Goal: Ask a question: Seek information or help from site administrators or community

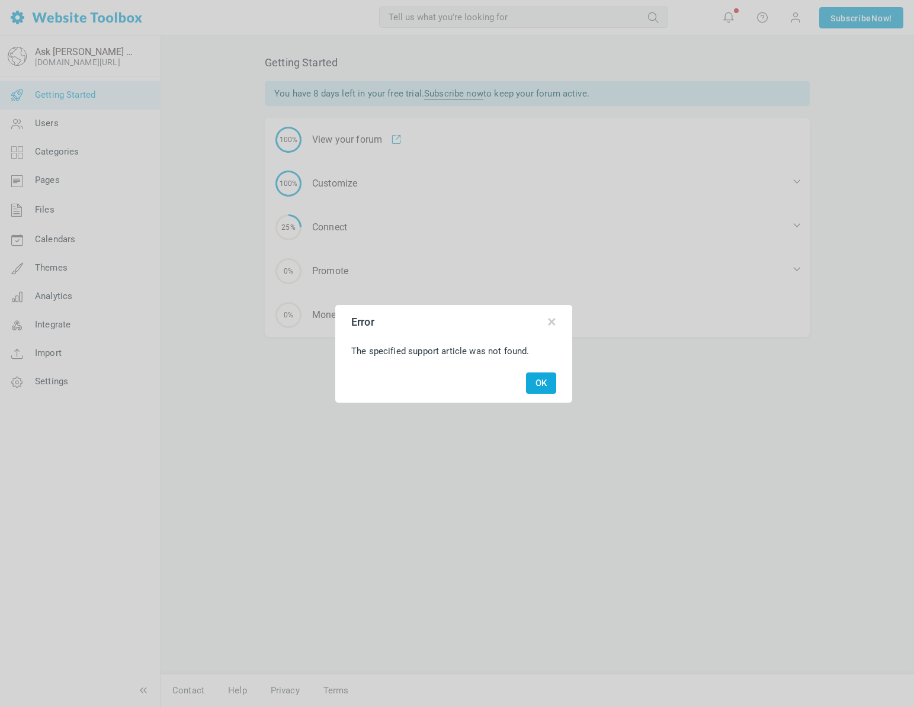
click at [547, 379] on button "OK" at bounding box center [541, 383] width 30 height 22
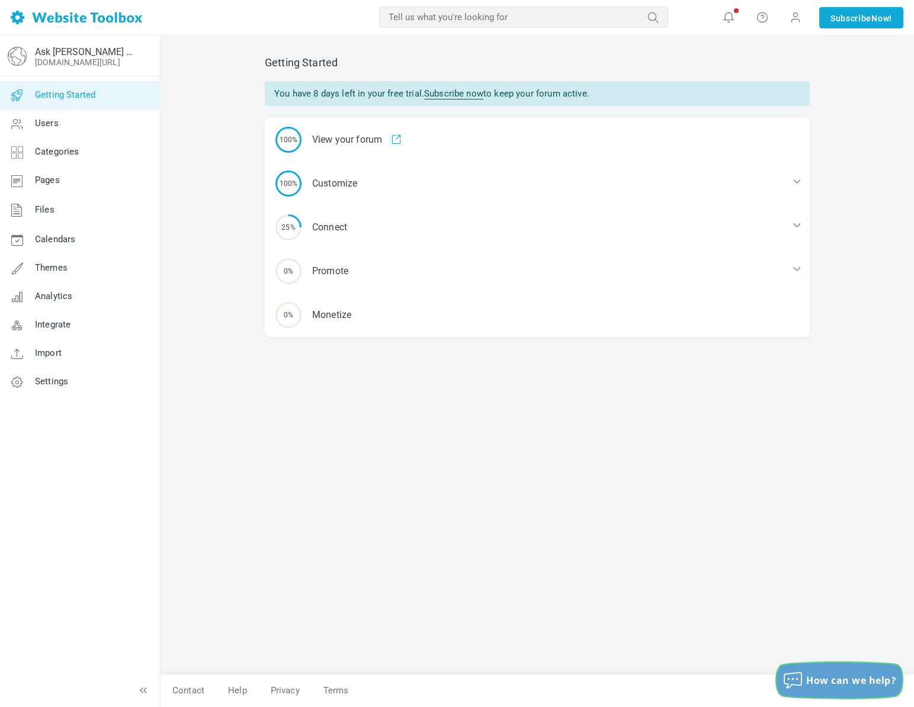
click at [822, 684] on span "How can we help?" at bounding box center [851, 680] width 90 height 13
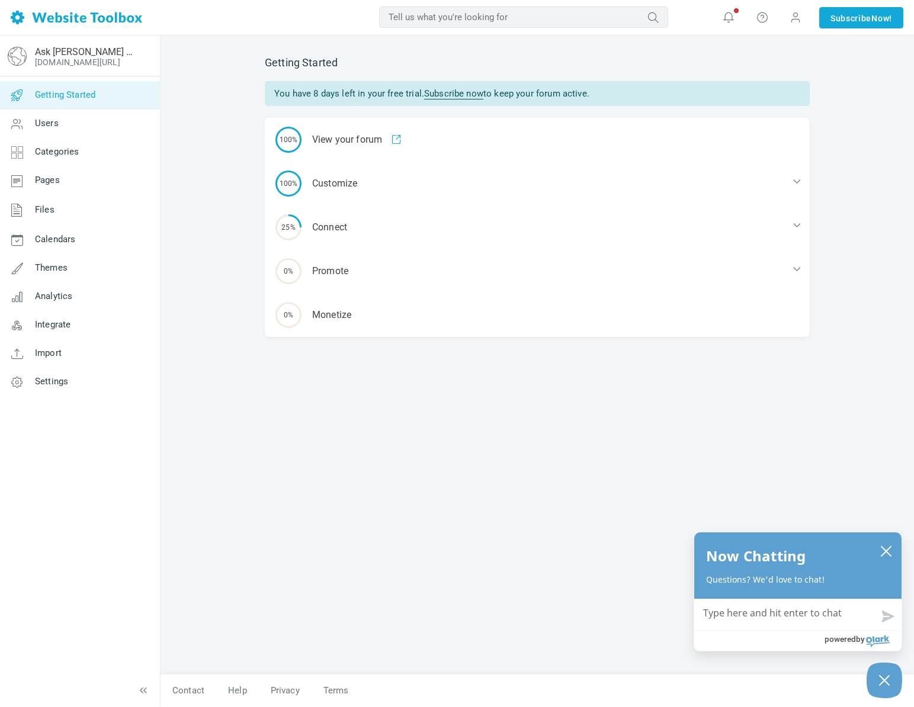
type textarea "H"
type textarea "He"
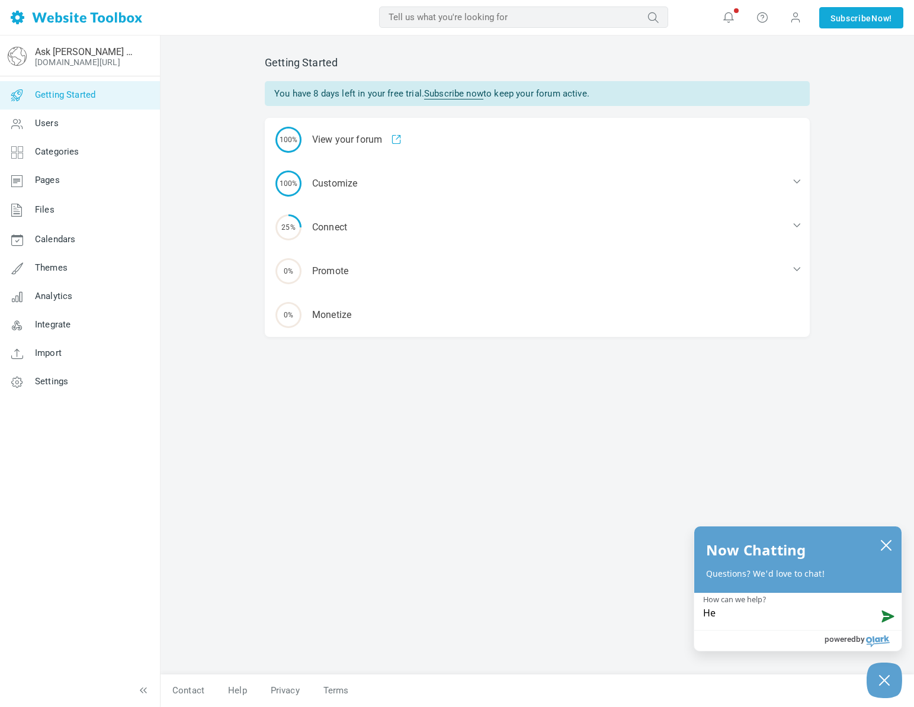
type textarea "Hey"
type textarea "Hey t"
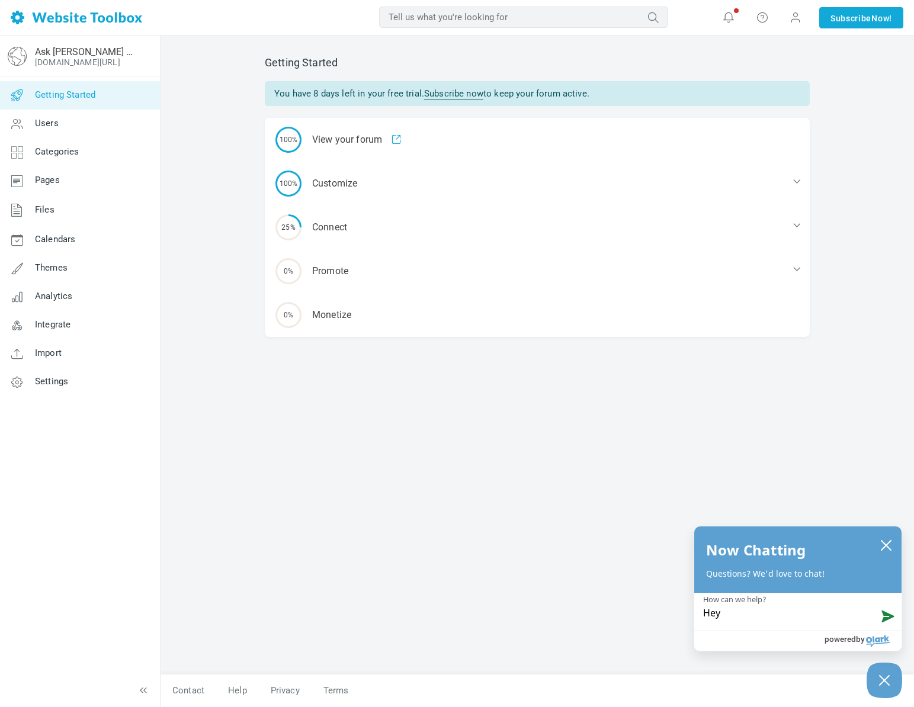
type textarea "Hey t"
type textarea "Hey th"
type textarea "Hey the"
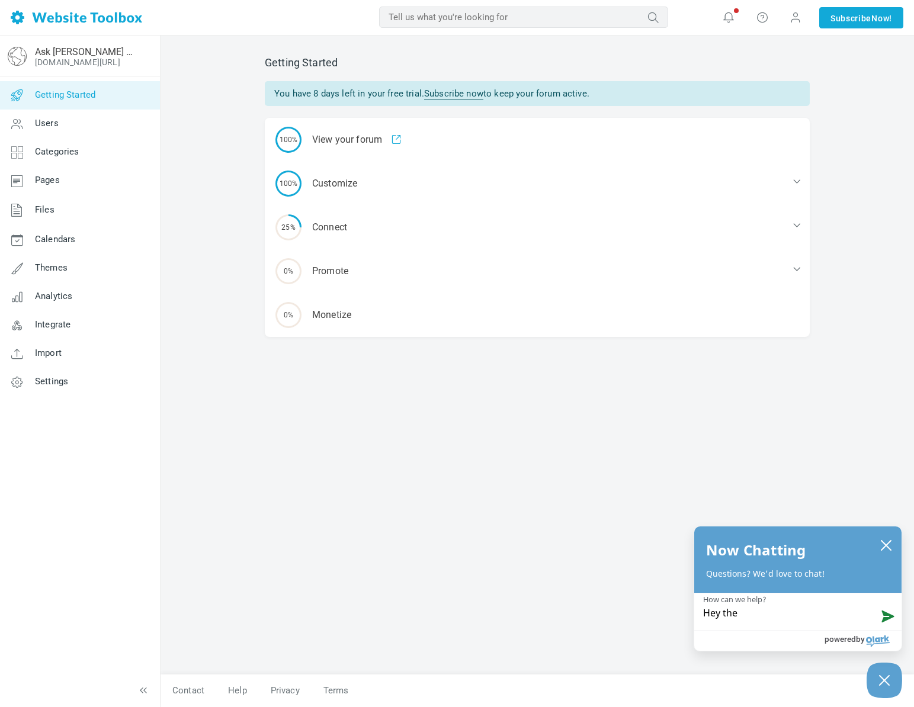
type textarea "Hey ther"
type textarea "Hey there"
type textarea "Hey there,"
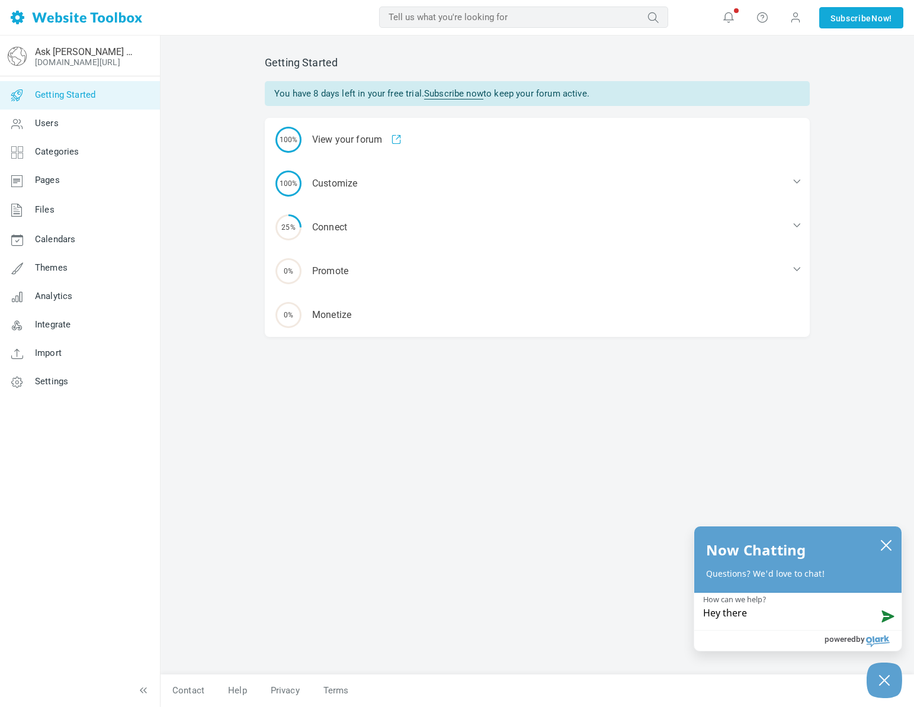
type textarea "Hey there,"
type textarea "Hey there, w"
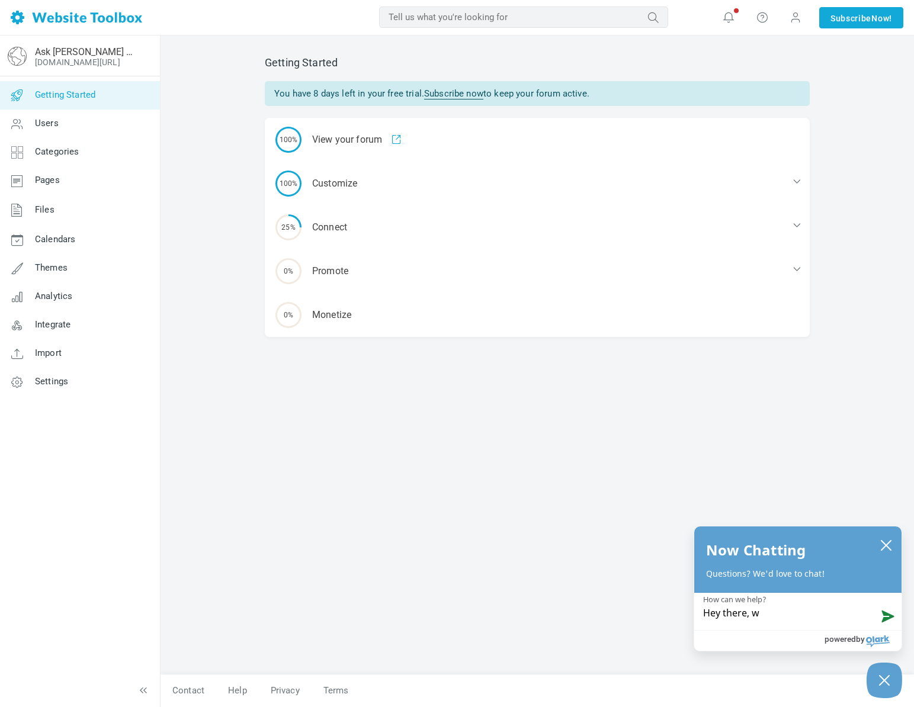
type textarea "Hey there, we"
type textarea "Hey there, we c"
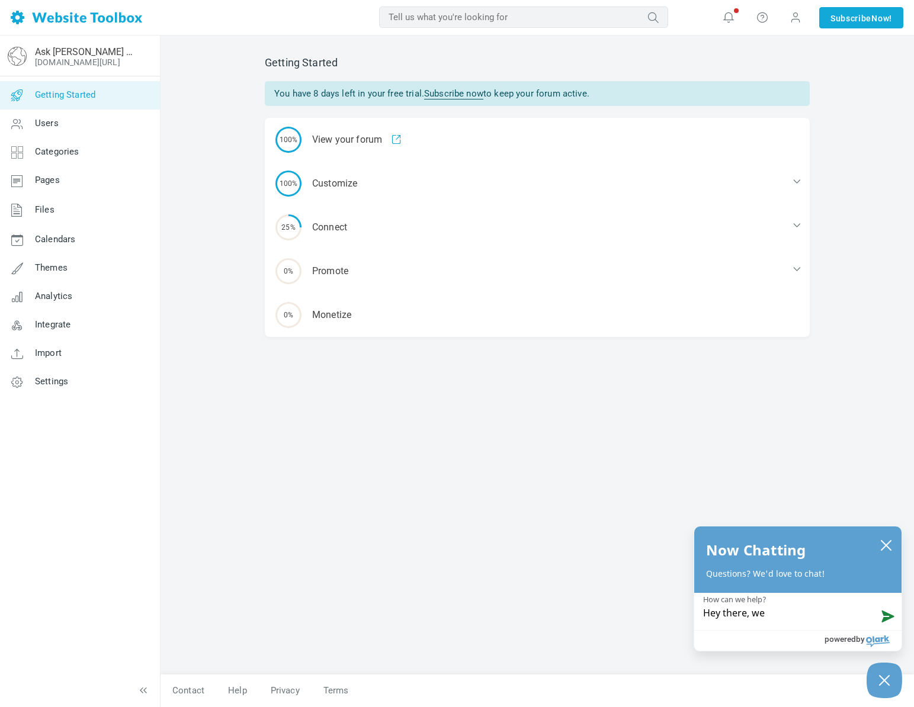
type textarea "Hey there, we c"
type textarea "Hey there, we ch"
type textarea "Hey there, we cha"
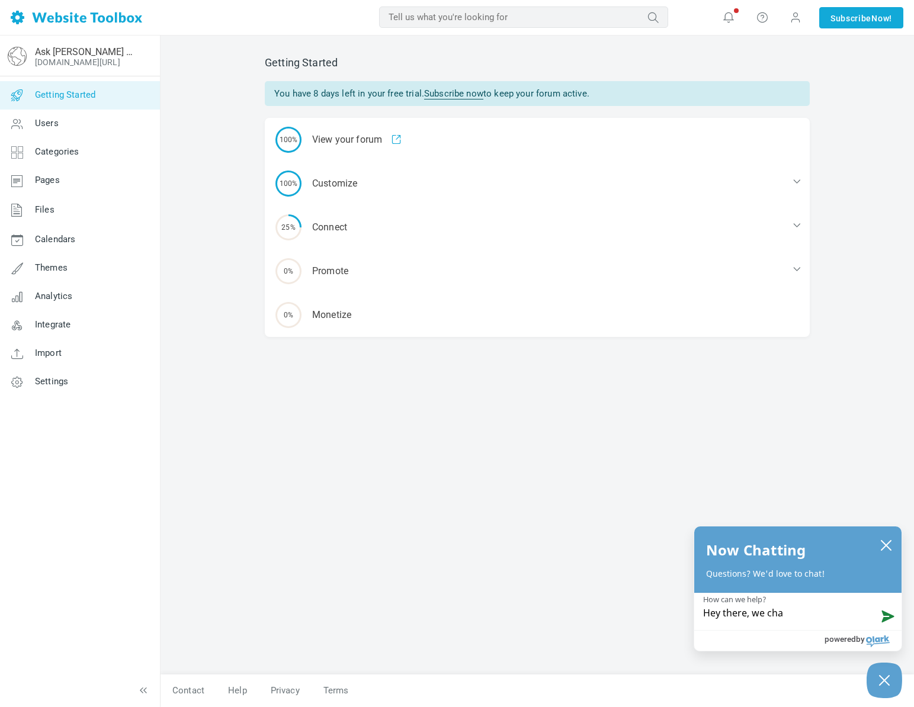
type textarea "Hey there, we chat"
type textarea "Hey there, we chatt"
type textarea "Hey there, we chat"
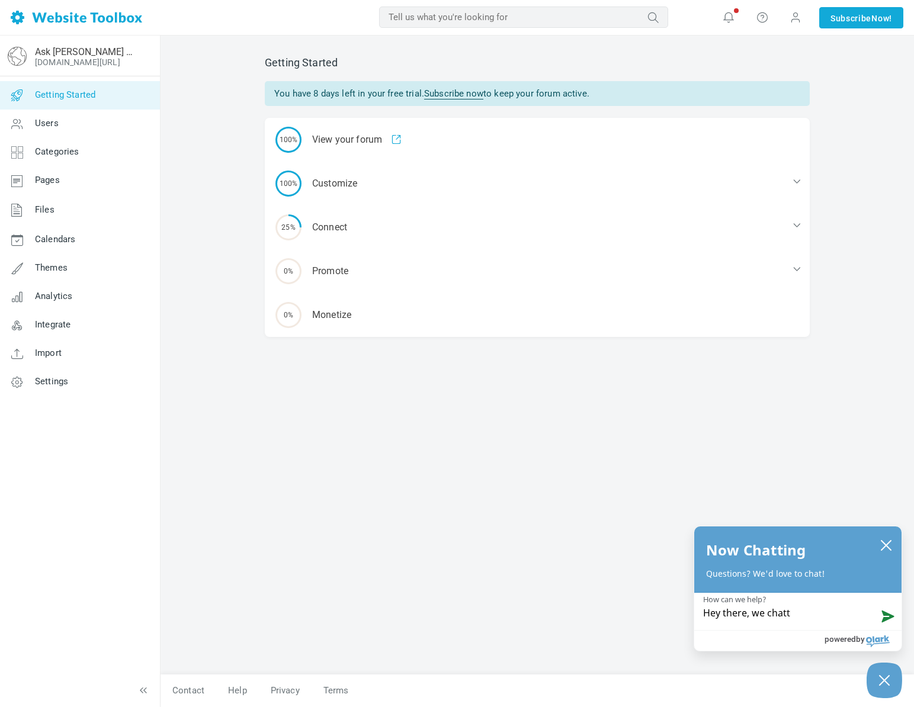
type textarea "Hey there, we chat"
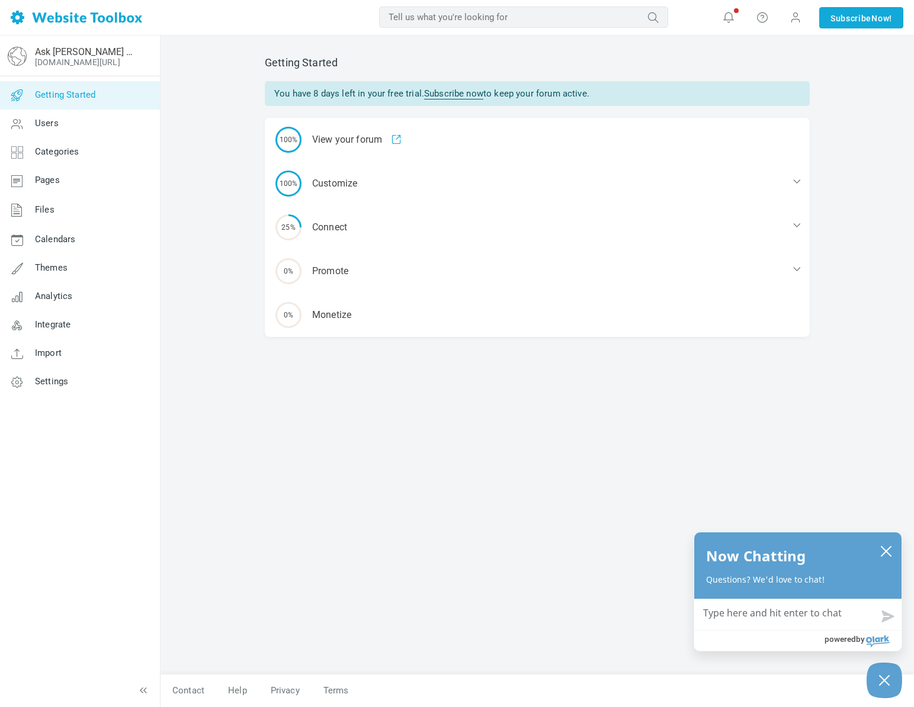
click at [754, 621] on textarea "How can we help?" at bounding box center [797, 614] width 207 height 31
type textarea "H"
type textarea "He"
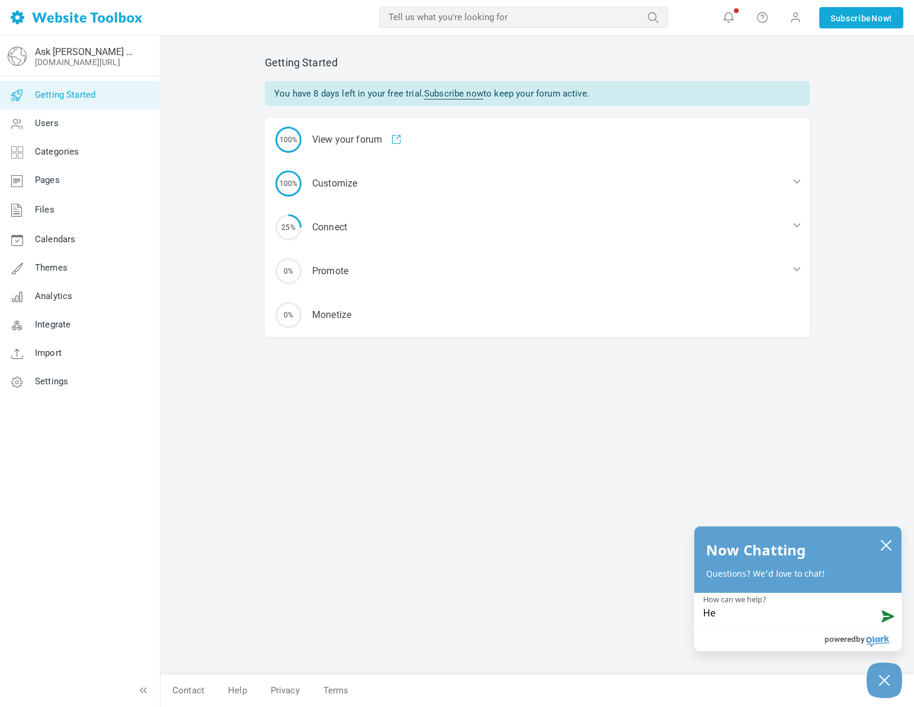
type textarea "Hey"
type textarea "Hey t"
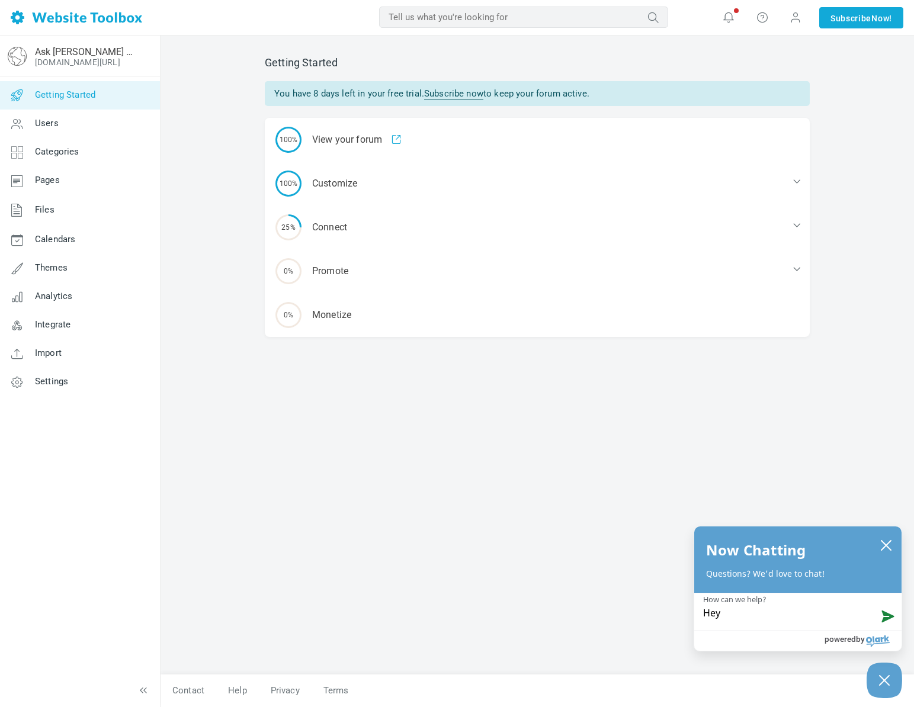
type textarea "Hey t"
type textarea "Hey te"
type textarea "Hey teh"
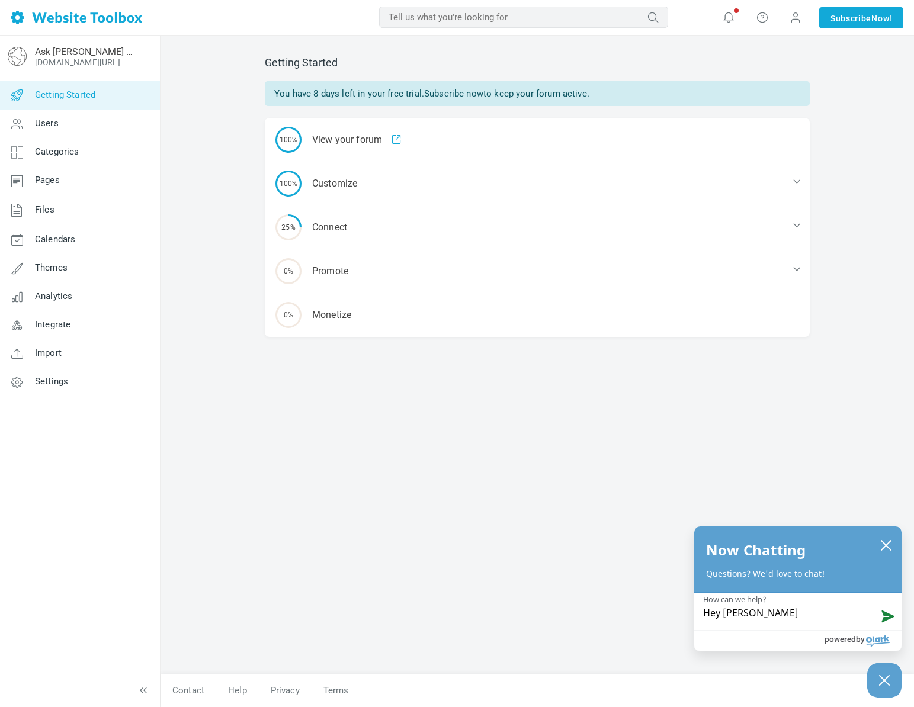
type textarea "Hey tehr"
type textarea "Hey tehre"
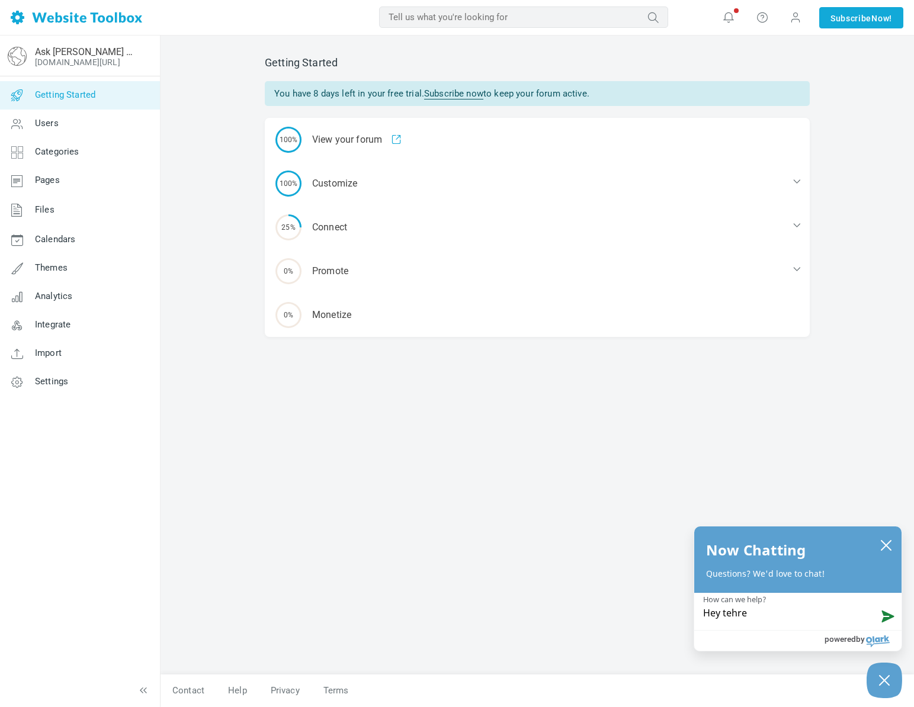
type textarea "Hey tehre"
type textarea "Hey tehr"
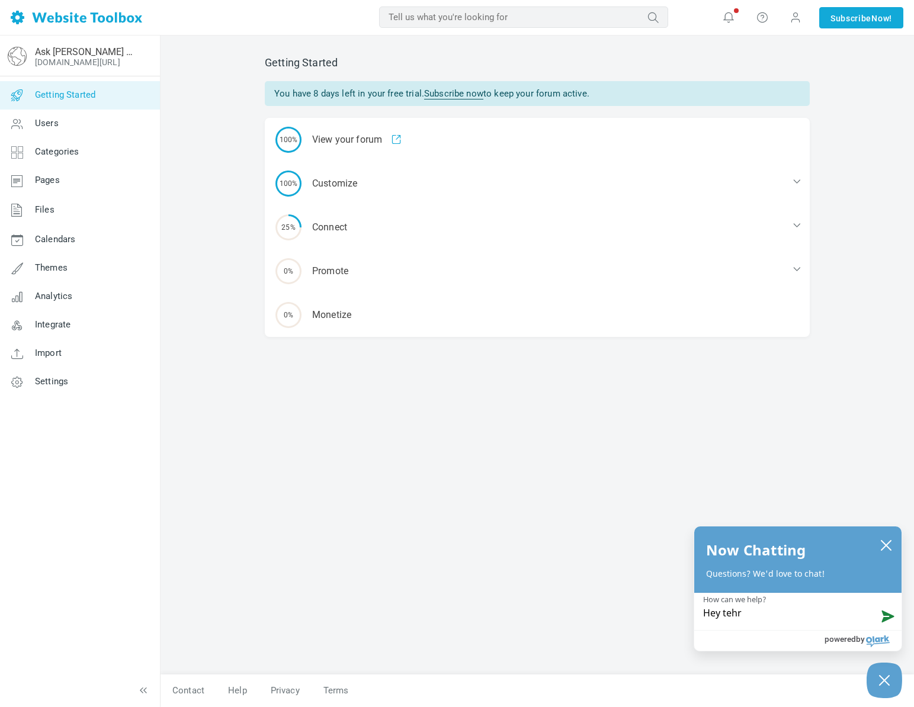
type textarea "Hey teh"
type textarea "Hey te"
type textarea "Hey t"
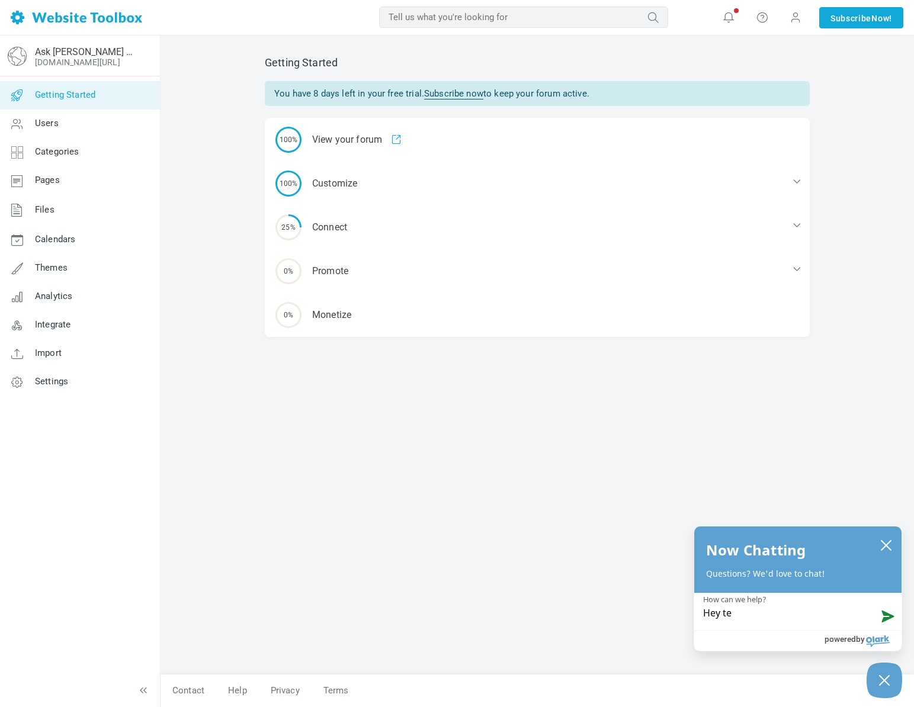
type textarea "Hey t"
type textarea "Hey th"
type textarea "Hey the"
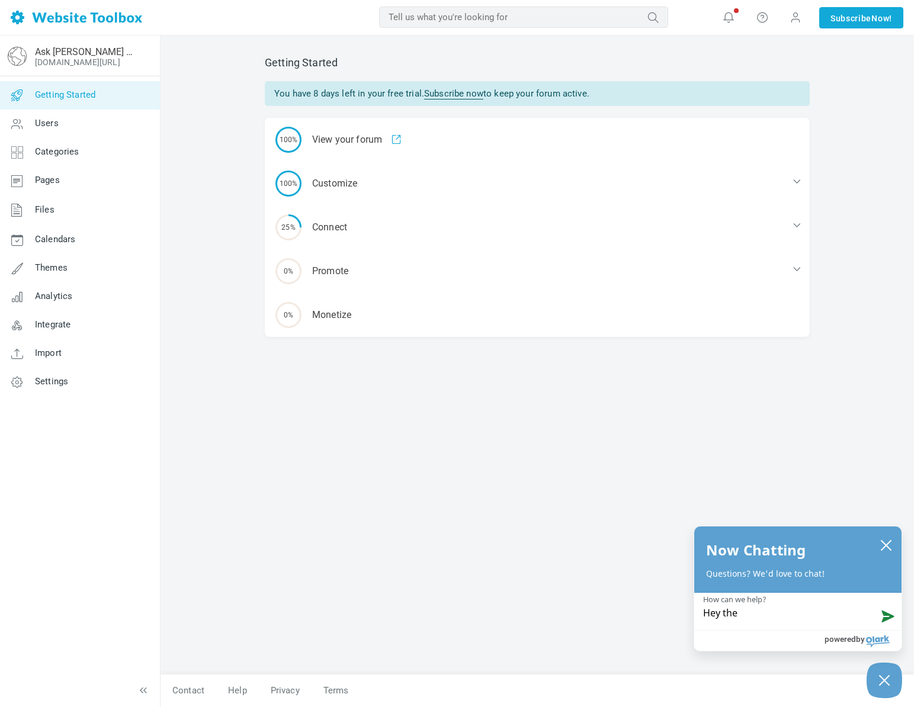
type textarea "Hey ther"
type textarea "Hey there"
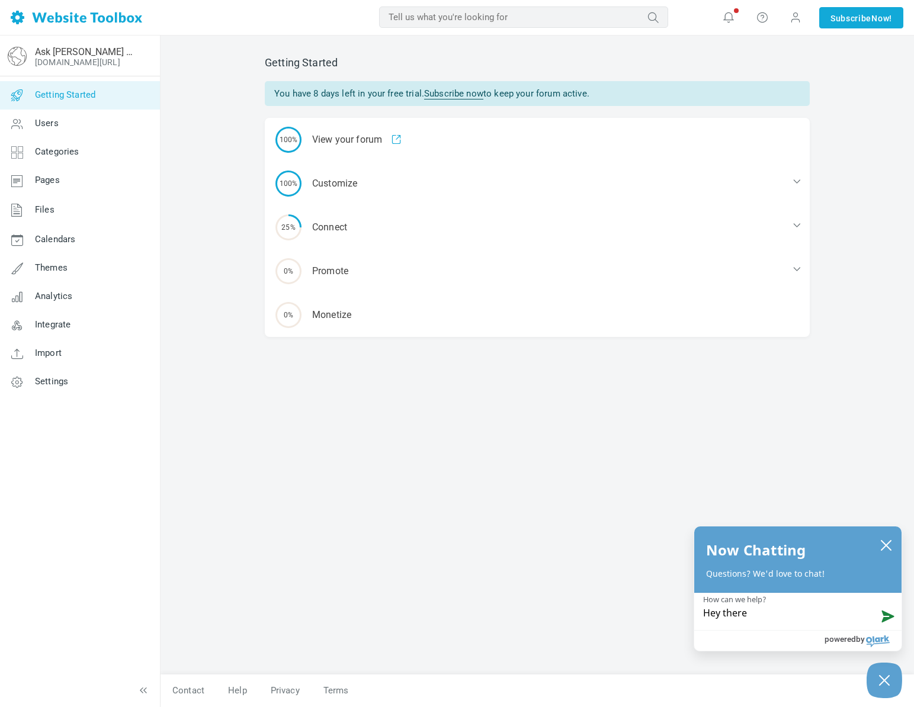
type textarea "Hey there"
type textarea "Hey there !"
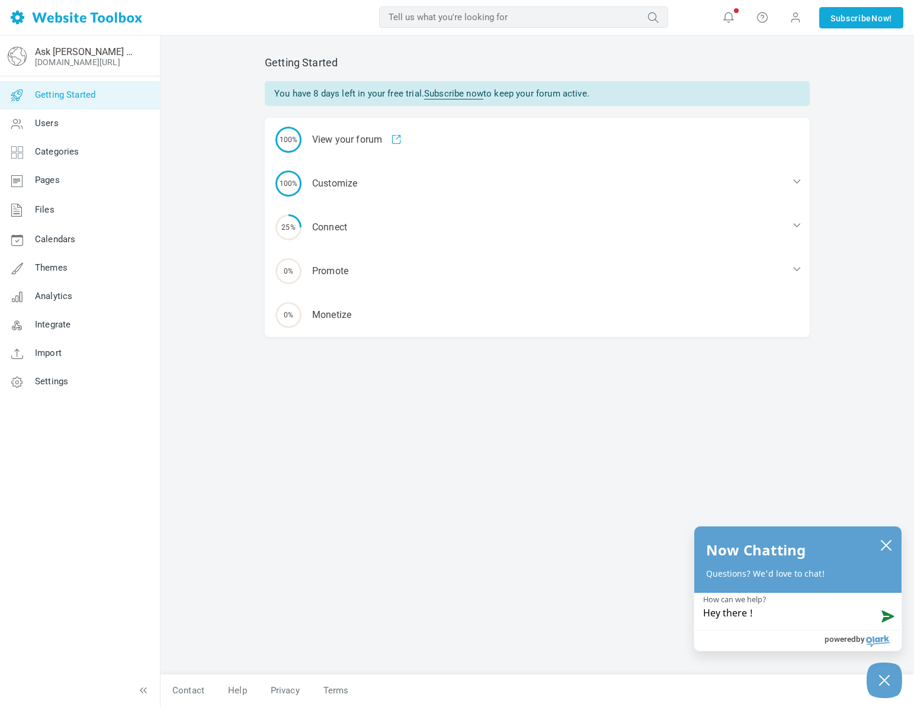
type textarea "Hey there !"
type textarea "Hey there"
type textarea "Hey there Q"
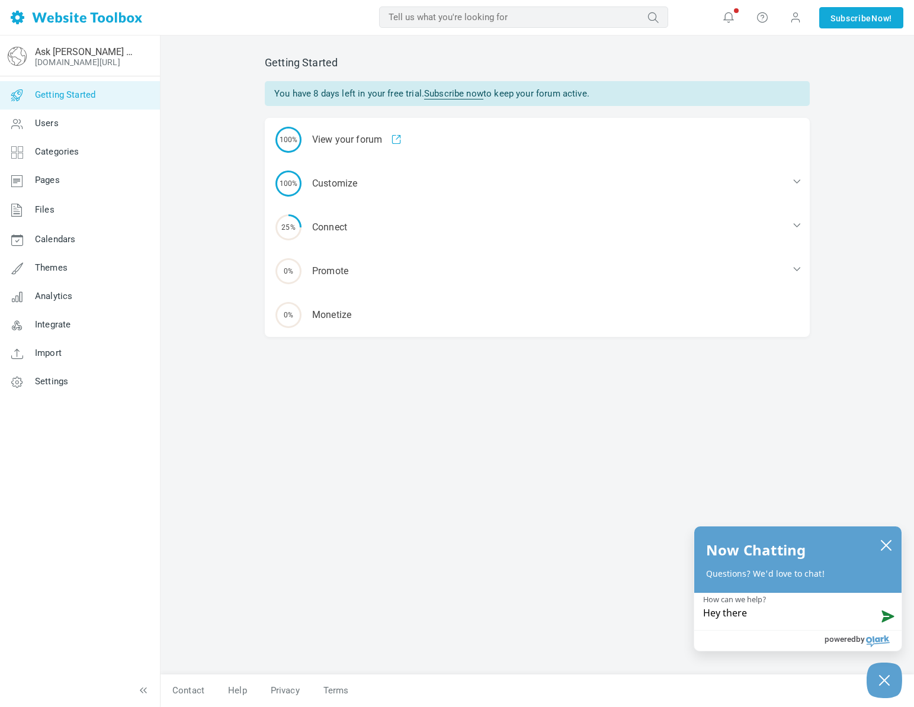
type textarea "Hey there Q"
type textarea "Hey there Q-"
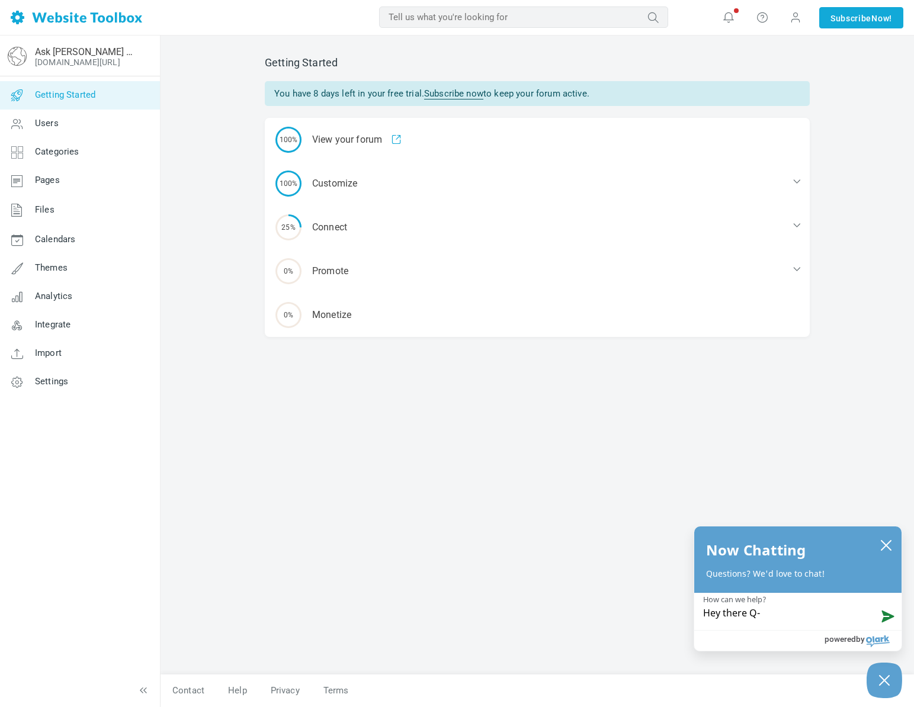
type textarea "Hey there Q- a"
type textarea "Hey there Q- ab"
type textarea "Hey there Q- abo"
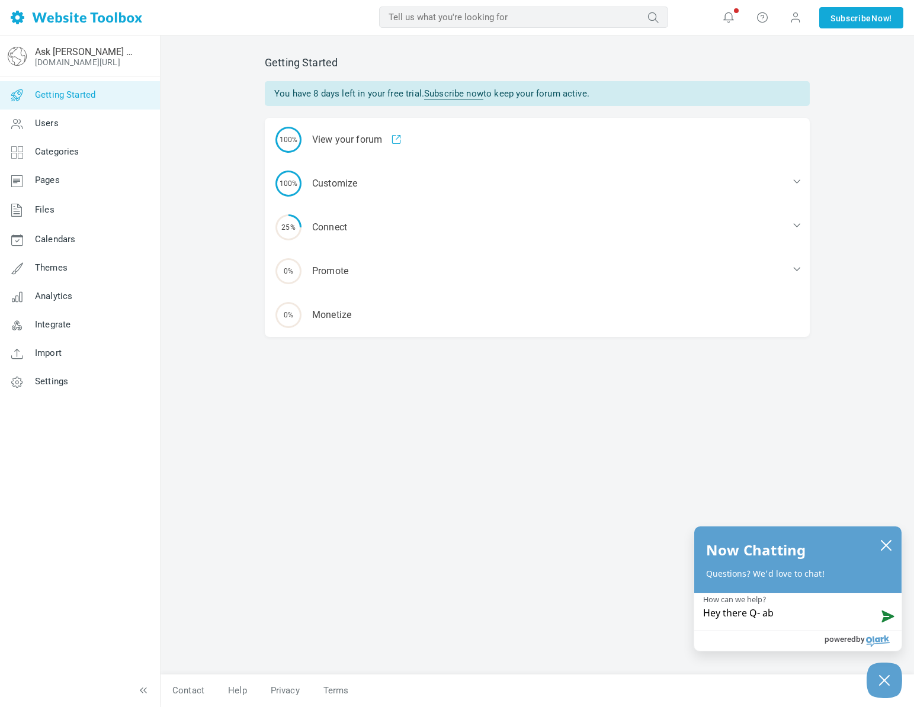
type textarea "Hey there Q- abo"
type textarea "Hey there Q- abou"
type textarea "Hey there Q- about"
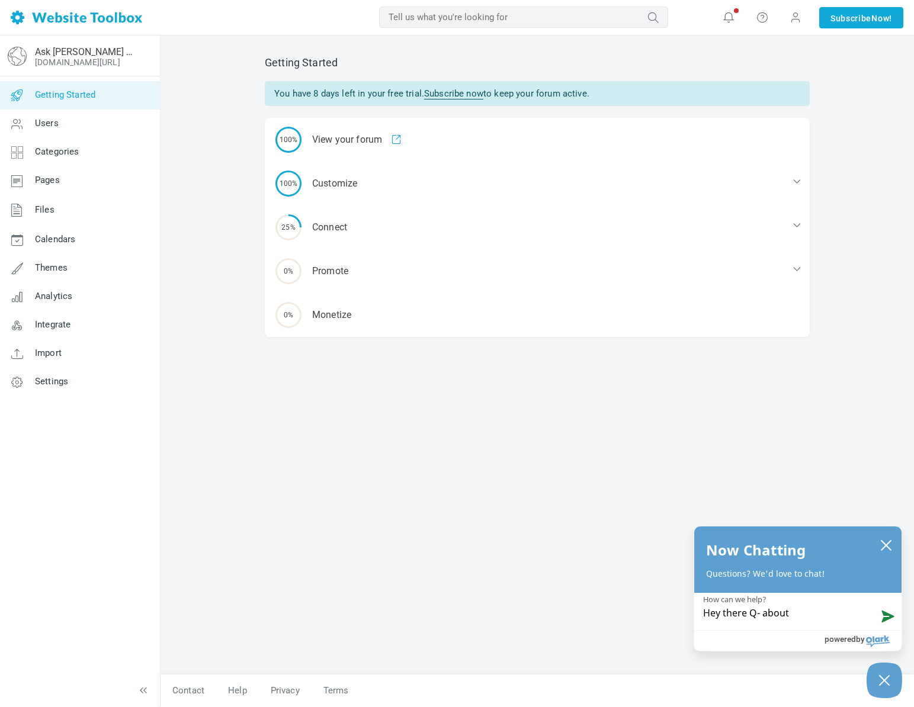
type textarea "Hey there Q- about"
type textarea "Hey there Q- about y"
type textarea "Hey there Q- about yo"
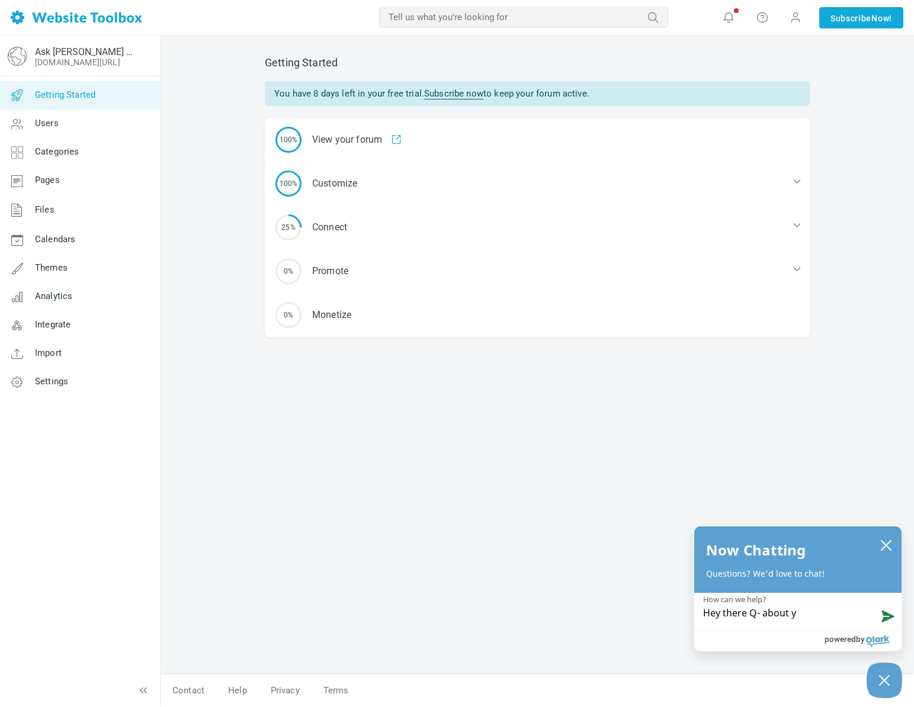
type textarea "Hey there Q- about yo"
type textarea "Hey there Q- about you"
type textarea "Hey there Q- about your"
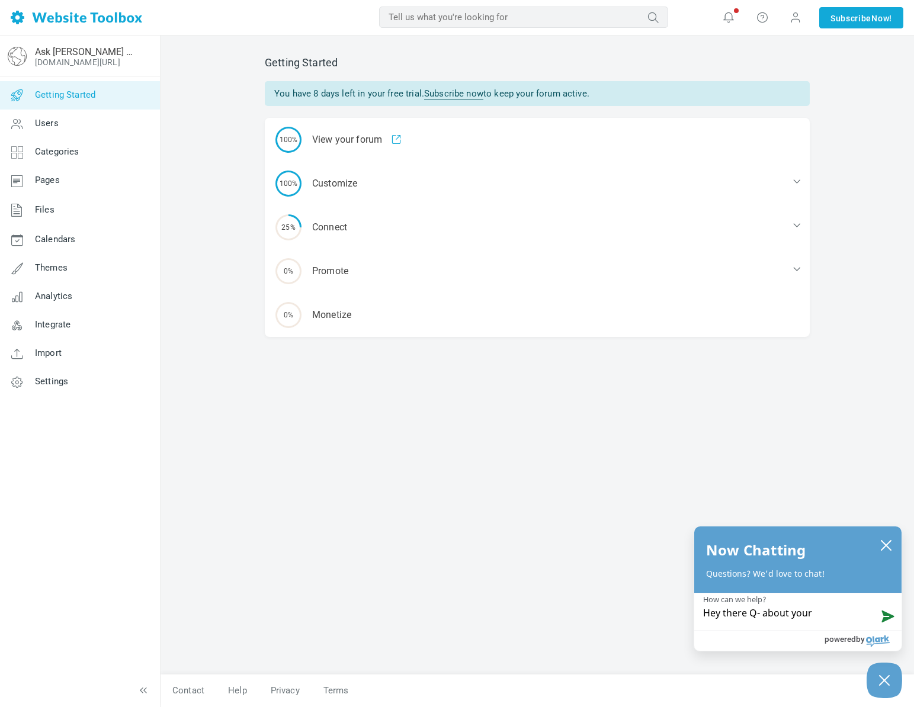
type textarea "Hey there Q- about your"
type textarea "Hey there Q- about your a"
type textarea "Hey there Q- about your af"
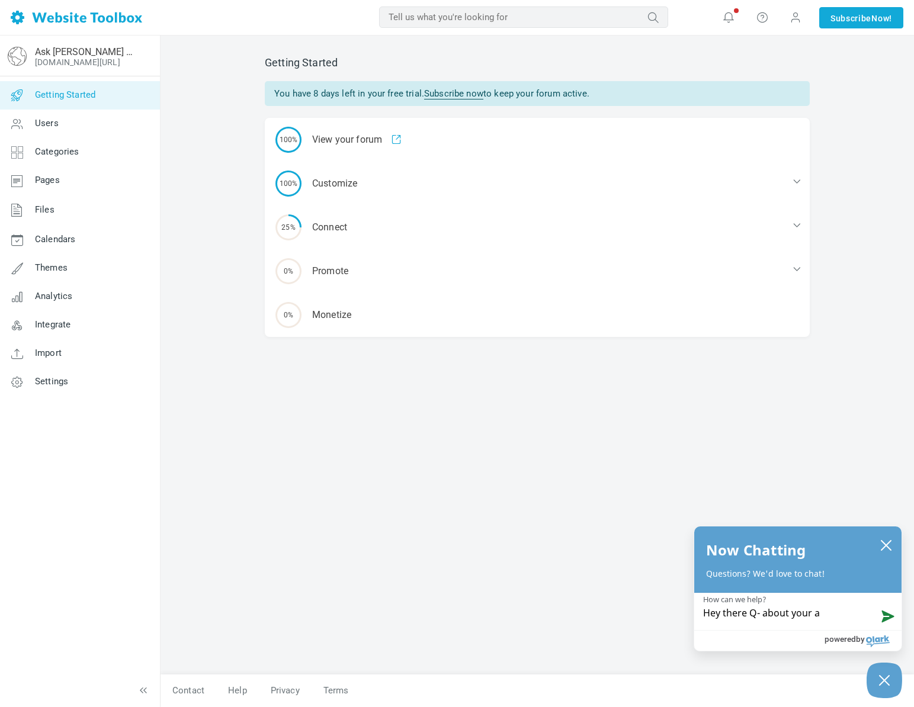
type textarea "Hey there Q- about your af"
type textarea "Hey there Q- about your aff"
type textarea "Hey there Q- about your affi"
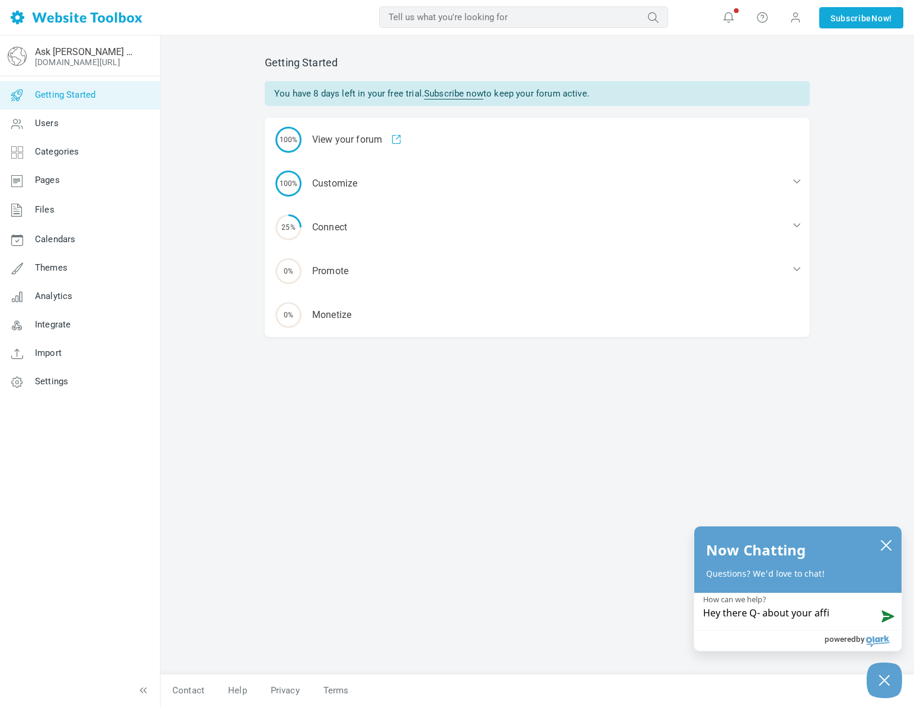
type textarea "Hey there Q- about your affil"
type textarea "Hey there Q- about your affila"
type textarea "Hey there Q- about your affilai"
type textarea "Hey there Q- about your affilait"
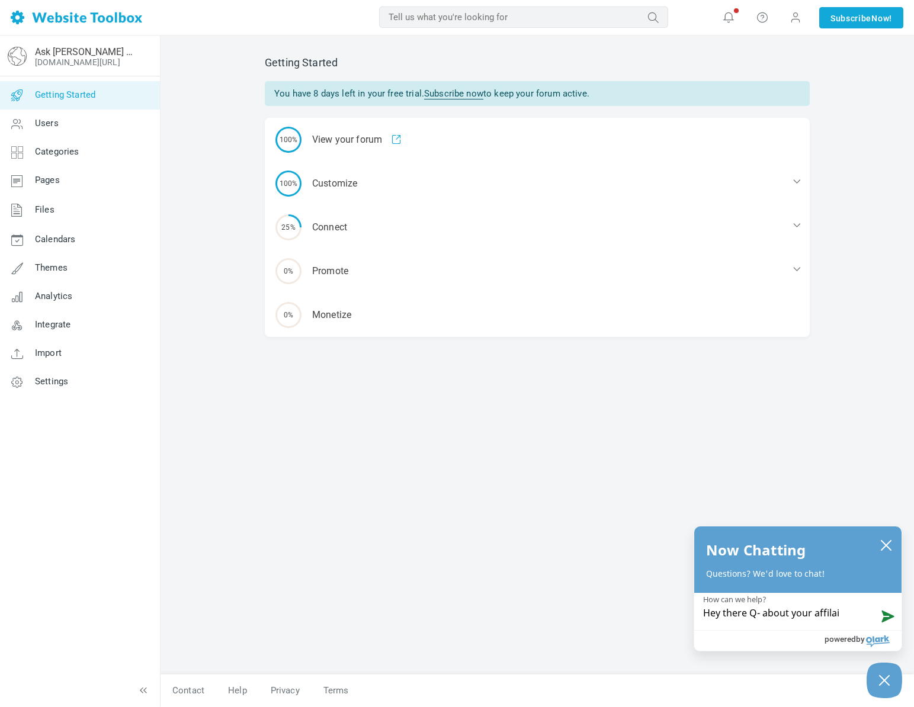
type textarea "Hey there Q- about your affilait"
type textarea "Hey there Q- about your affilaite"
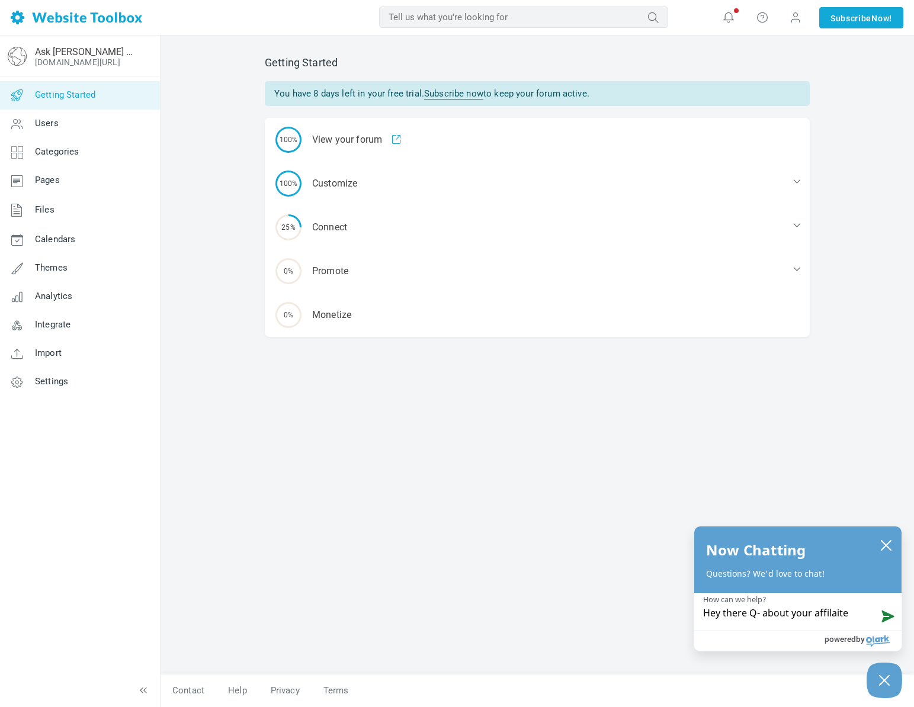
type textarea "Hey there Q- about your affilaite p"
type textarea "Hey there Q- about your affilaite pr"
type textarea "Hey there Q- about your affilaite pro"
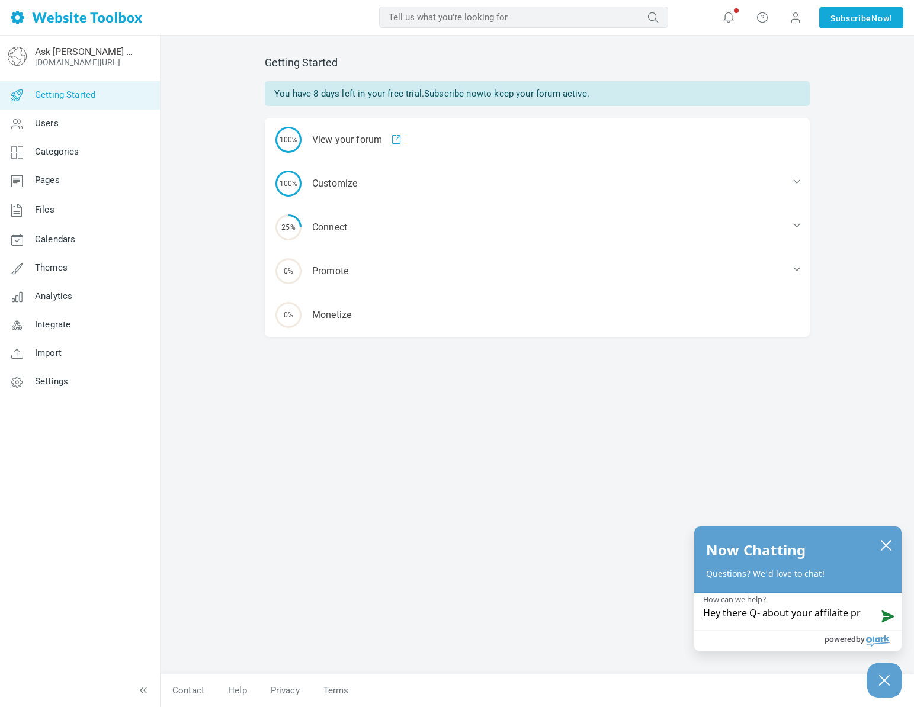
type textarea "Hey there Q- about your affilaite pro"
type textarea "Hey there Q- about your affilaite prog"
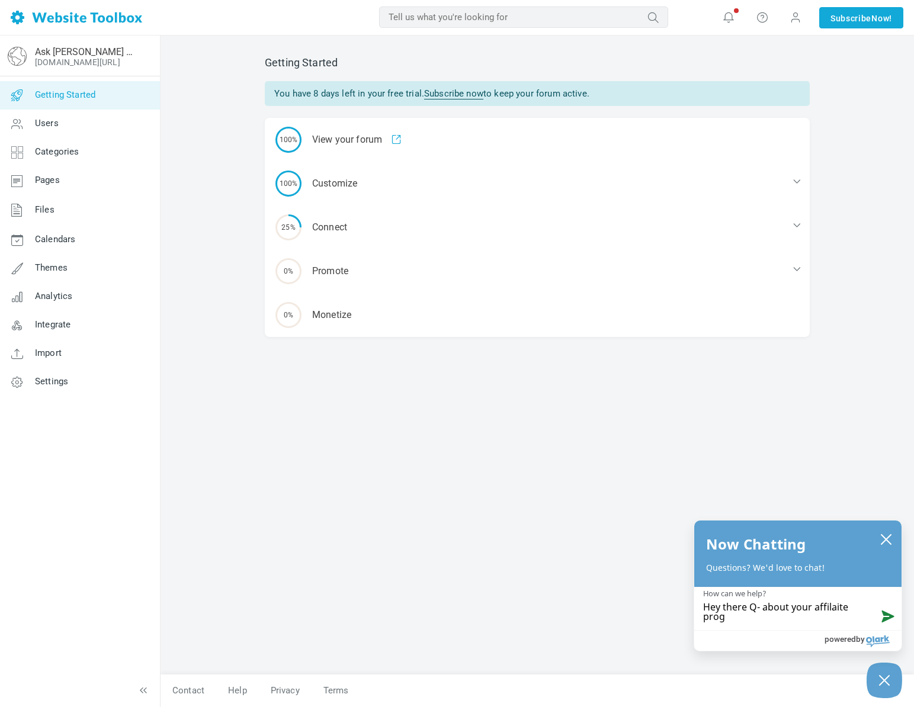
type textarea "Hey there Q- about your affilaite progr"
type textarea "Hey there Q- about your affilaite prog"
type textarea "Hey there Q- about your affilaite pro"
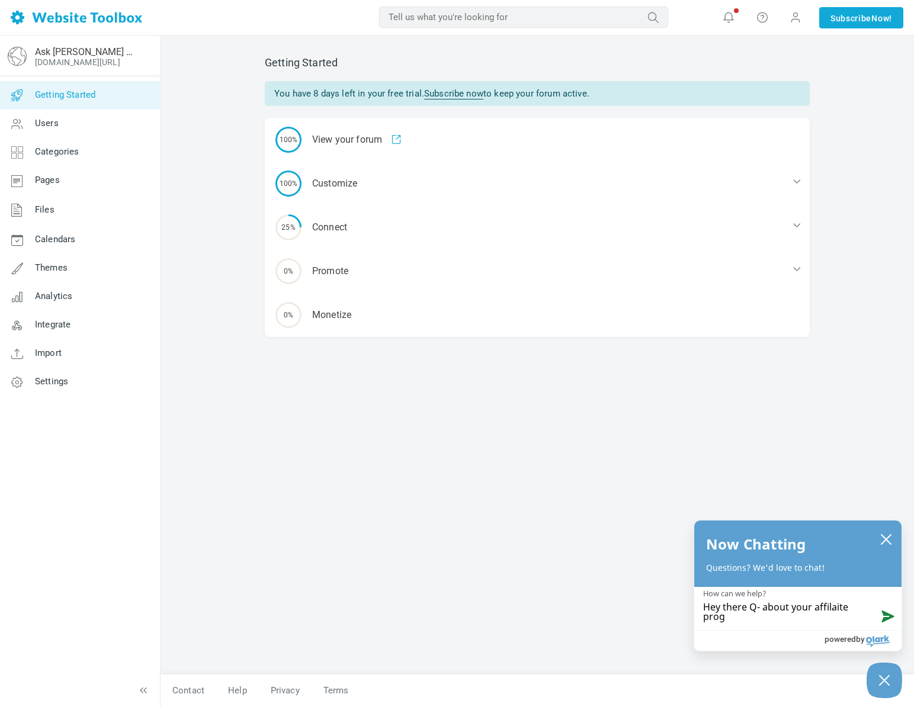
type textarea "Hey there Q- about your affilaite pro"
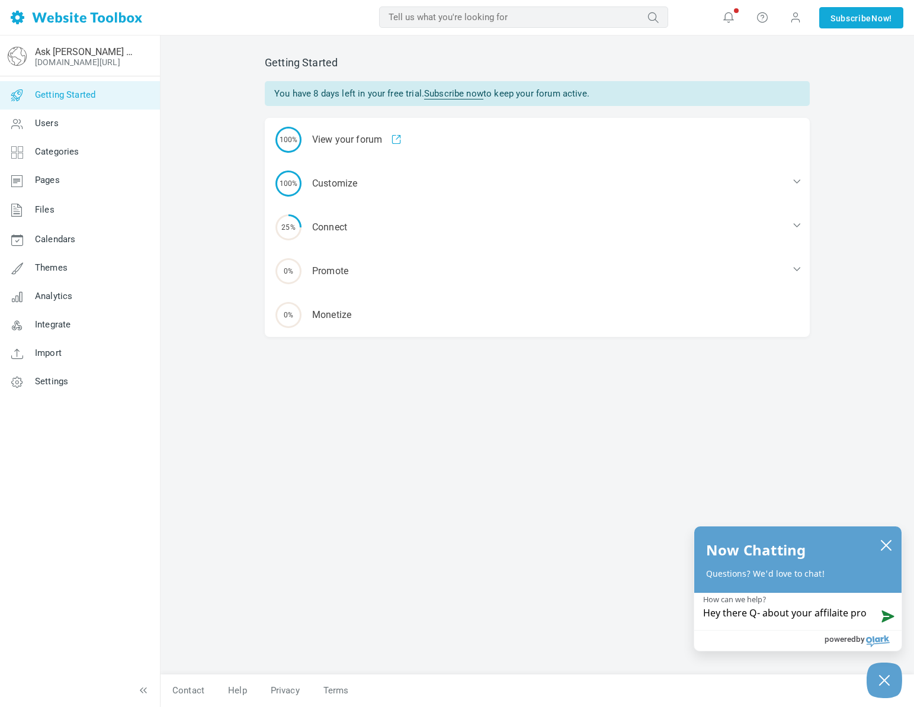
type textarea "Hey there Q- about your affilaite pr"
type textarea "Hey there Q- about your affilaite p"
type textarea "Hey there Q- about your affilaite"
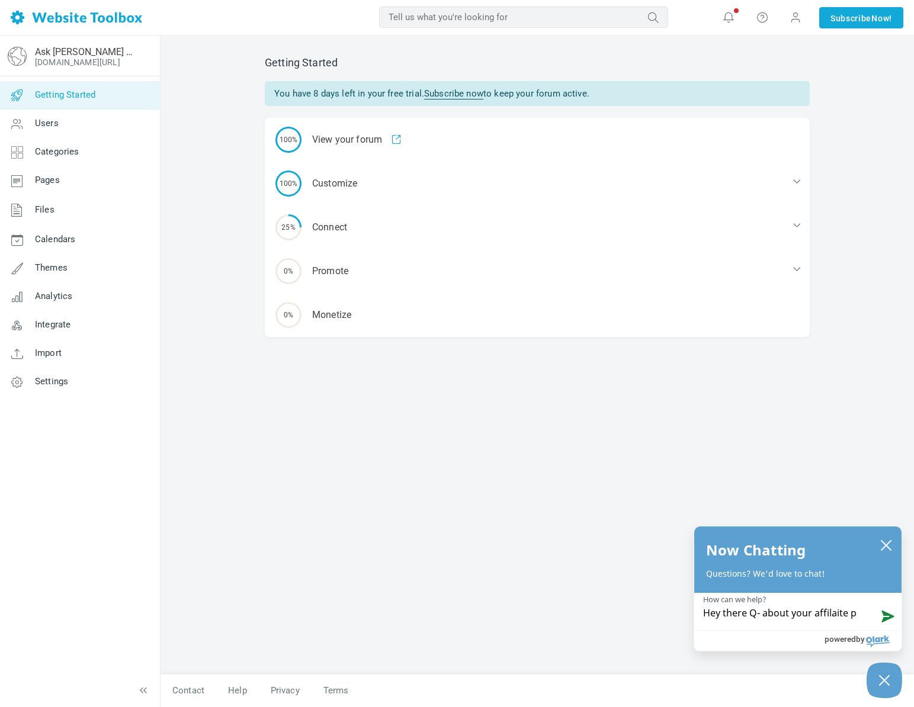
type textarea "Hey there Q- about your affilaite"
type textarea "Hey there Q- about your affilait"
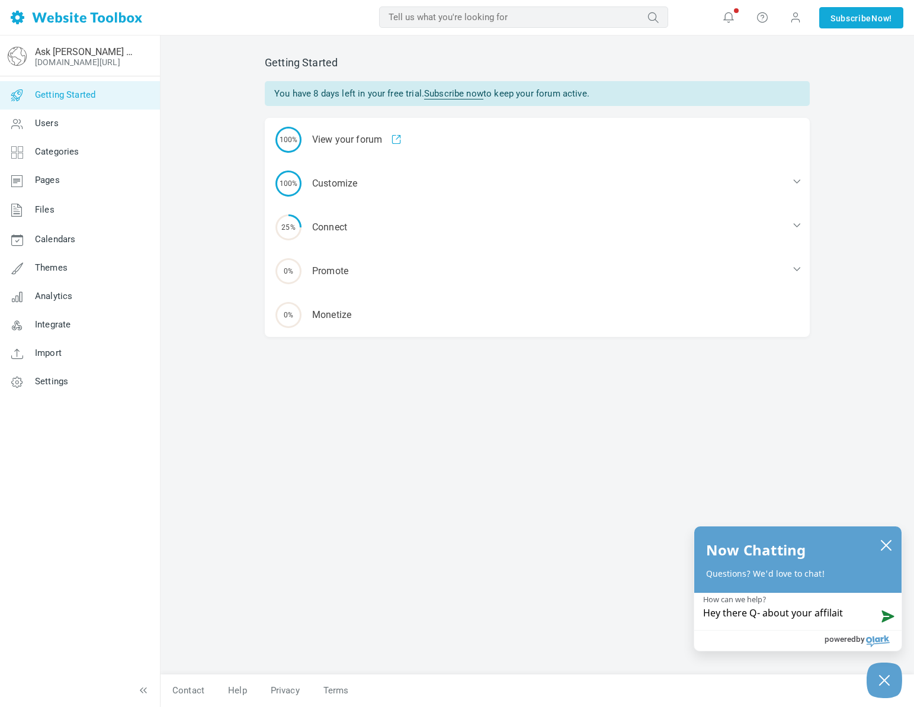
type textarea "Hey there Q- about your affilai"
type textarea "Hey there Q- about your affila"
type textarea "Hey there Q- about your affil"
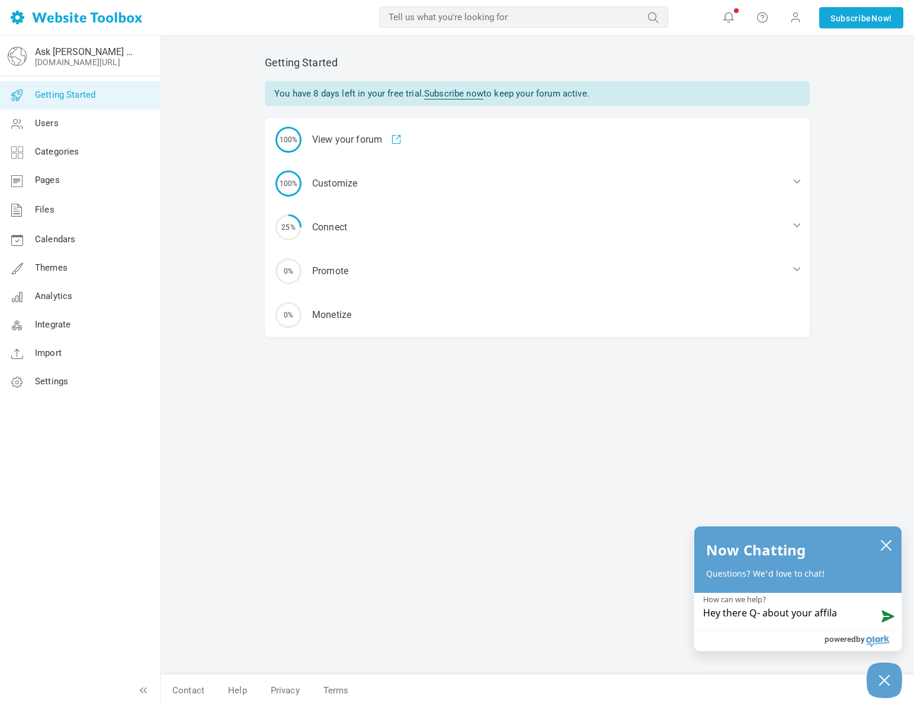
type textarea "Hey there Q- about your affil"
type textarea "Hey there Q- about your affili"
type textarea "Hey there Q- about your affilia"
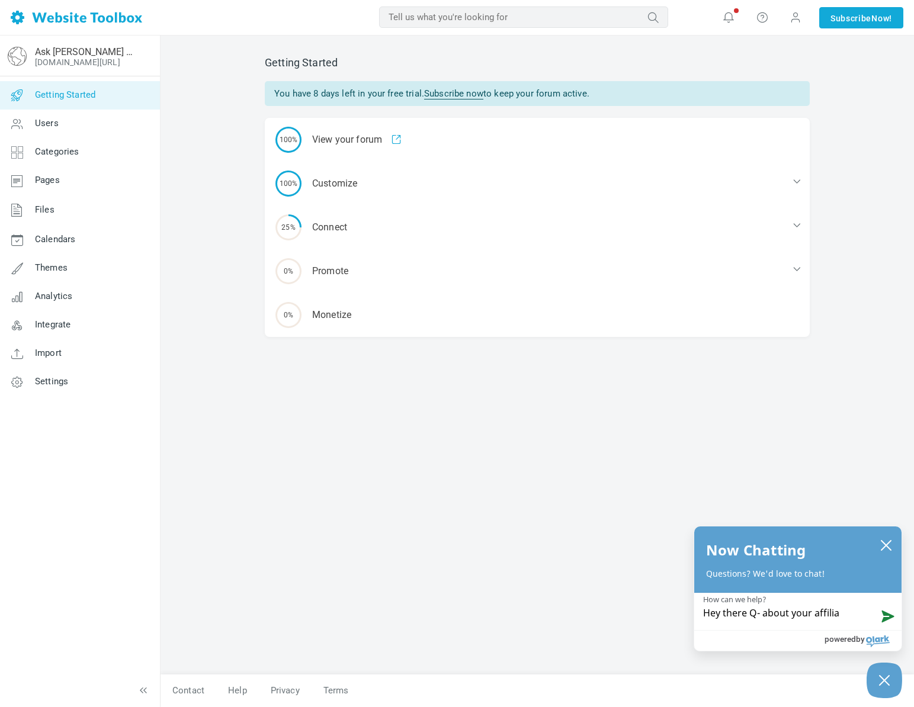
type textarea "Hey there Q- about your affiliat"
type textarea "Hey there Q- about your affiliate"
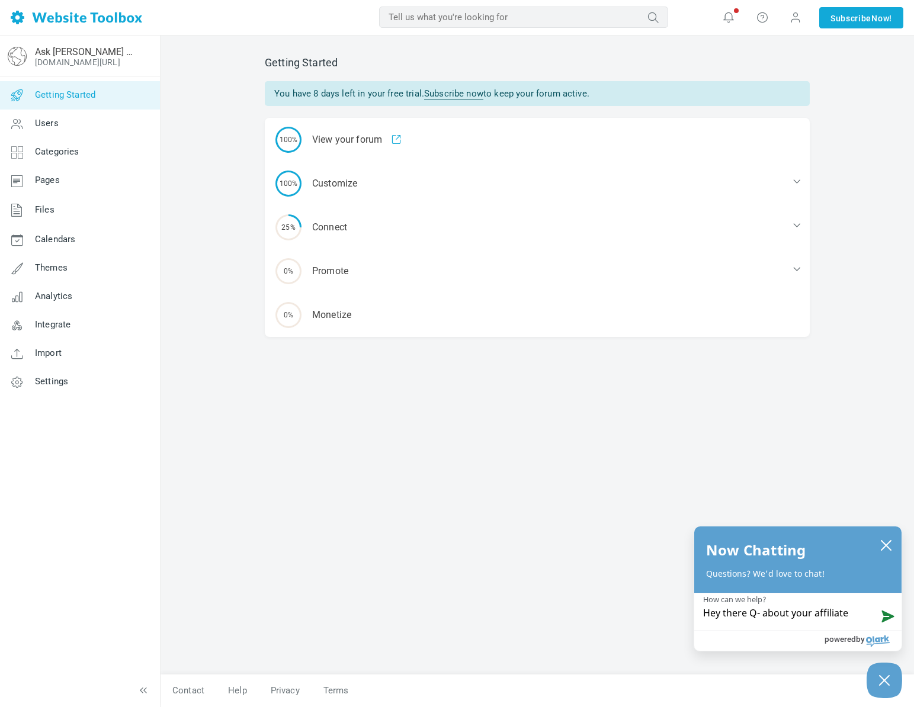
type textarea "Hey there Q- about your affiliate"
type textarea "Hey there Q- about your affiliate p"
type textarea "Hey there Q- about your affiliate pr"
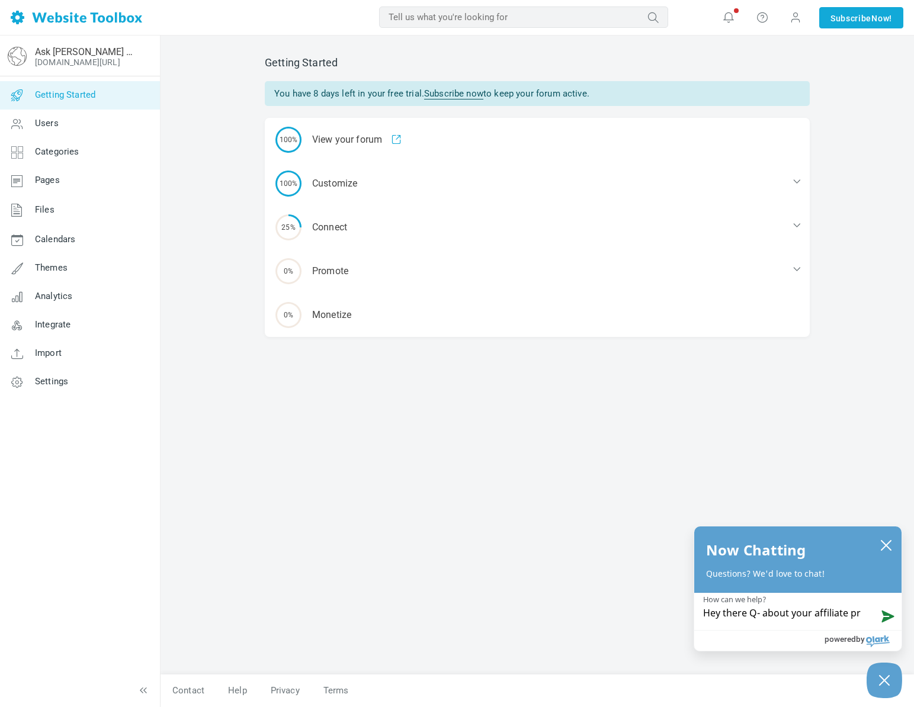
type textarea "Hey there Q- about your affiliate pro"
type textarea "Hey there Q- about your affiliate prog"
type textarea "Hey there Q- about your affiliate progr"
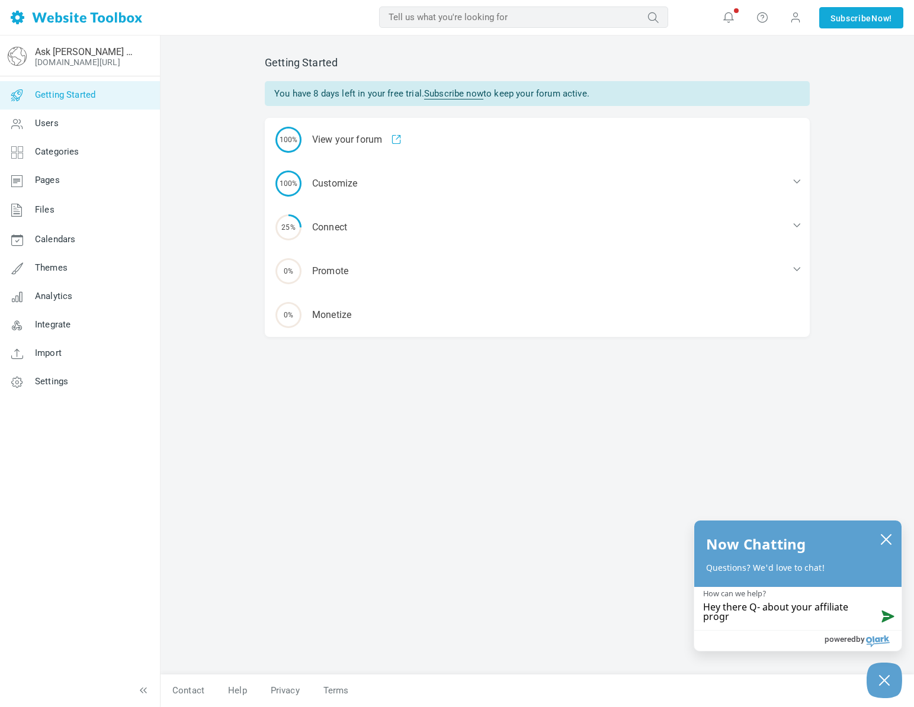
type textarea "Hey there Q- about your affiliate progra"
type textarea "Hey there Q- about your affiliate program"
type textarea "Hey there Q- about your affiliate program."
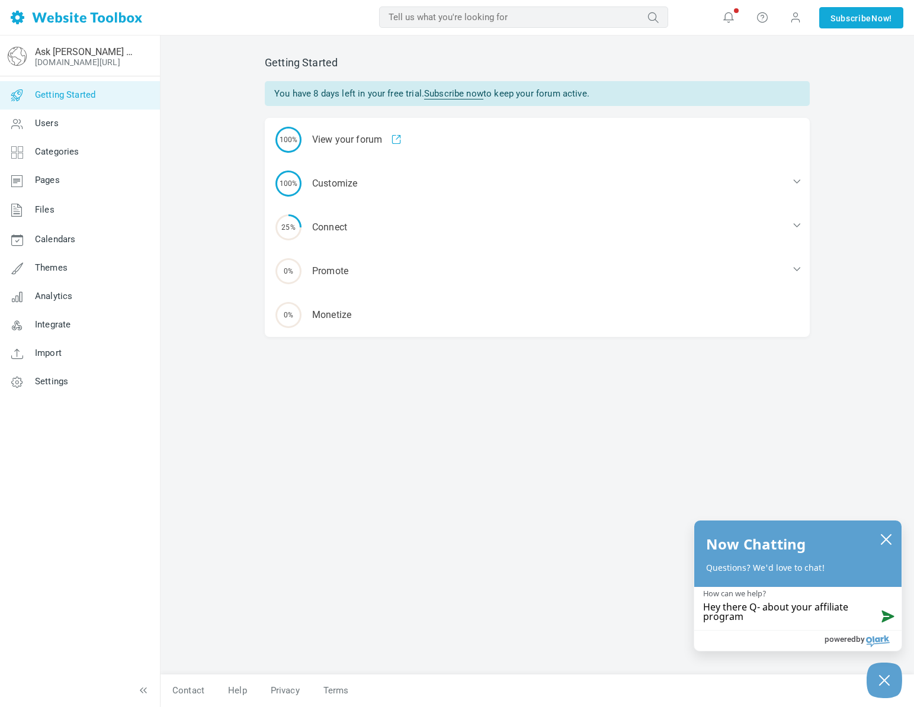
type textarea "Hey there Q- about your affiliate program."
type textarea "Hey there Q- about your affiliate program.."
type textarea "Hey there Q- about your affiliate program..."
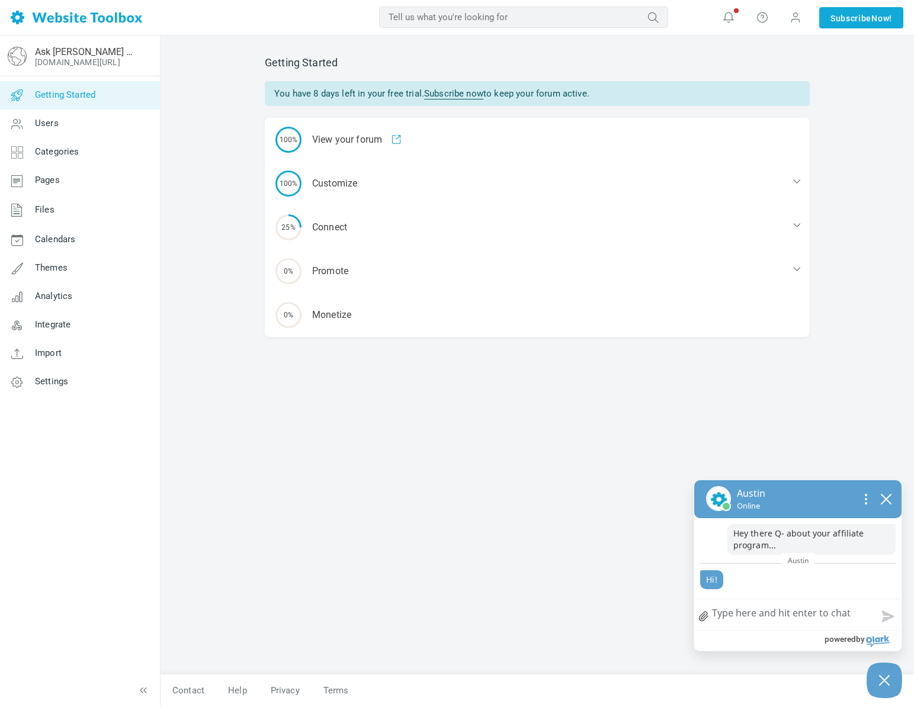
type textarea "H"
type textarea "He"
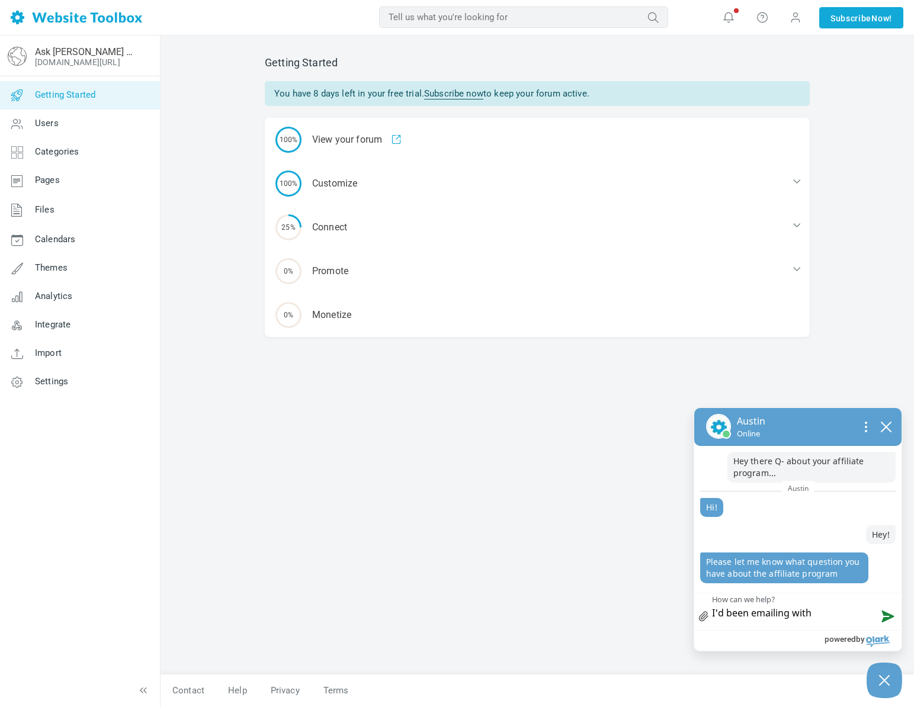
paste textarea "[PERSON_NAME]"
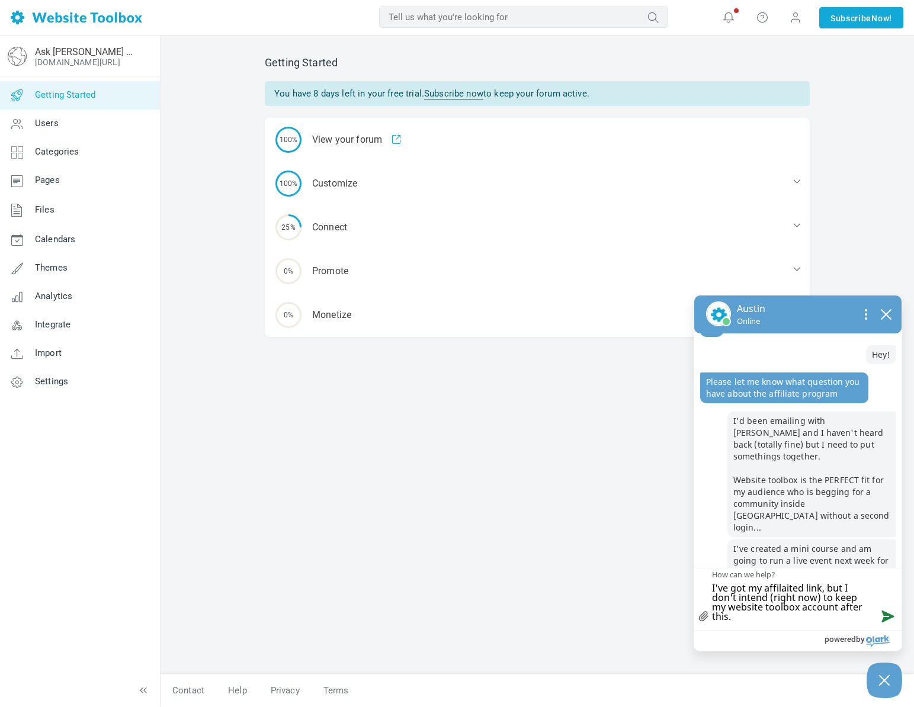
paste textarea "an you let me know if once my account is not active I’ll be able to use the sam…"
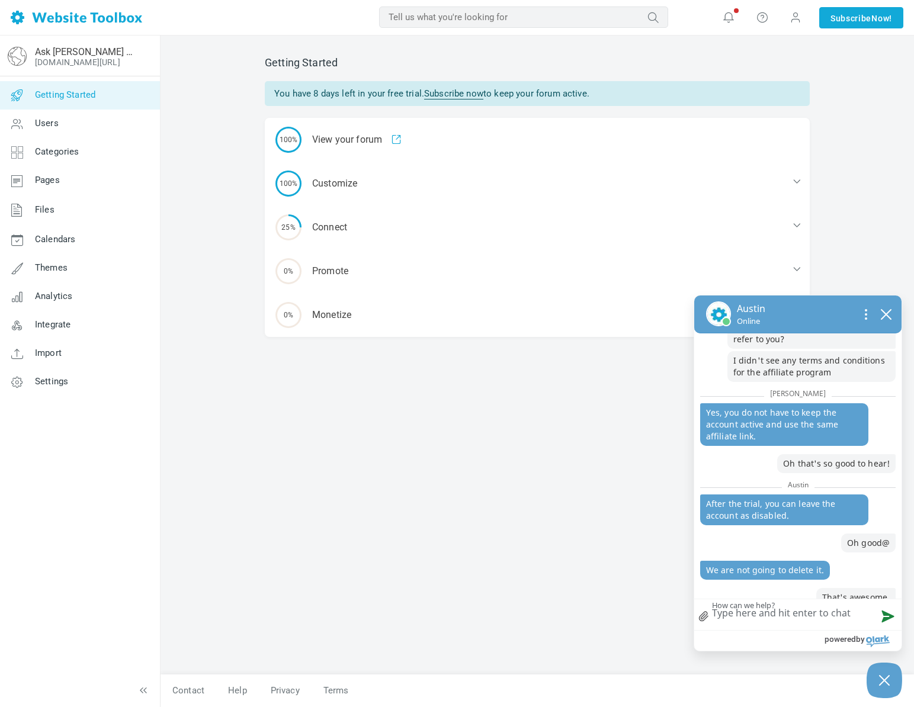
scroll to position [409, 0]
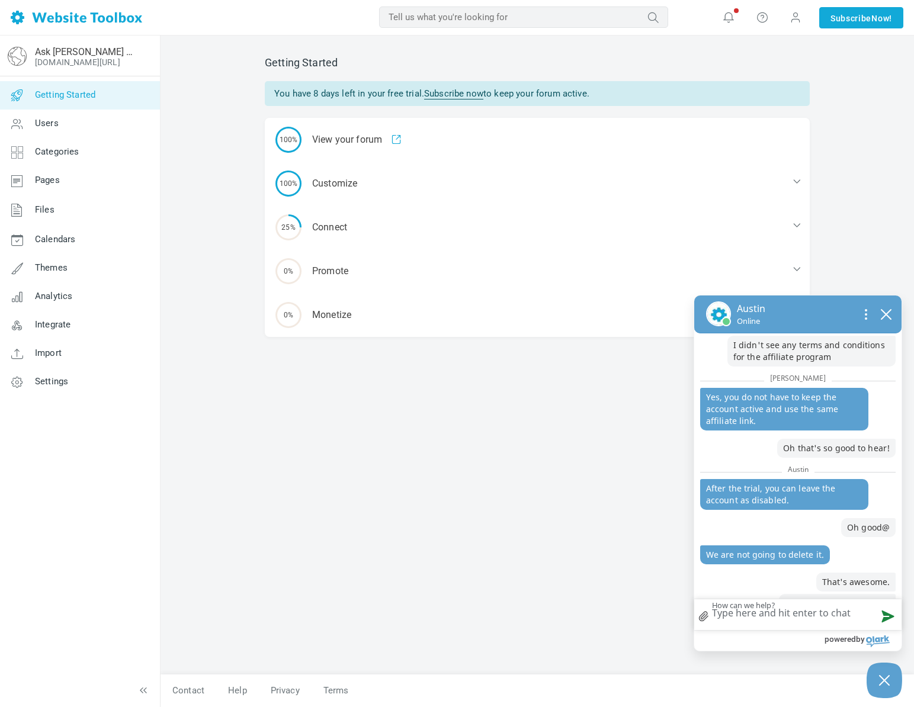
click at [400, 457] on div "Getting Started You have 8 days left in your free trial. Subscribe now to keep …" at bounding box center [537, 359] width 563 height 630
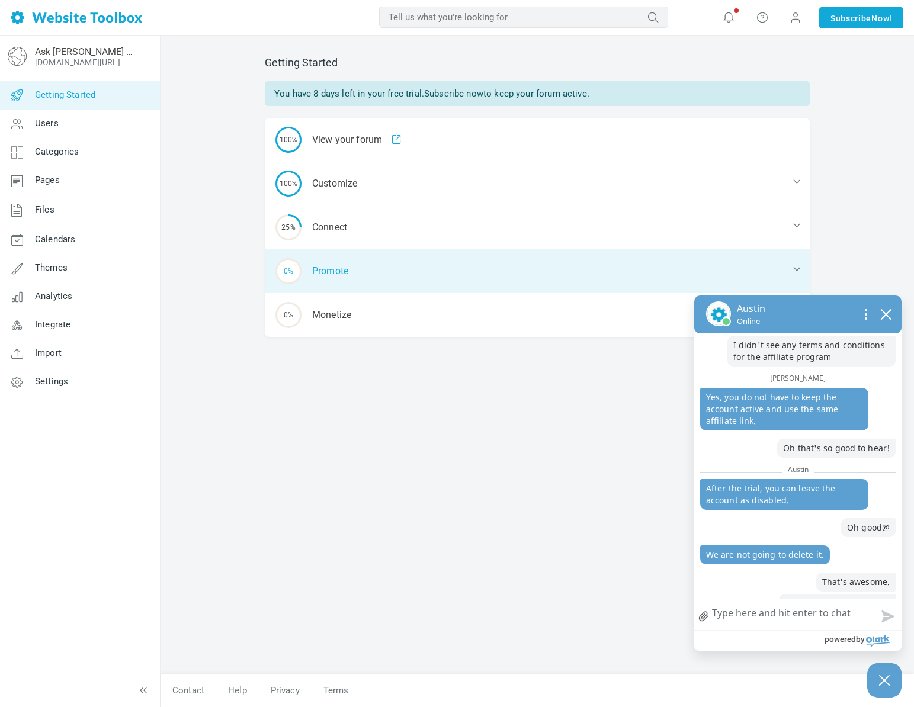
click at [326, 273] on div "0% Promote" at bounding box center [537, 271] width 545 height 44
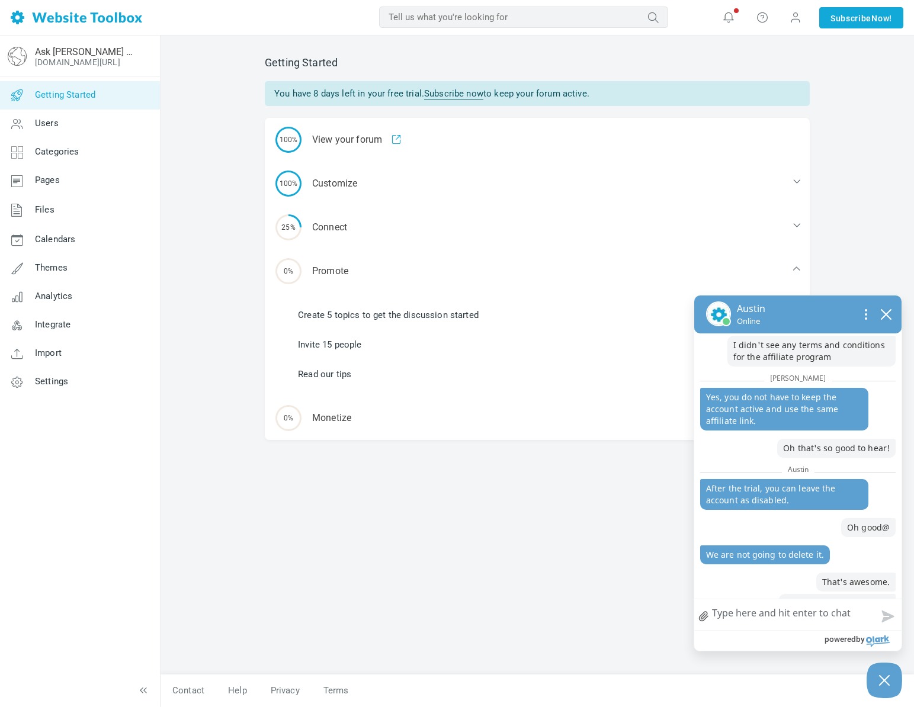
click at [343, 523] on div "Getting Started You have 8 days left in your free trial. Subscribe now to keep …" at bounding box center [537, 359] width 563 height 630
click at [38, 383] on span "Settings" at bounding box center [51, 381] width 33 height 11
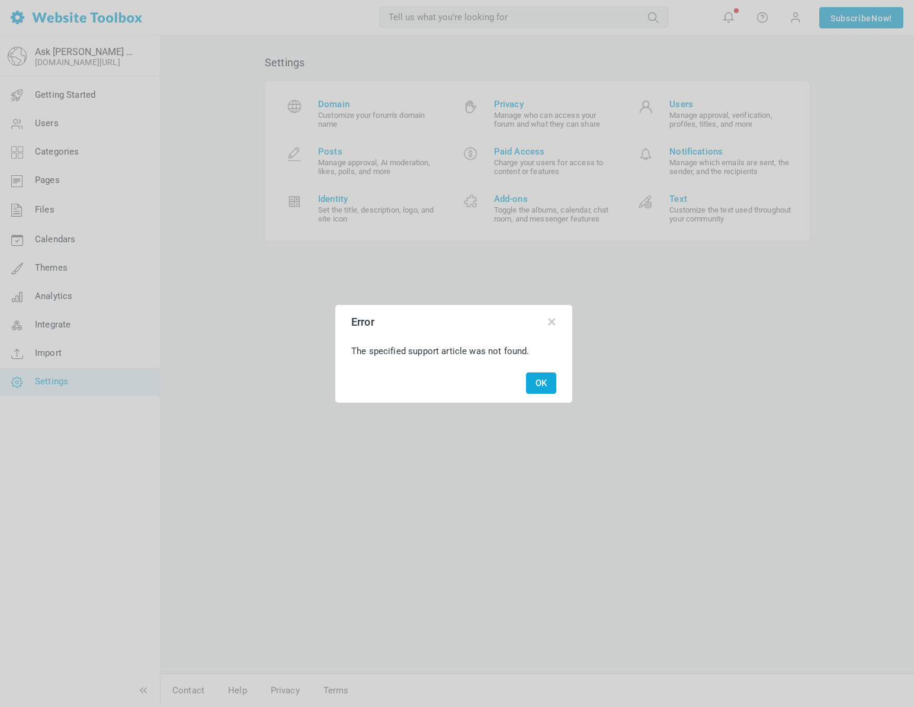
click at [526, 385] on button "OK" at bounding box center [541, 383] width 30 height 22
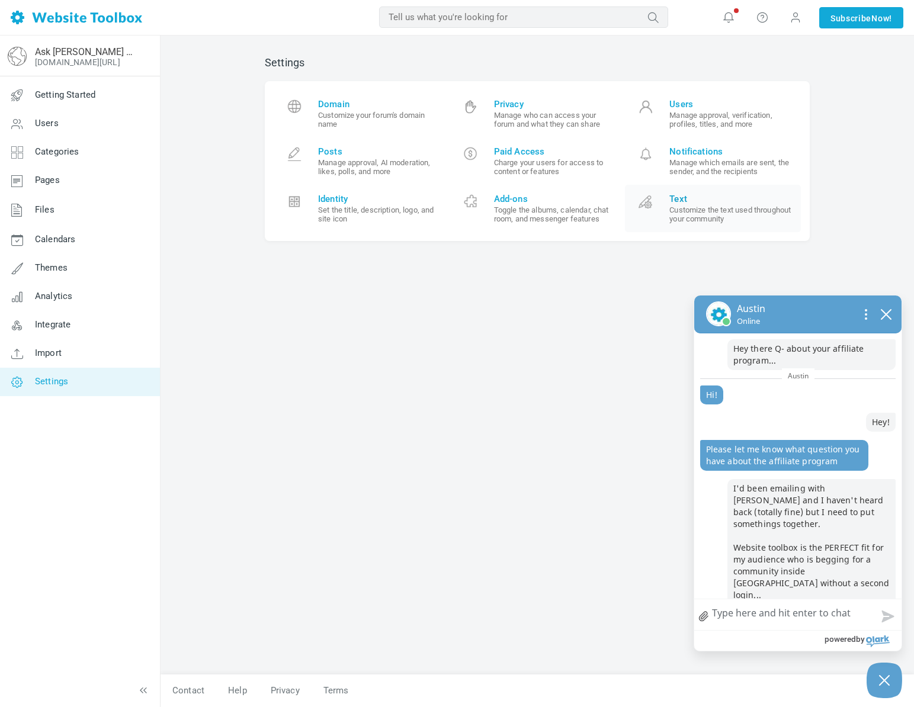
scroll to position [409, 0]
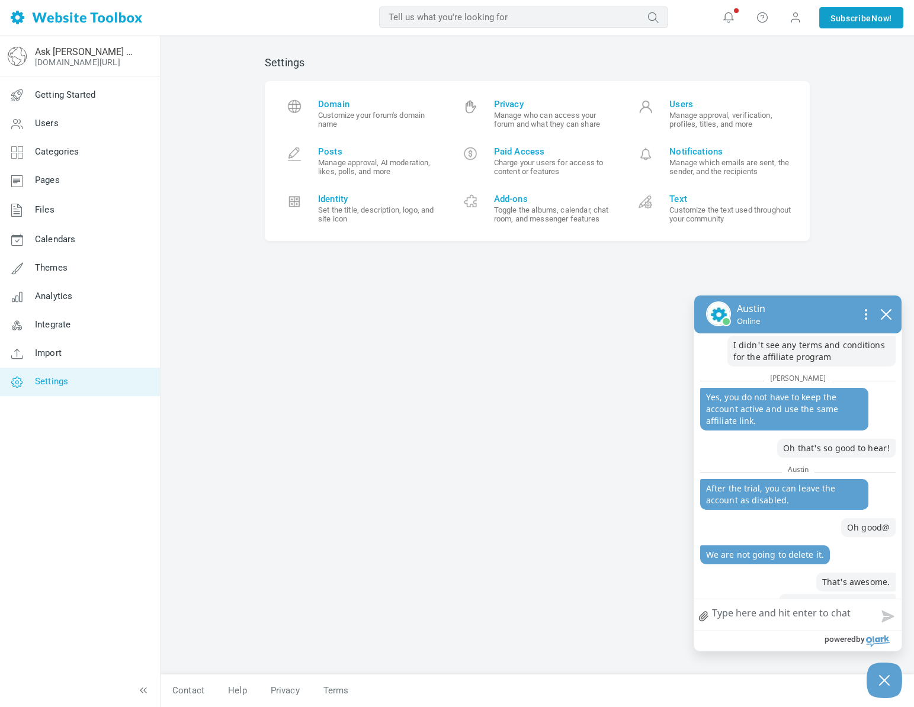
click at [863, 28] on link "Subscribe Now!" at bounding box center [861, 17] width 84 height 21
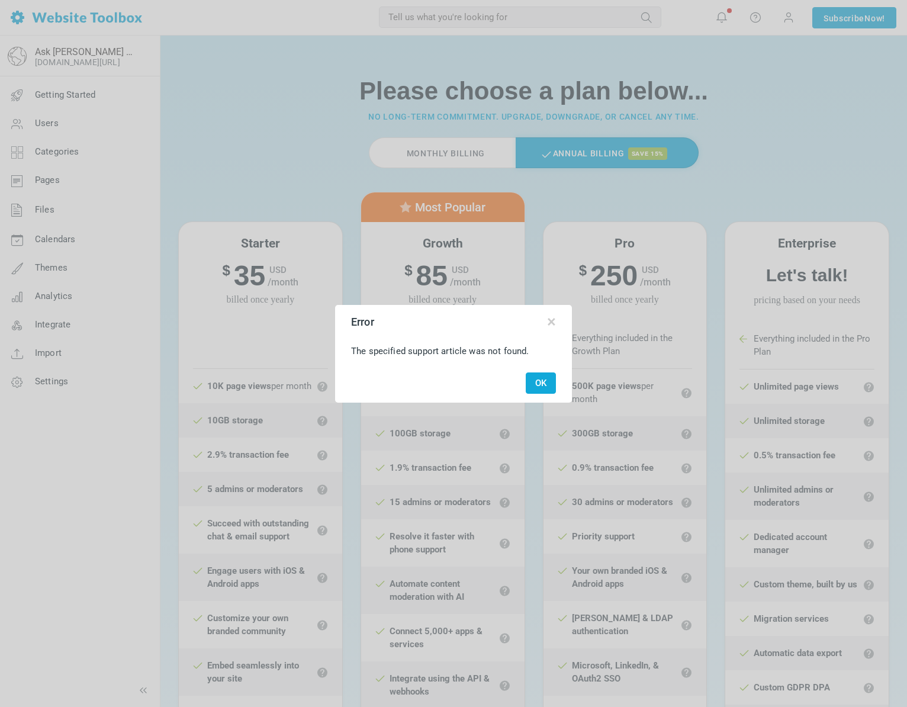
click at [786, 19] on div at bounding box center [453, 353] width 907 height 707
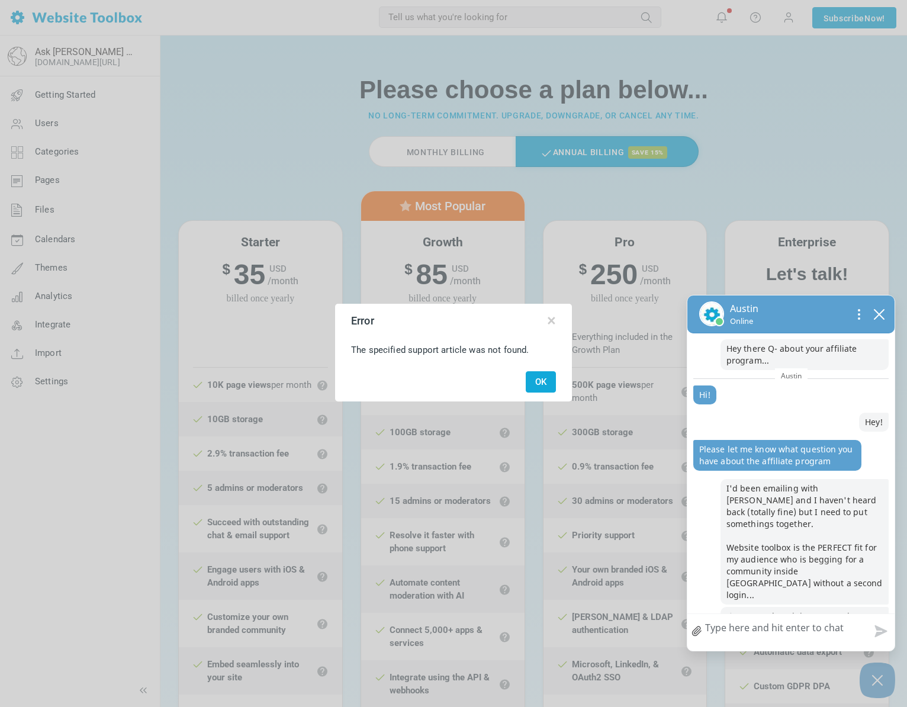
scroll to position [364, 0]
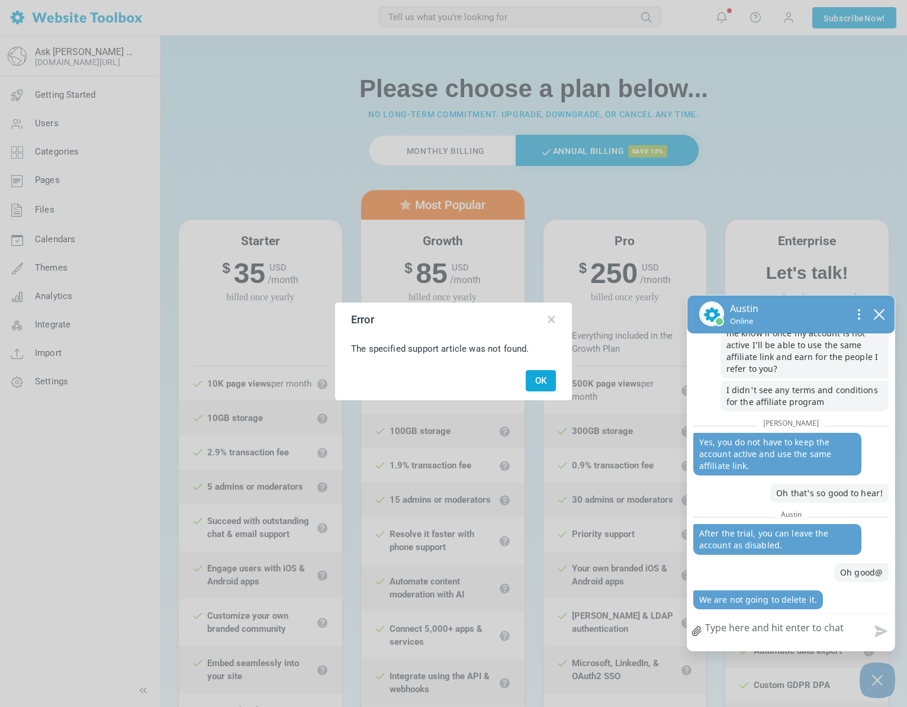
click at [535, 393] on div "OK" at bounding box center [453, 381] width 233 height 36
click at [534, 377] on button "OK" at bounding box center [541, 381] width 30 height 22
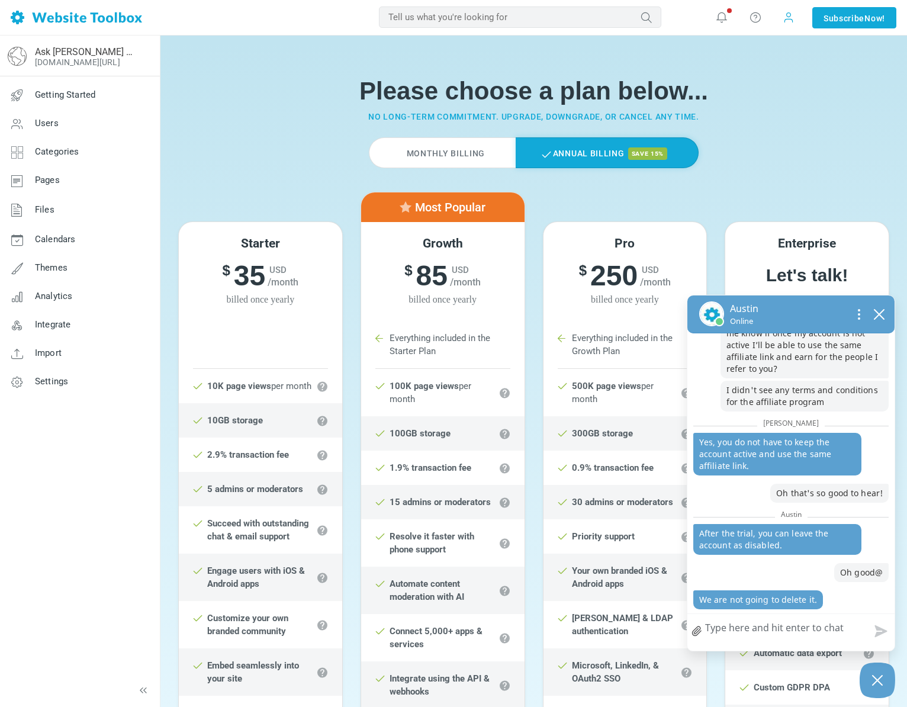
scroll to position [2, 0]
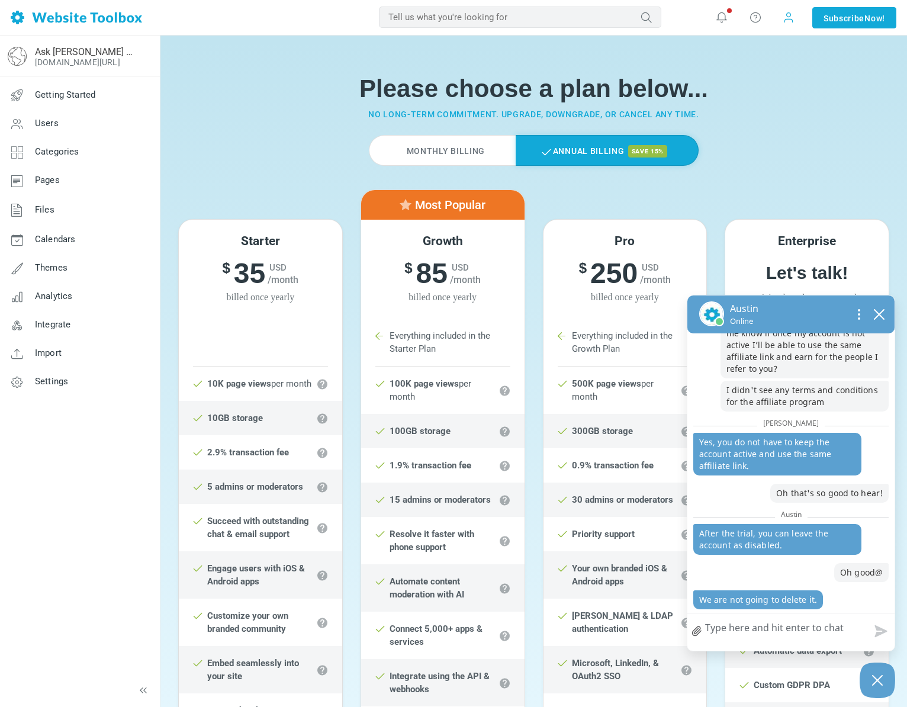
click at [790, 17] on span at bounding box center [789, 17] width 12 height 12
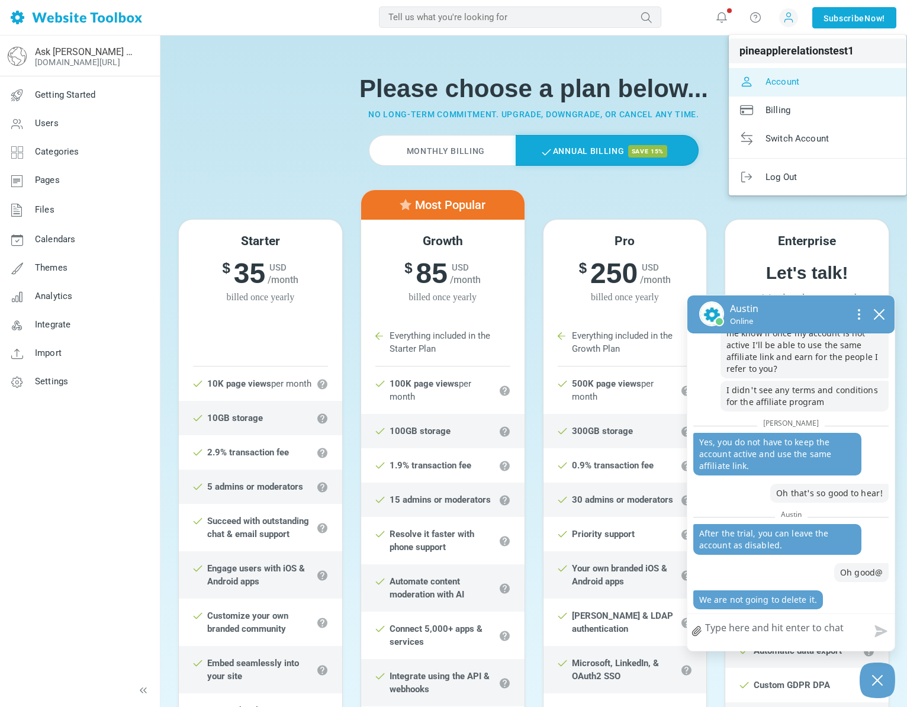
click at [770, 79] on span "Account" at bounding box center [783, 81] width 34 height 11
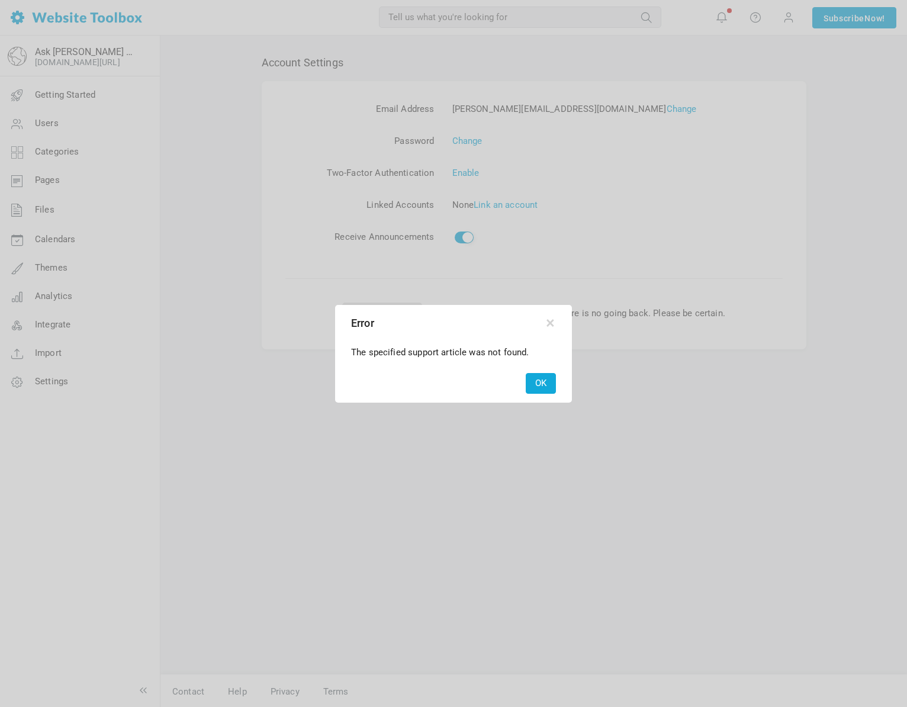
click at [544, 380] on button "OK" at bounding box center [541, 383] width 30 height 21
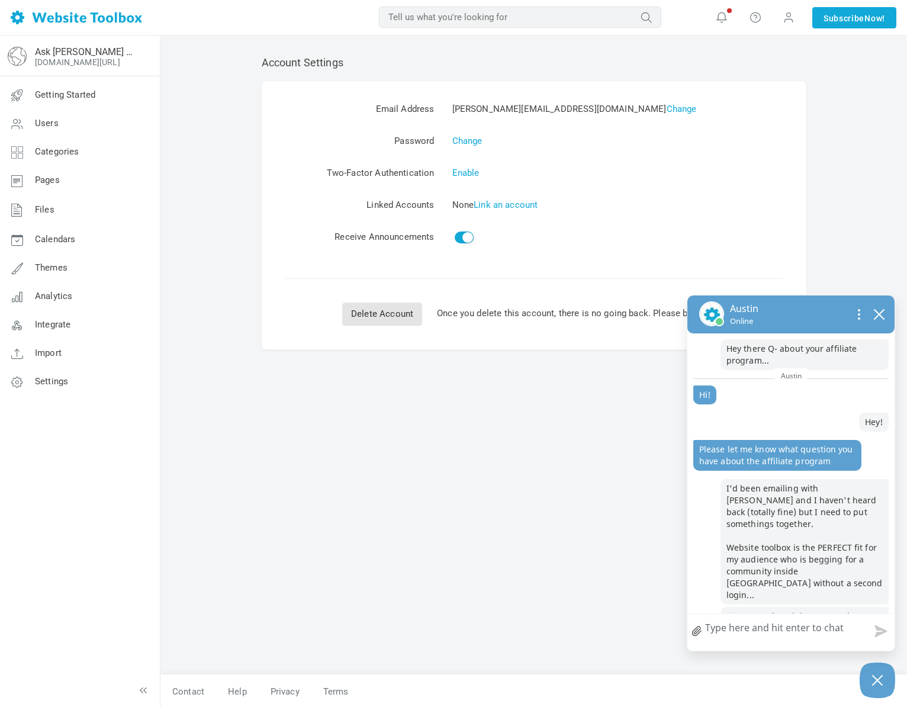
scroll to position [388, 0]
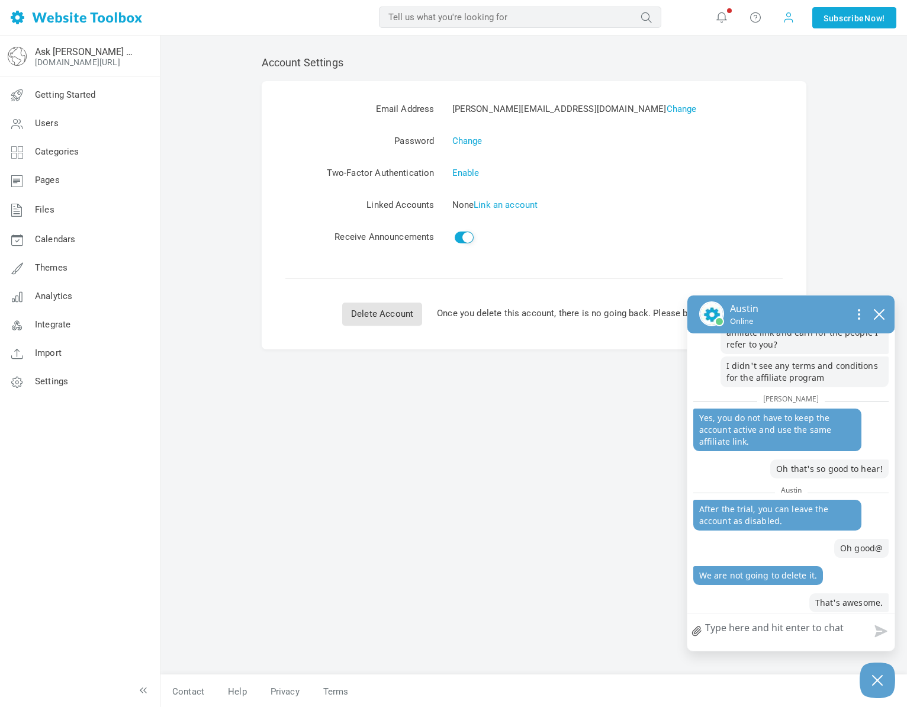
click at [785, 18] on span at bounding box center [789, 17] width 12 height 13
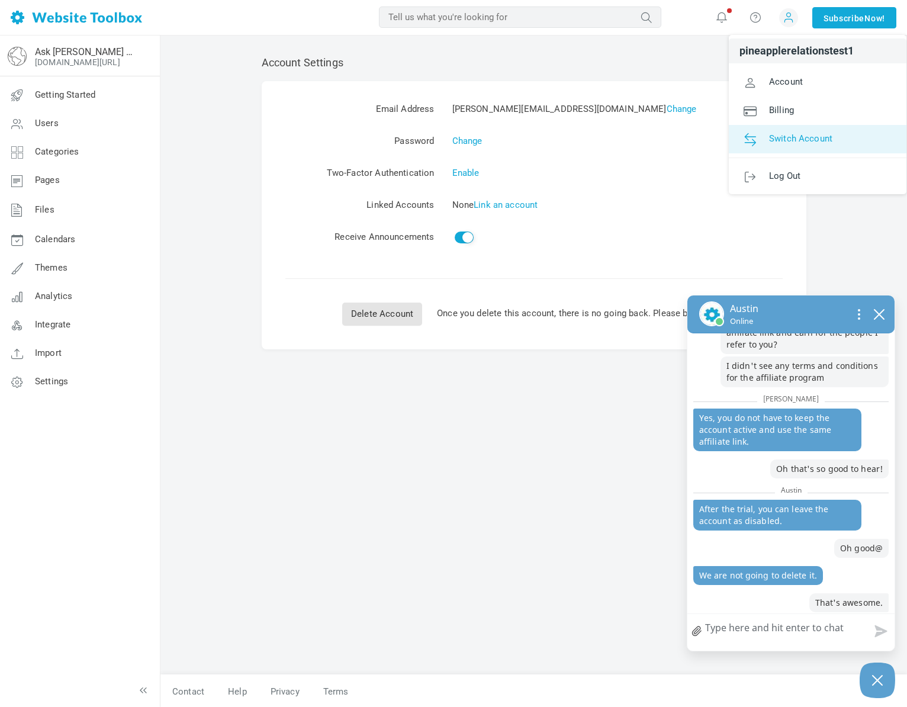
scroll to position [412, 0]
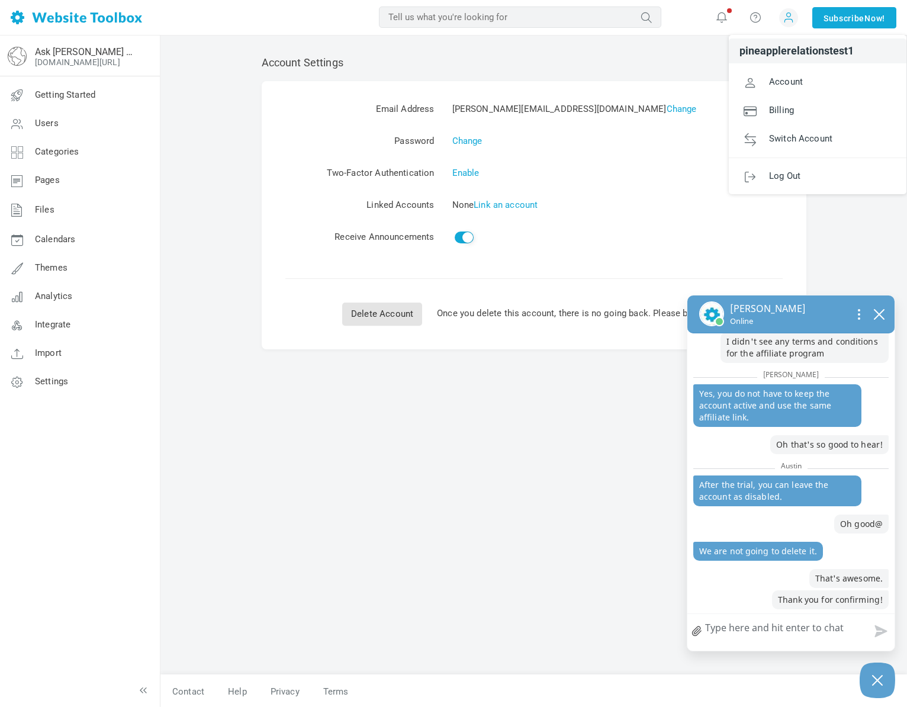
click at [730, 635] on textarea "How can we help?" at bounding box center [790, 629] width 207 height 31
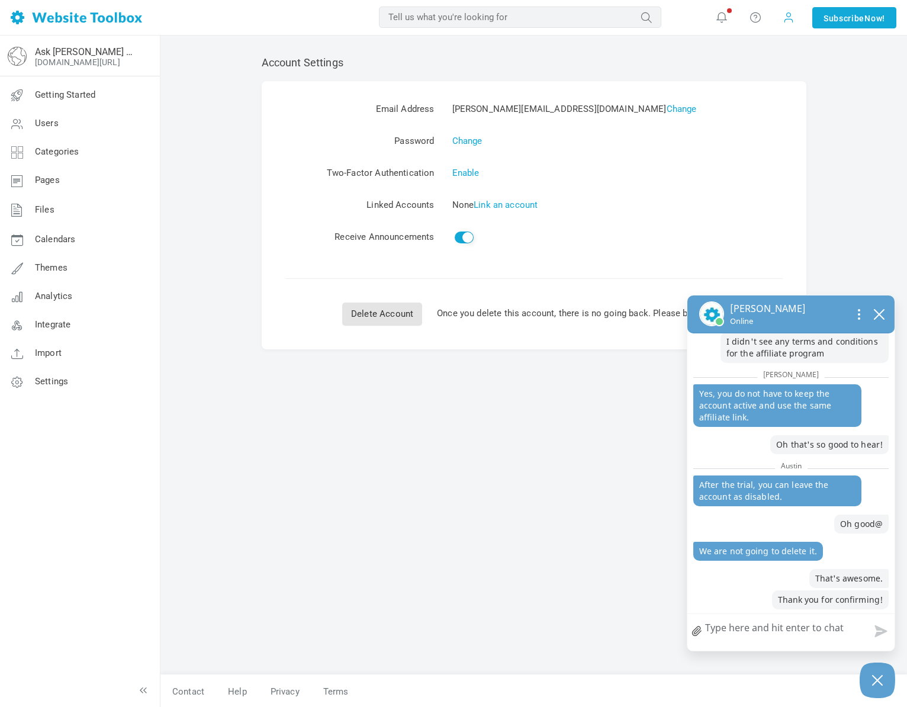
click at [783, 21] on span at bounding box center [789, 17] width 12 height 13
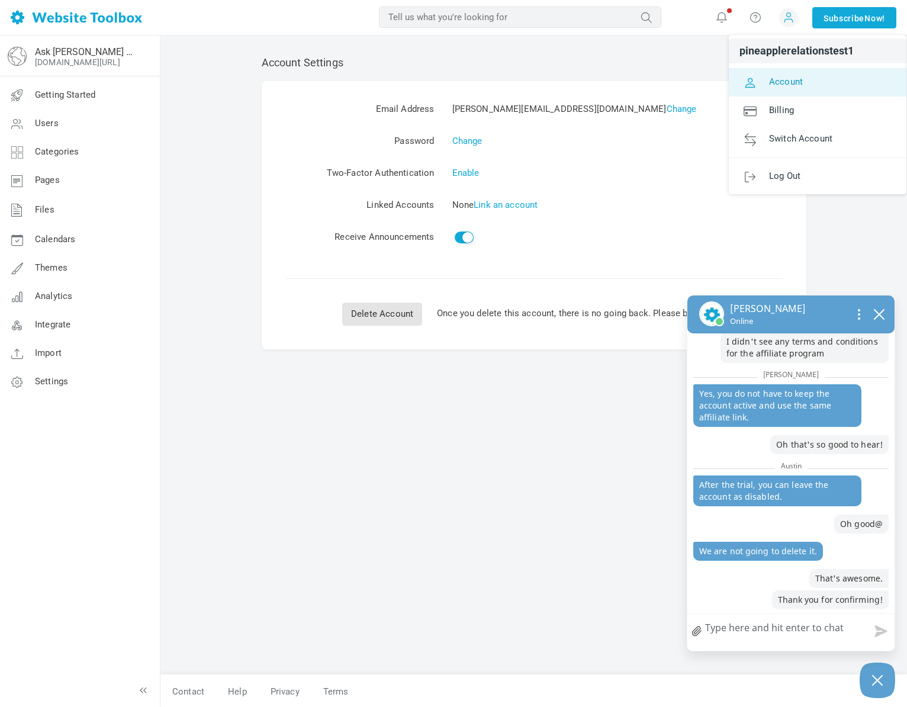
click at [777, 91] on link "Account" at bounding box center [818, 82] width 178 height 28
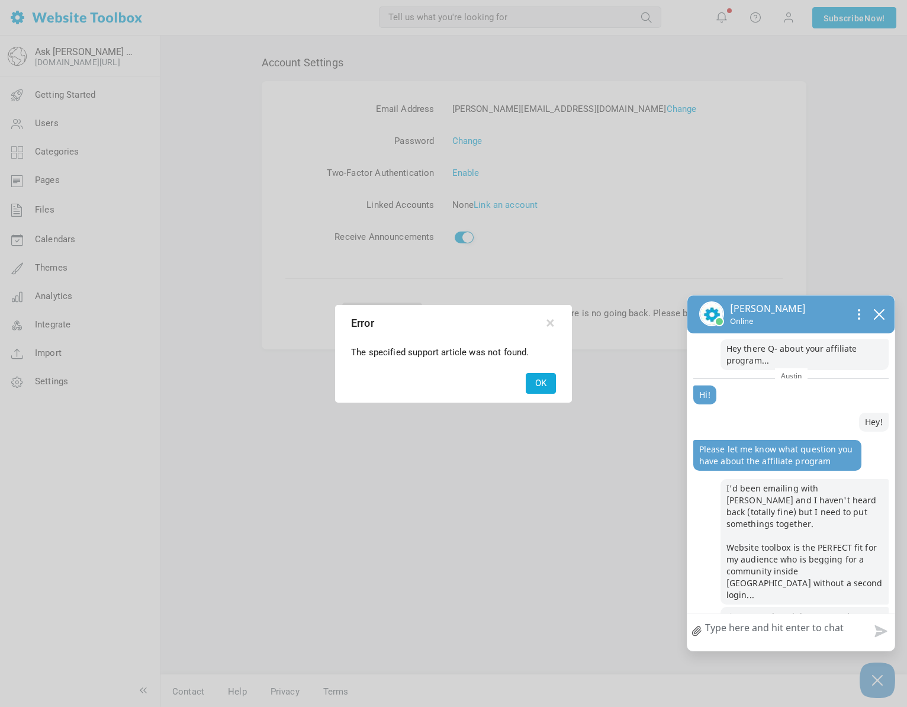
scroll to position [412, 0]
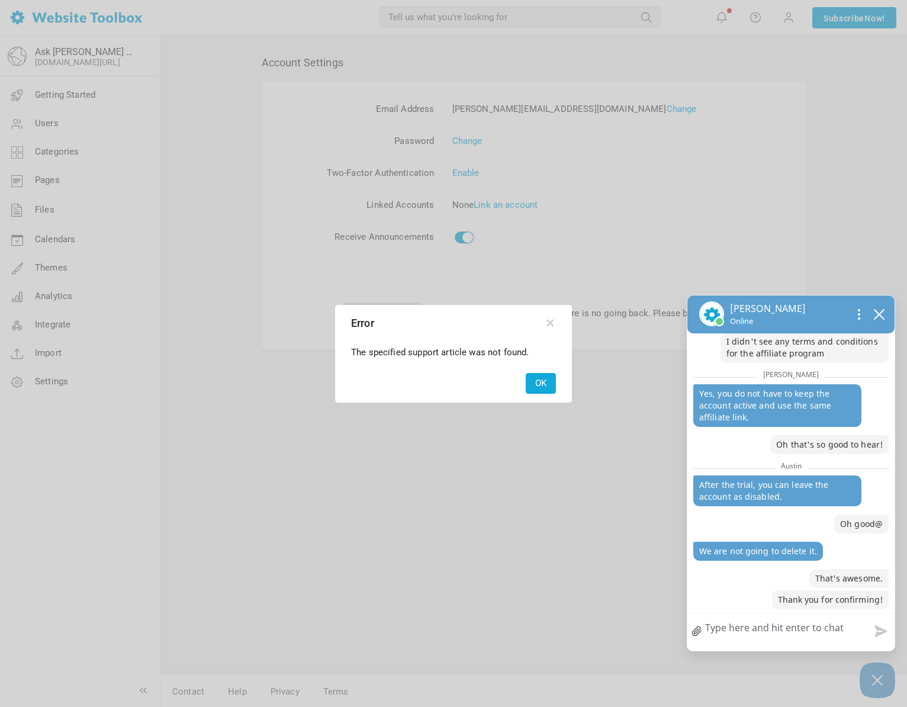
click at [534, 385] on button "OK" at bounding box center [541, 383] width 30 height 21
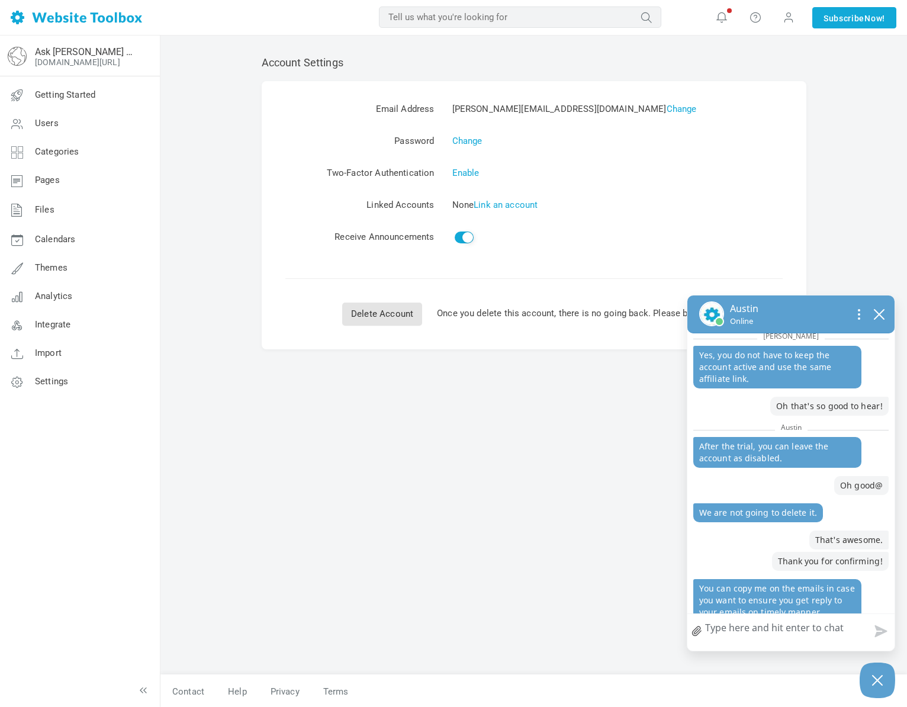
scroll to position [469, 0]
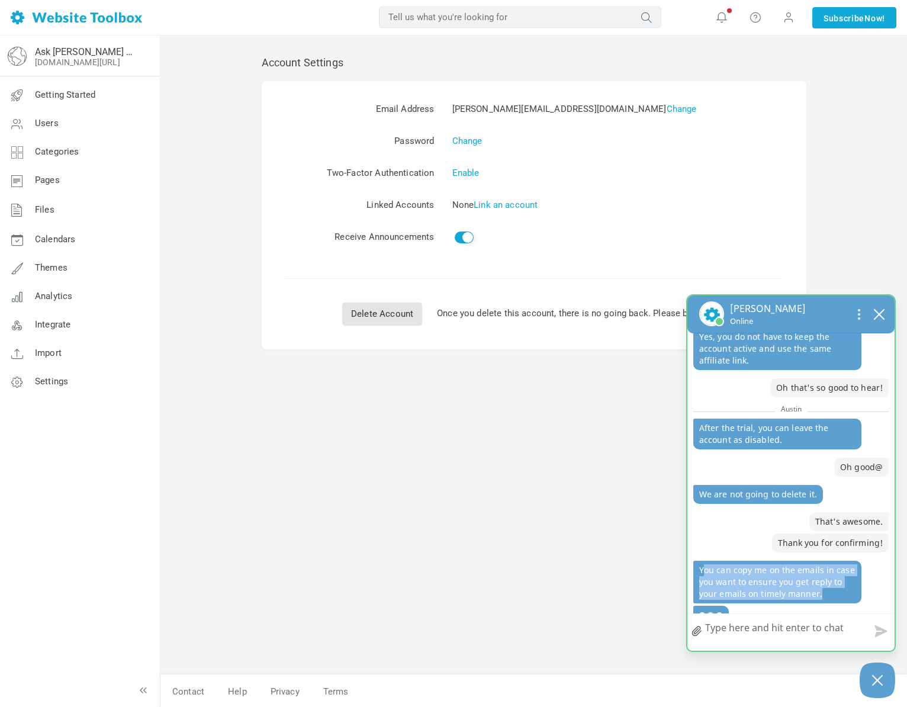
drag, startPoint x: 703, startPoint y: 548, endPoint x: 824, endPoint y: 580, distance: 124.4
click at [824, 580] on p "You can copy me on the emails in case you want to ensure you get reply to your …" at bounding box center [777, 582] width 168 height 43
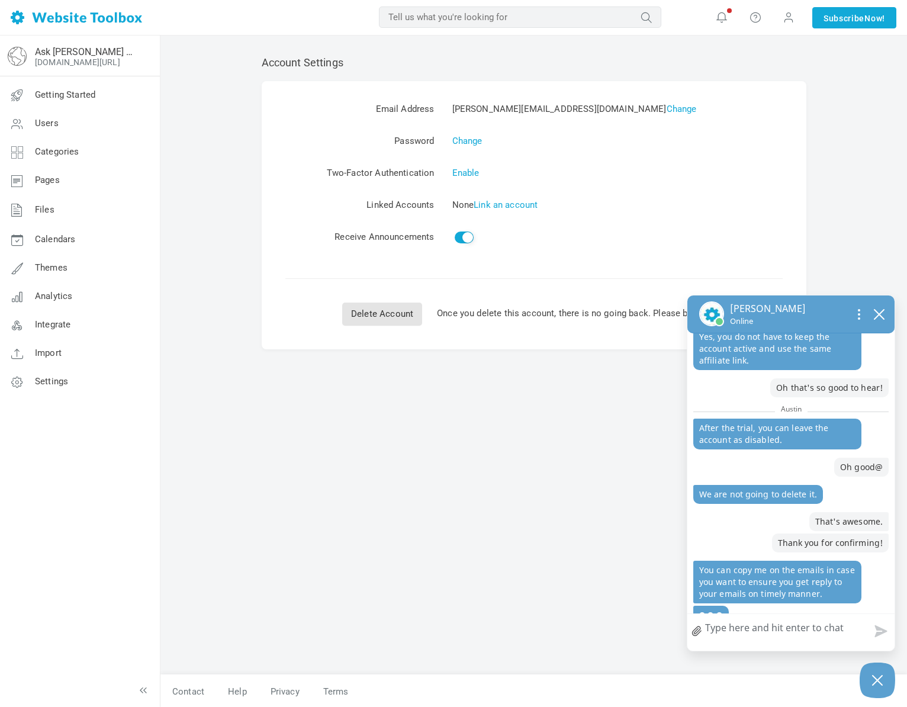
click at [773, 631] on textarea "How can we help?" at bounding box center [790, 629] width 207 height 31
type textarea "I"
type textarea "It"
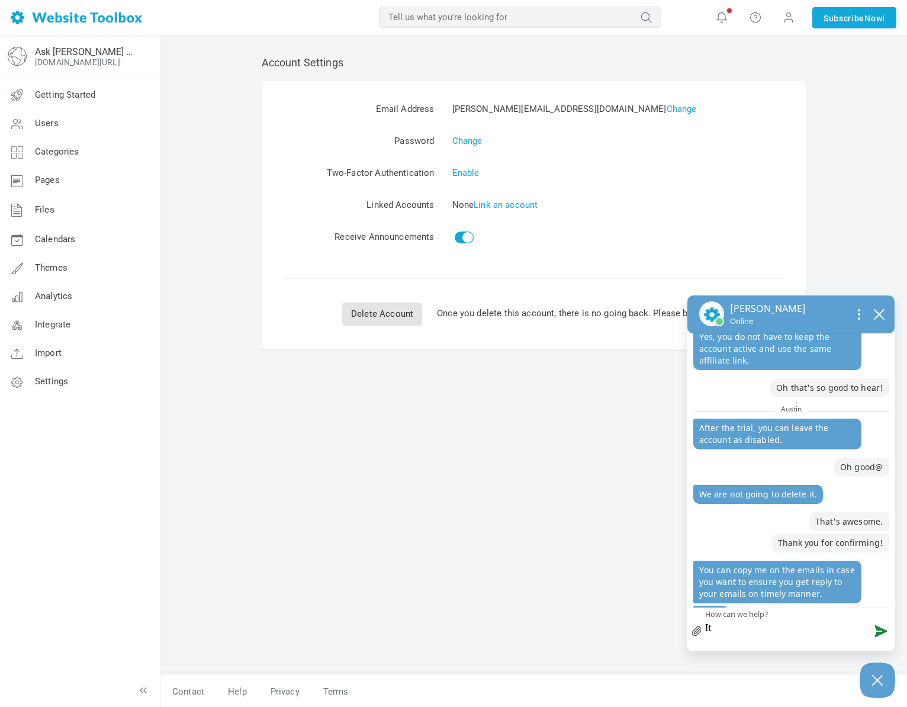
type textarea "It'"
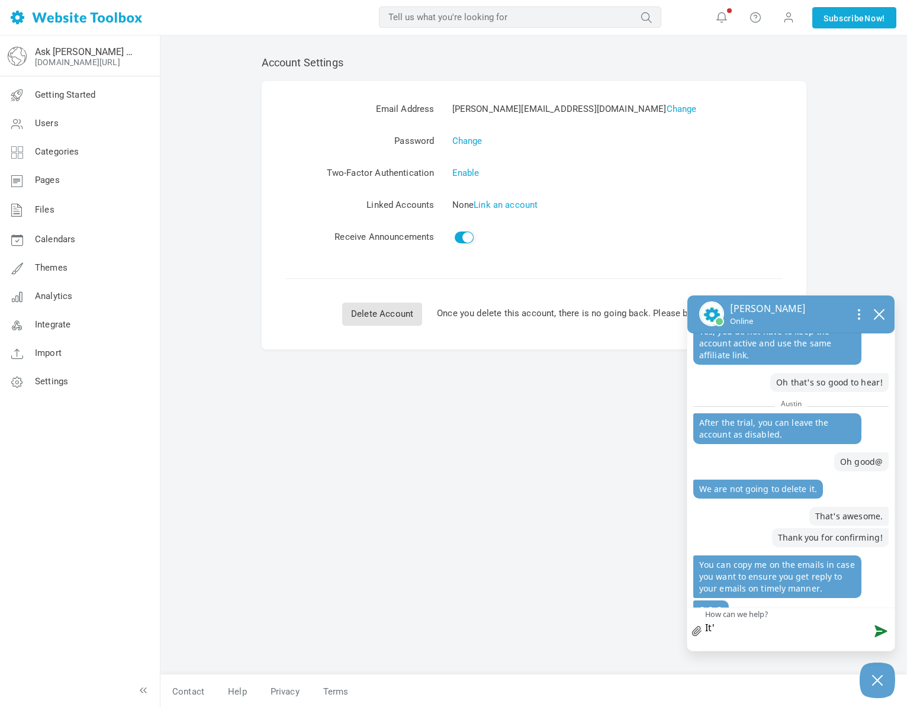
type textarea "It's"
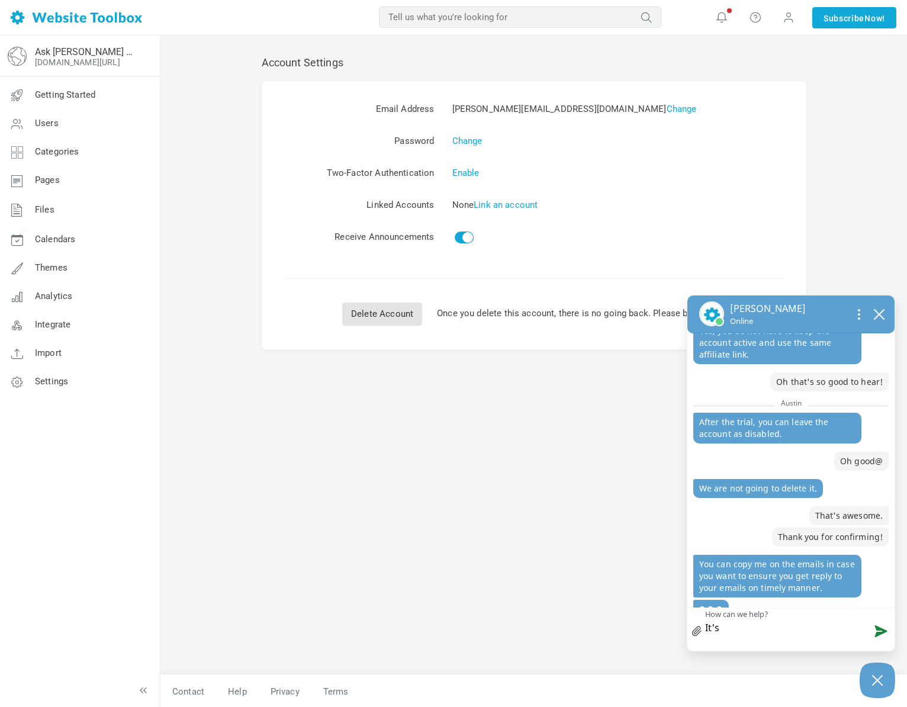
type textarea "It's a"
type textarea "It's al"
type textarea "It's all"
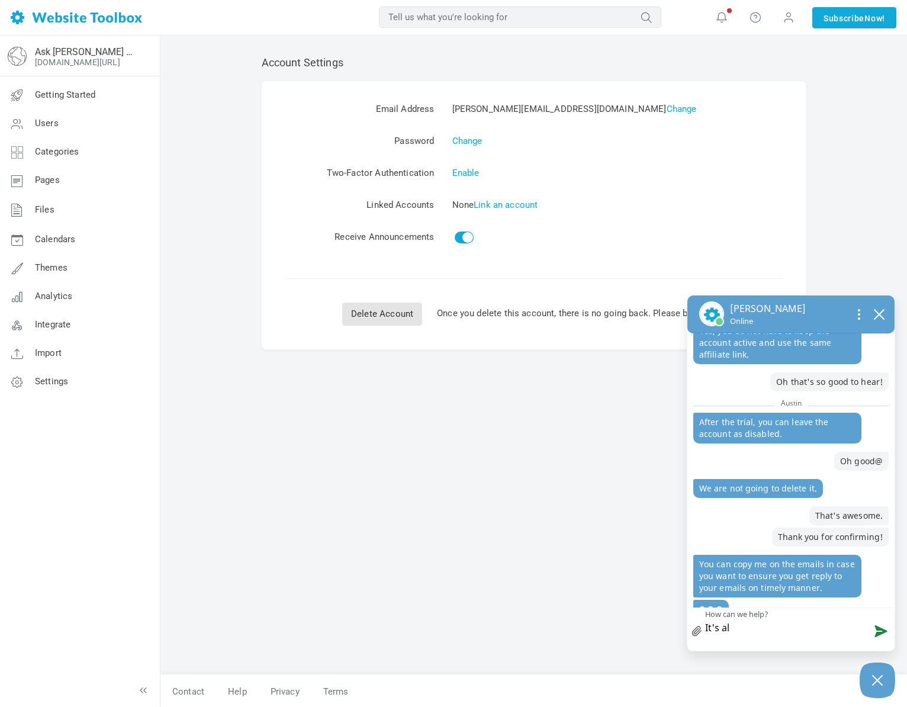
type textarea "It's all"
type textarea "It's all g"
type textarea "It's all go"
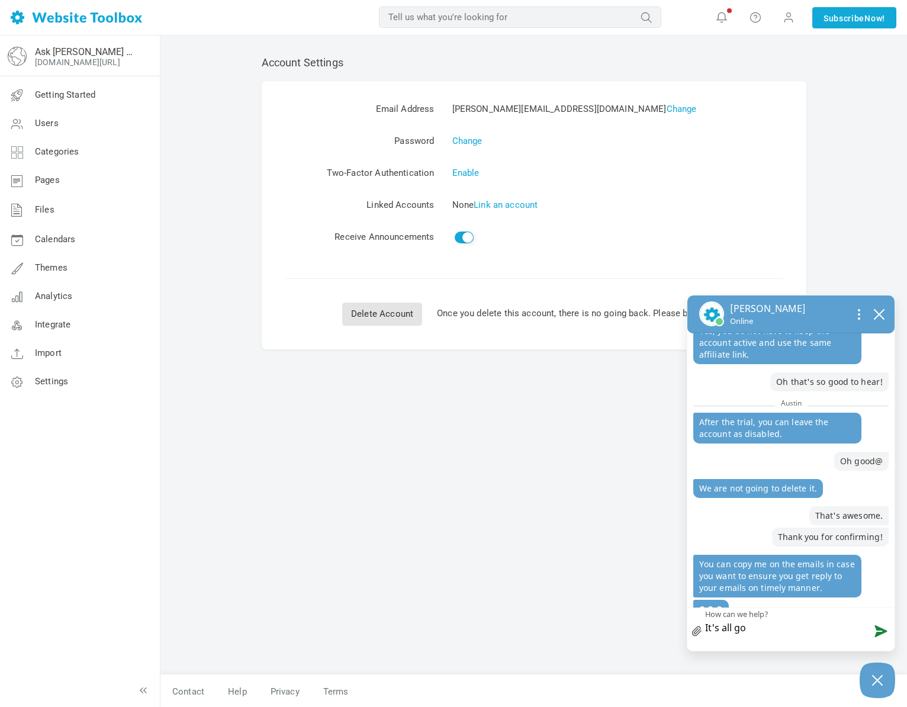
type textarea "It's all goo"
type textarea "It's all good"
type textarea "It's all good,"
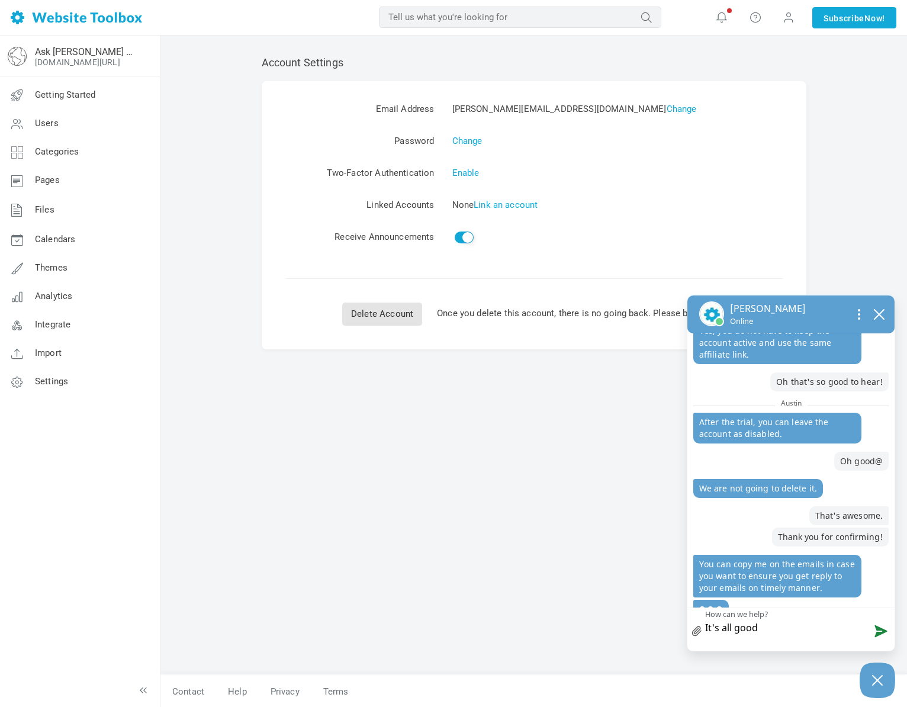
type textarea "It's all good,"
type textarea "It's all good, I"
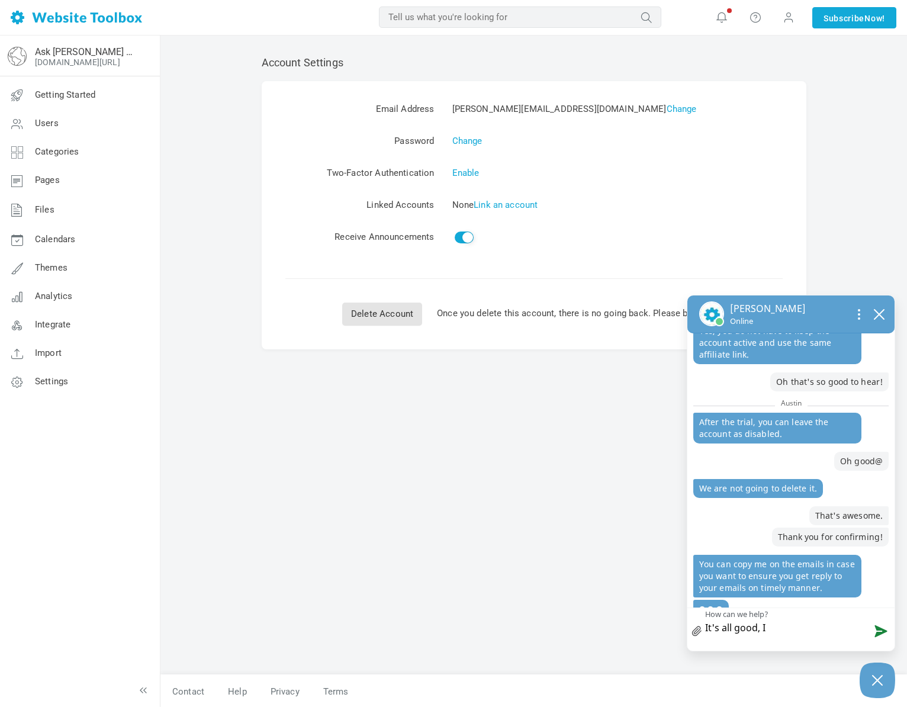
type textarea "It's all good, I"
type textarea "It's all good, I n"
type textarea "It's all good, I ne"
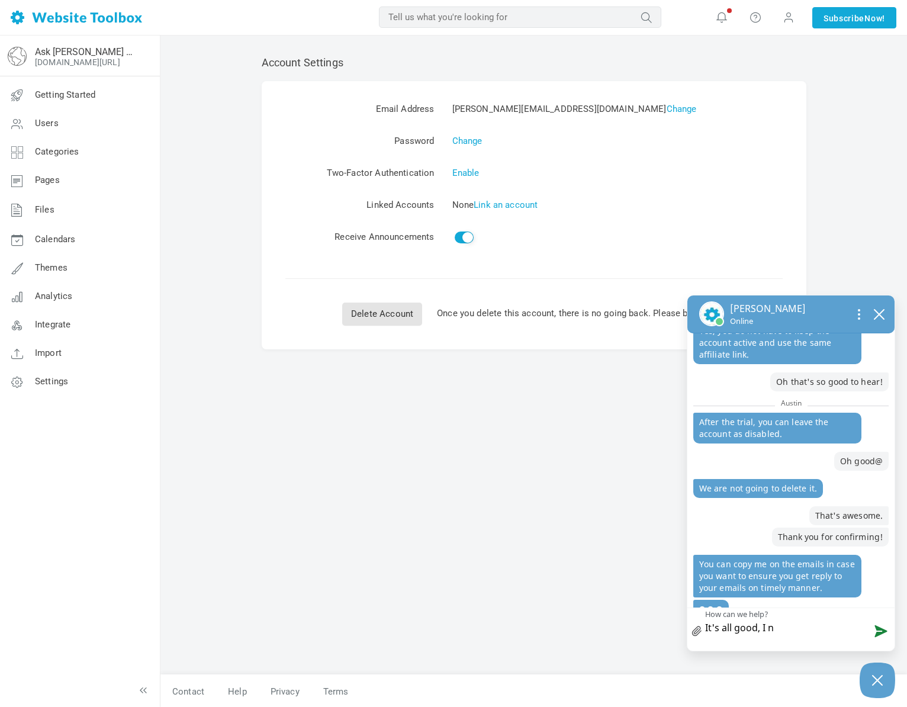
type textarea "It's all good, I ne"
type textarea "It's all good, I nee"
type textarea "It's all good, I need"
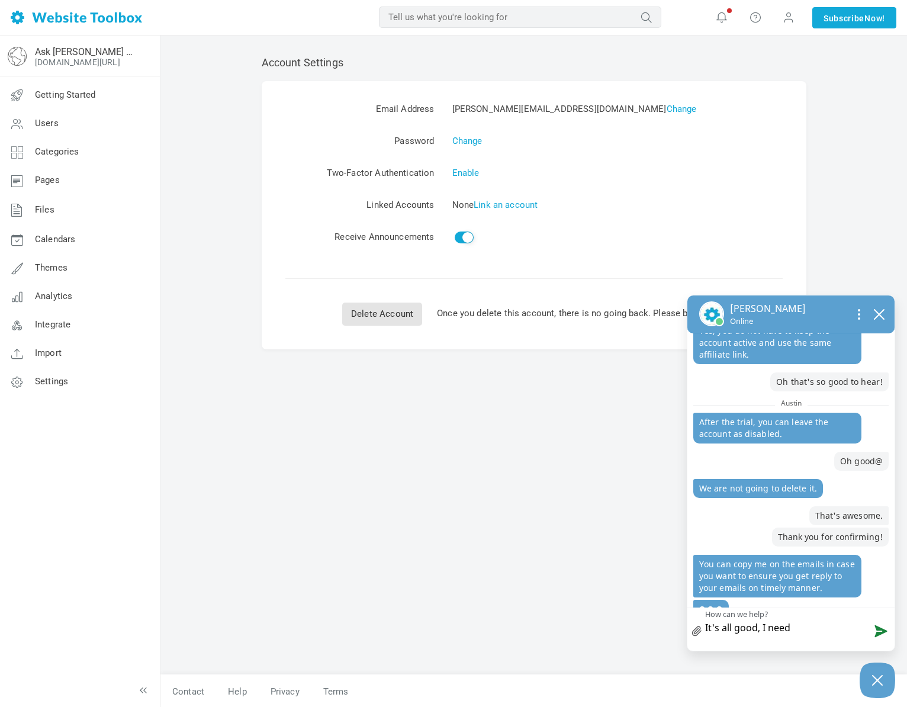
type textarea "It's all good, I need"
type textarea "It's all good, I need t"
type textarea "It's all good, I need to"
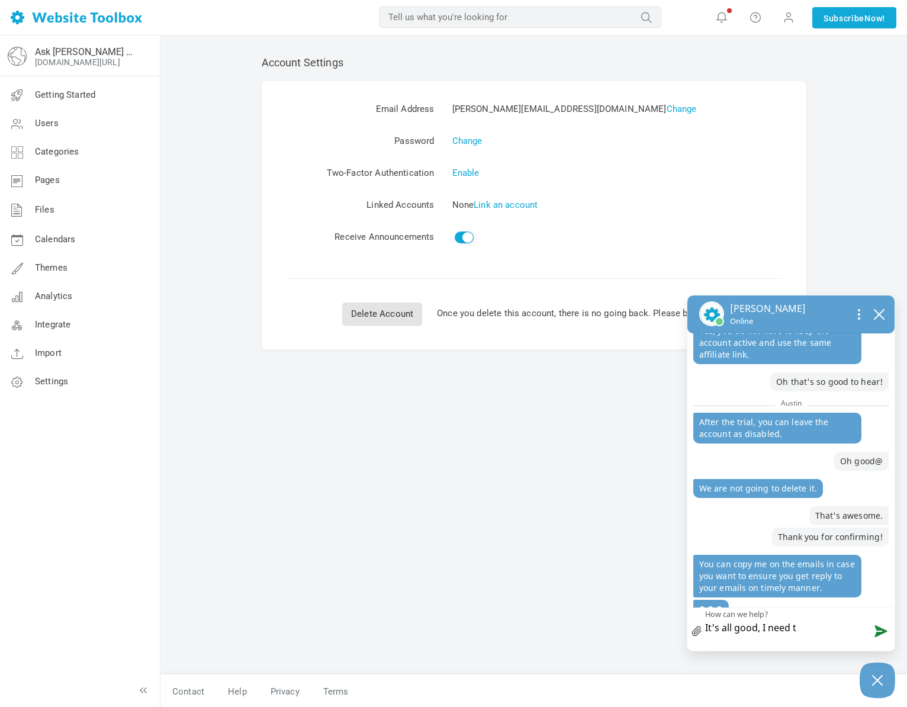
type textarea "It's all good, I need to"
type textarea "It's all good, I need to m"
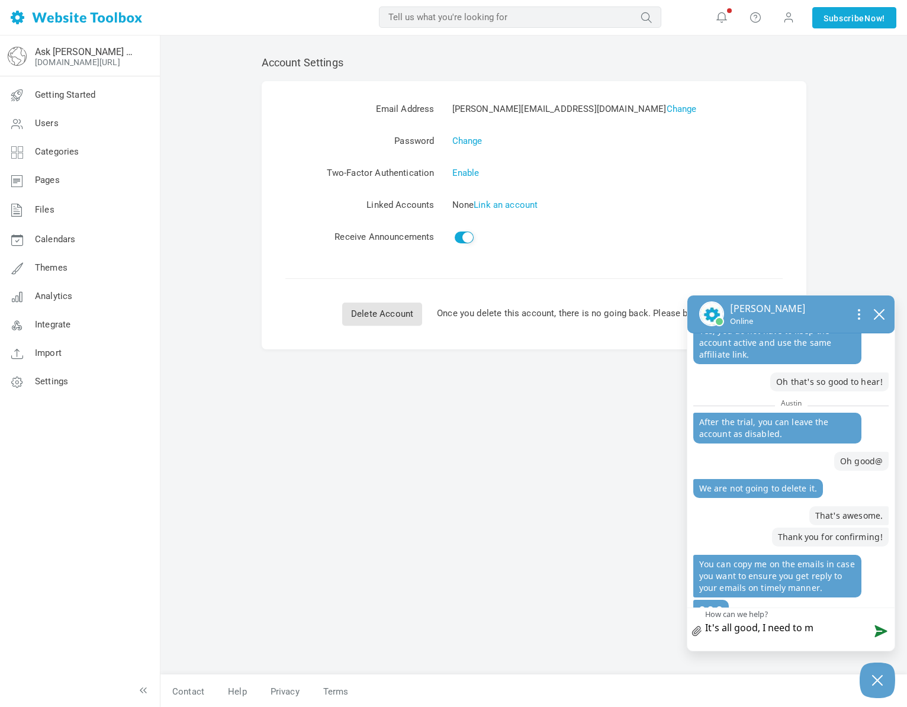
type textarea "It's all good, I need to ma"
type textarea "It's all good, I need to mak"
type textarea "It's all good, I need to make"
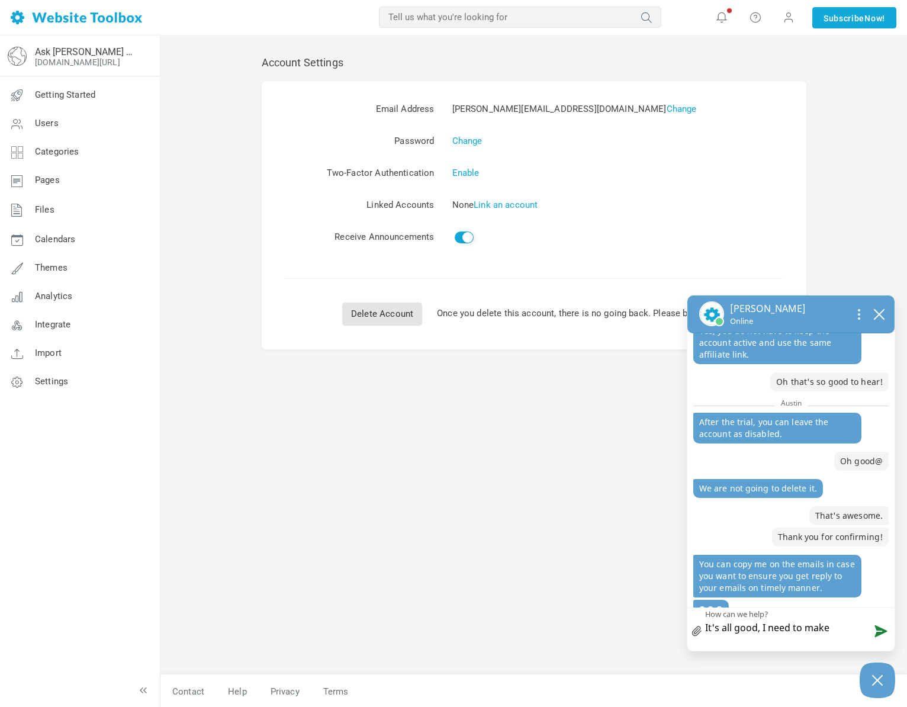
type textarea "It's all good, I need to make"
type textarea "It's all good, I need to make p"
type textarea "It's all good, I need to make pr"
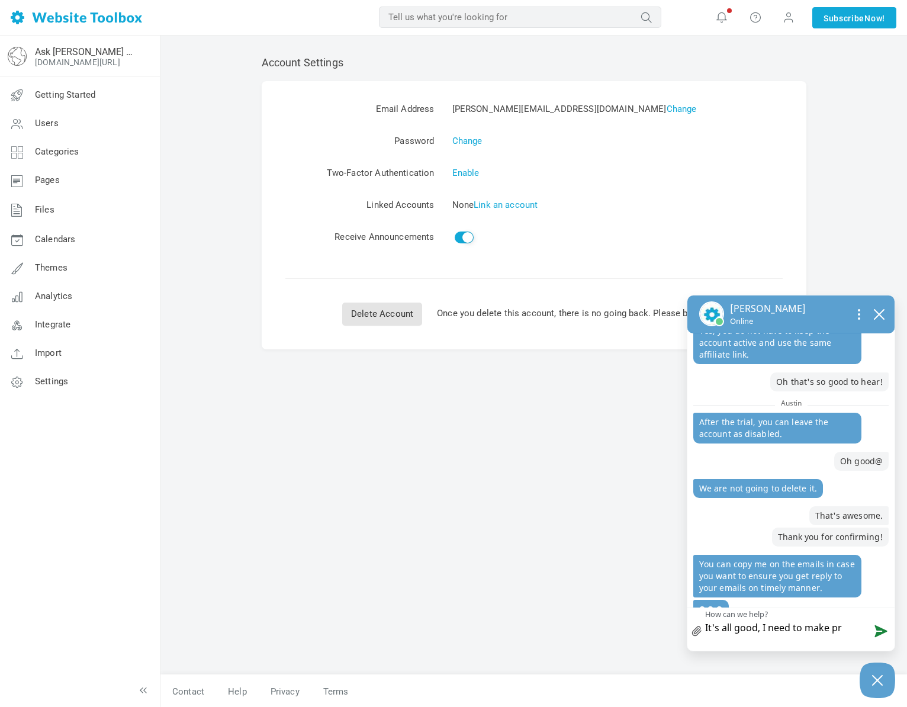
type textarea "It's all good, I need to make pro"
type textarea "It's all good, I need to make prom"
type textarea "It's all good, I need to make promo"
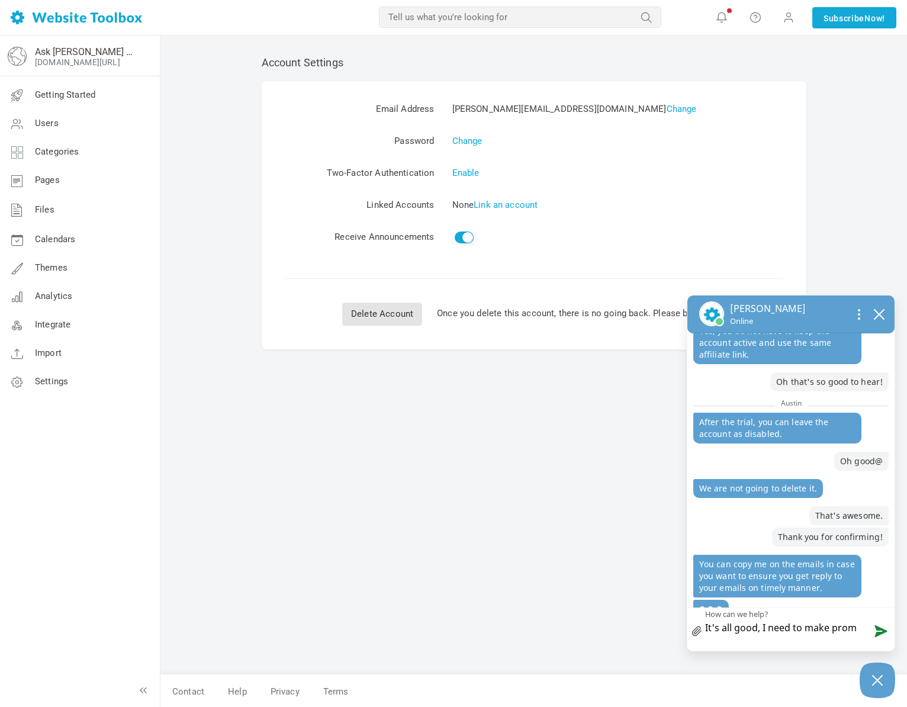
type textarea "It's all good, I need to make promo"
type textarea "It's all good, I need to make promo m"
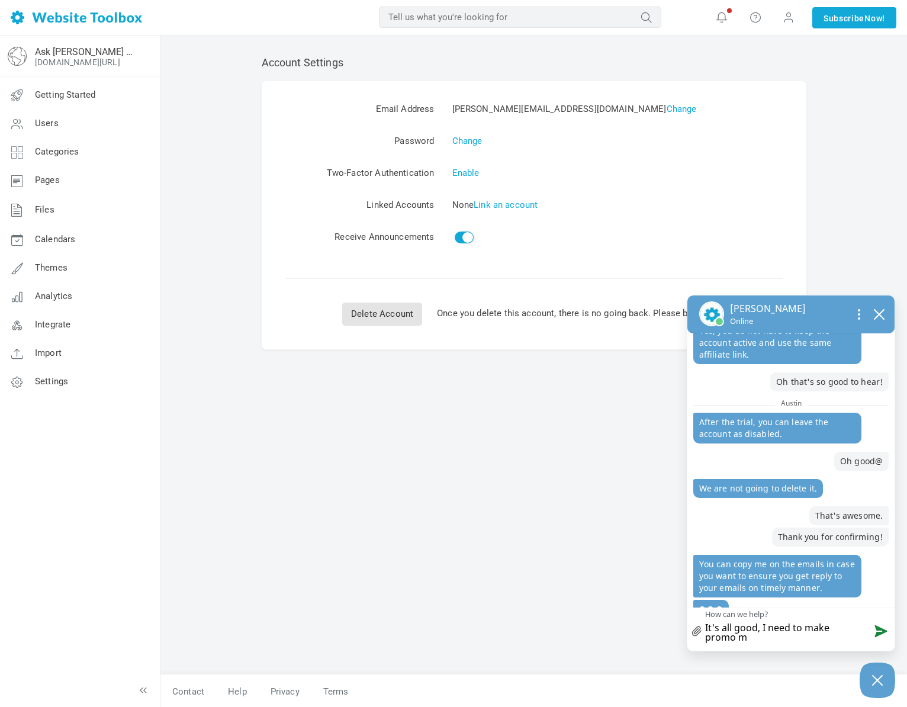
type textarea "It's all good, I need to make promo ma"
type textarea "It's all good, I need to make promo mat"
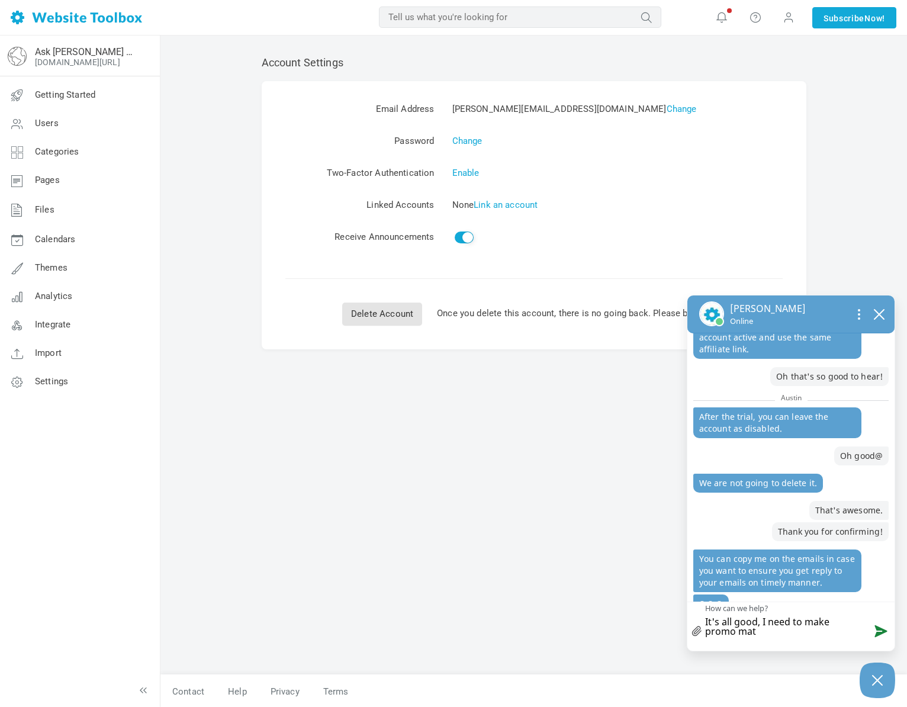
type textarea "It's all good, I need to make promo mate"
type textarea "It's all good, I need to make promo mater"
type textarea "It's all good, I need to make promo materi"
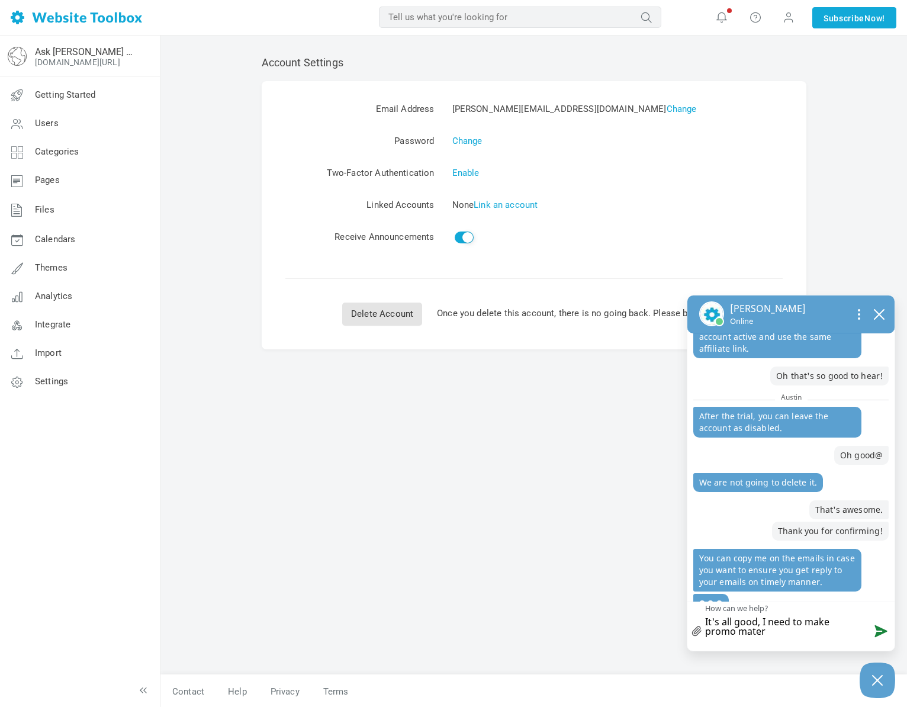
type textarea "It's all good, I need to make promo materi"
type textarea "It's all good, I need to make promo materia"
type textarea "It's all good, I need to make promo material"
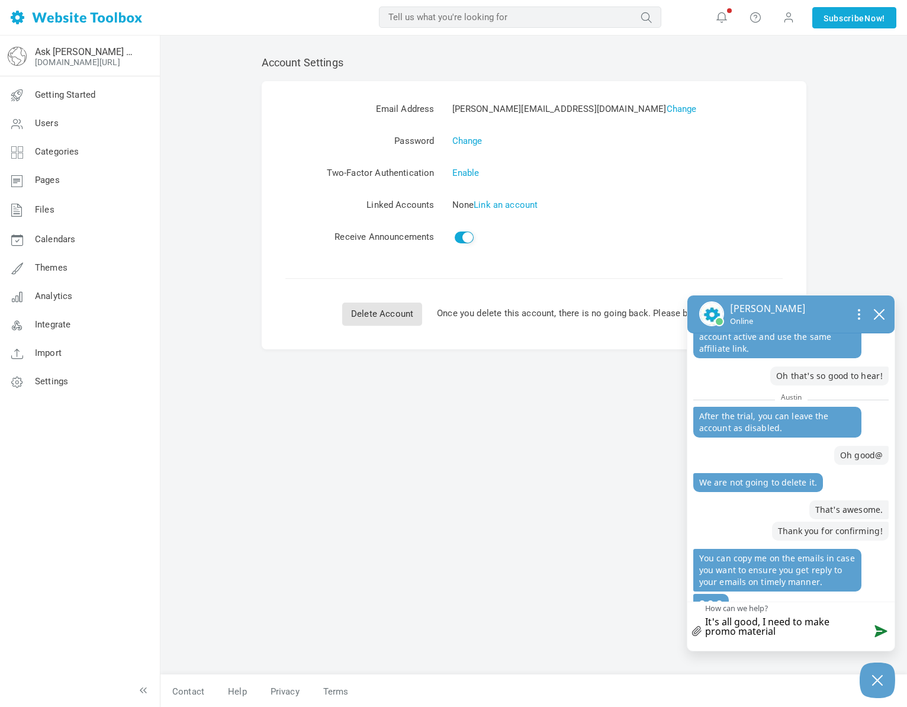
type textarea "It's all good, I need to make promo material"
type textarea "It's all good, I need to make promo material t"
type textarea "It's all good, I need to make promo material to"
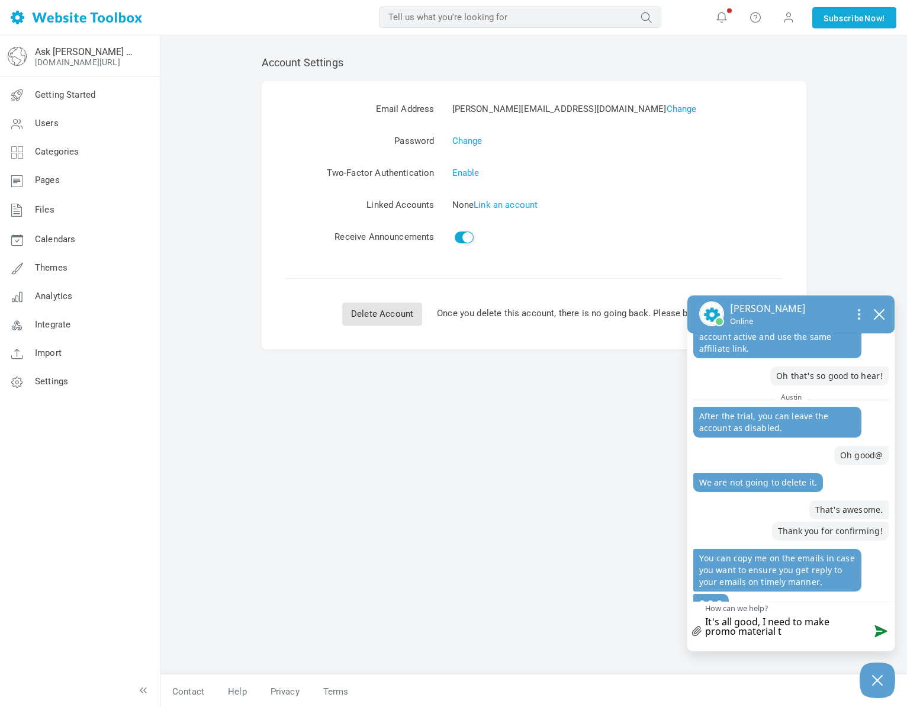
type textarea "It's all good, I need to make promo material to"
type textarea "It's all good, I need to make promo material tod"
type textarea "It's all good, I need to make promo material toda"
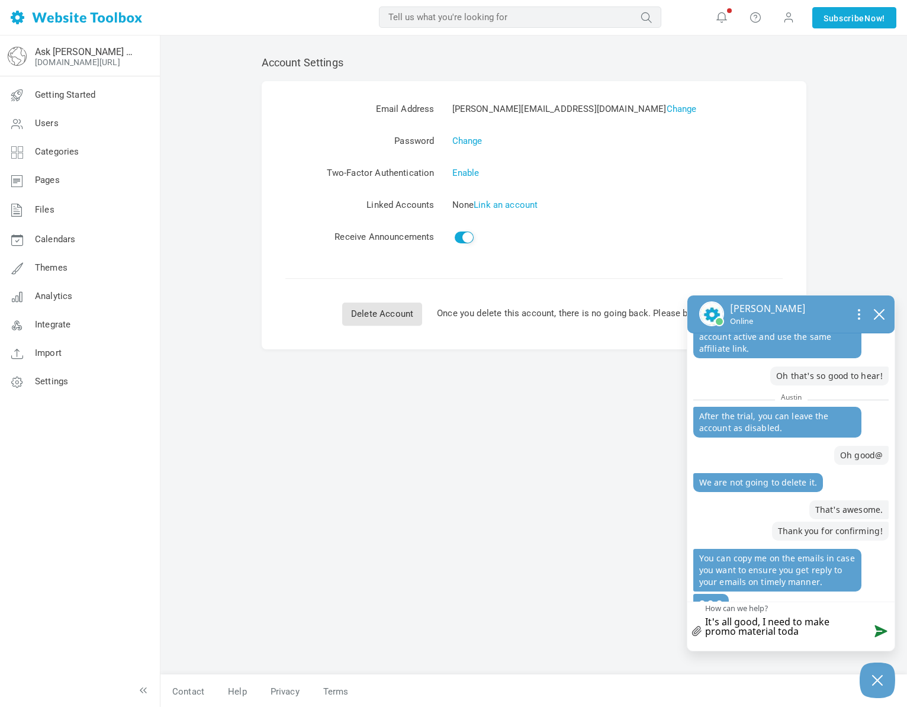
type textarea "It's all good, I need to make promo material today"
type textarea "It's all good, I need to make promo material today a"
type textarea "It's all good, I need to make promo material today an"
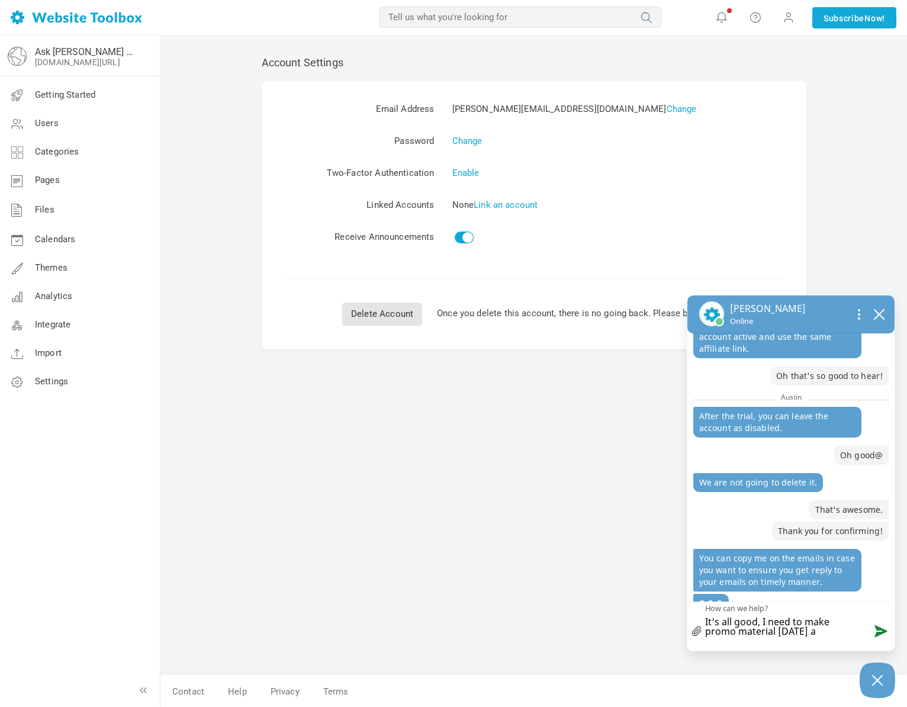
type textarea "It's all good, I need to make promo material today an"
type textarea "It's all good, I need to make promo material today and"
type textarea "It's all good, I need to make promo material today an"
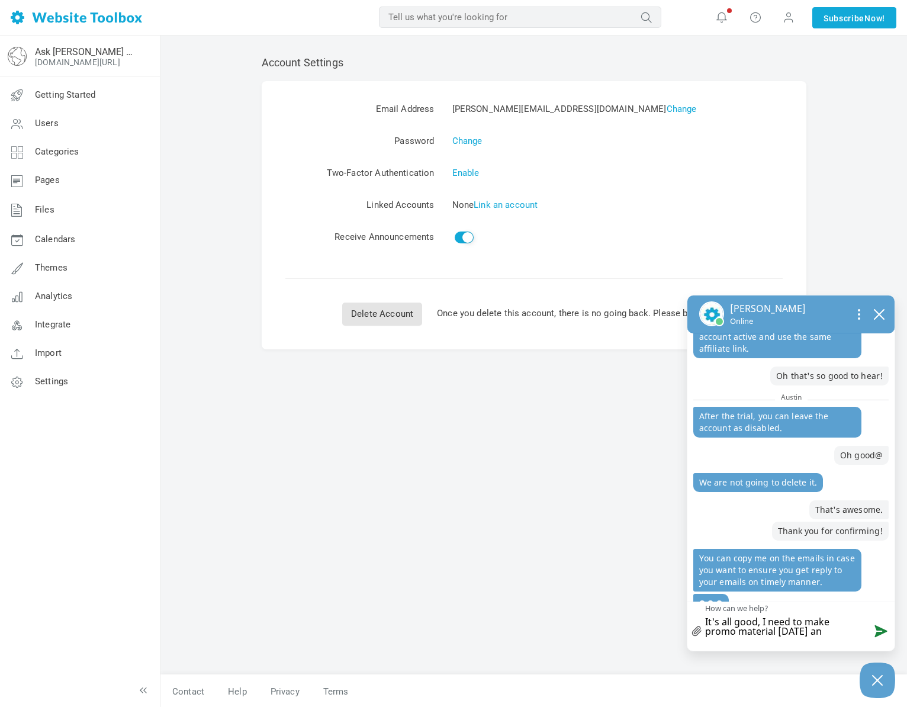
type textarea "It's all good, I need to make promo material today a"
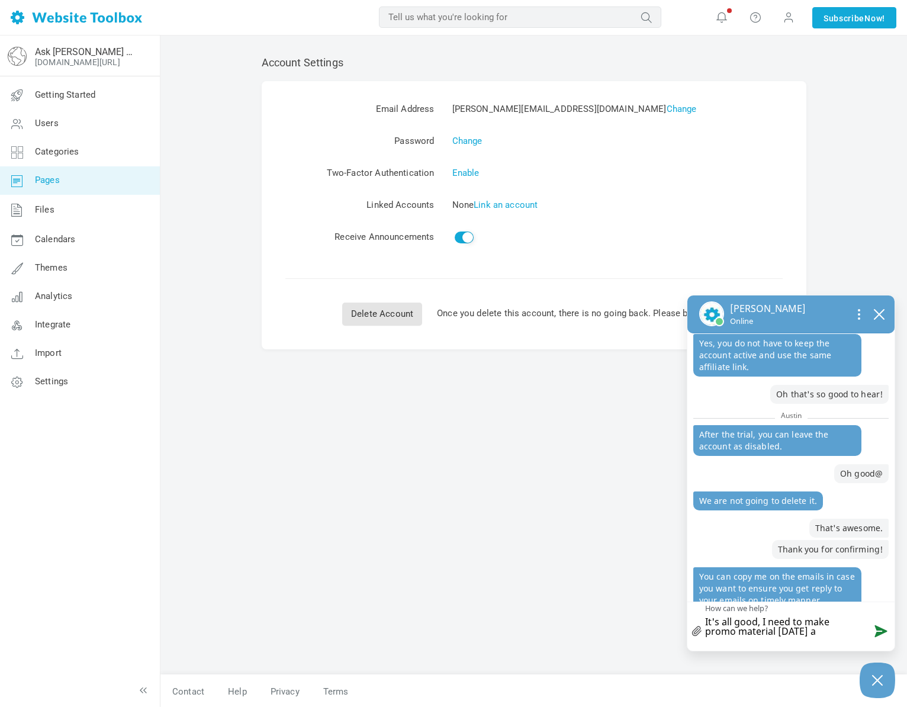
scroll to position [515, 0]
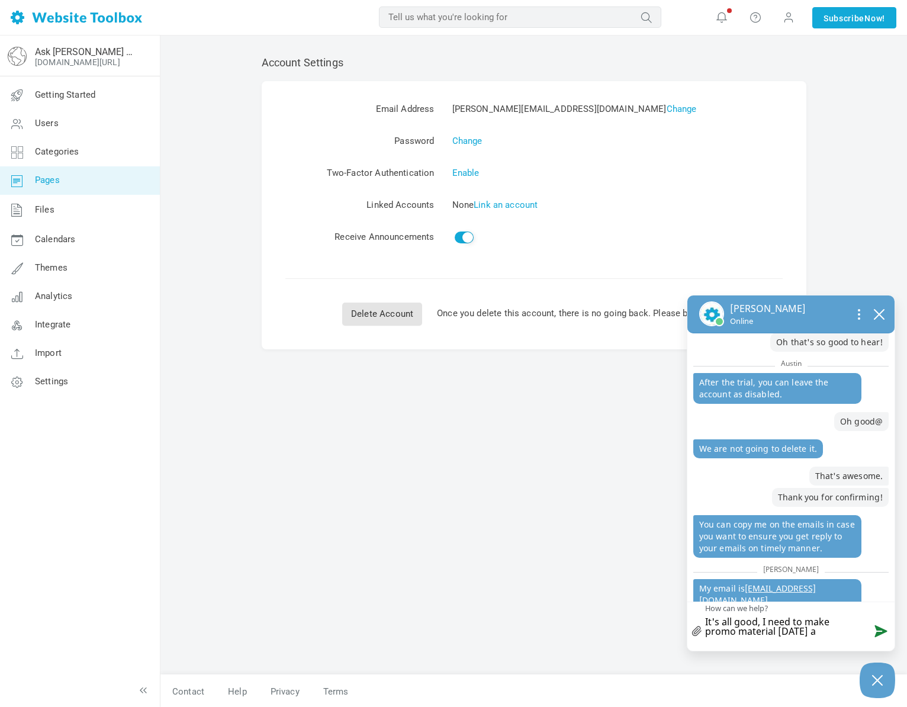
type textarea "It's all good, I need to make promo material today a"
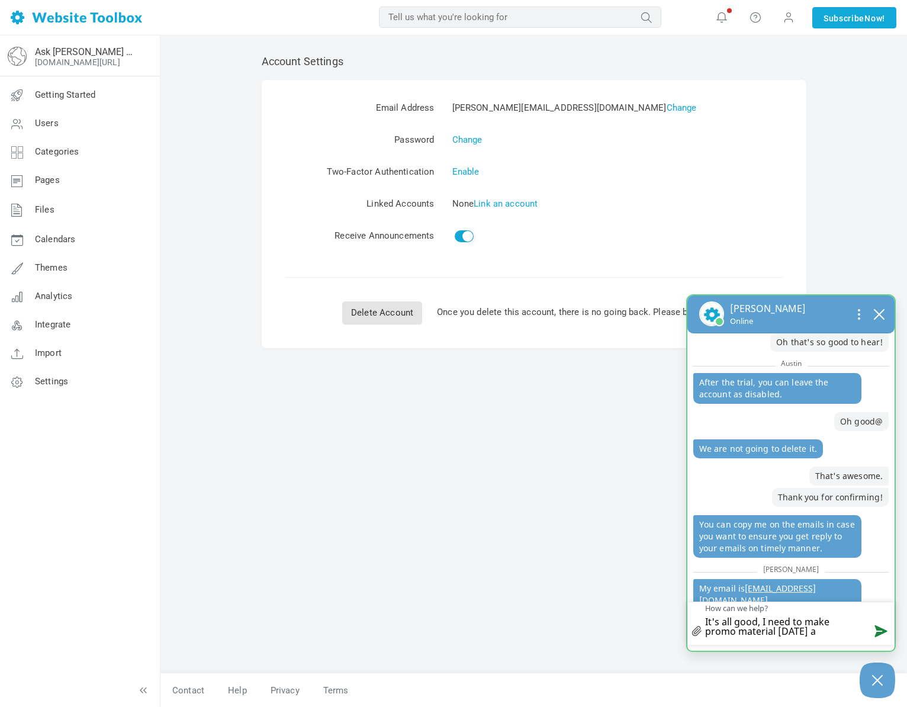
click at [793, 647] on div "you sent Hey there Q- about your affiliate program... Austin Austin sent Hi! yo…" at bounding box center [790, 491] width 207 height 317
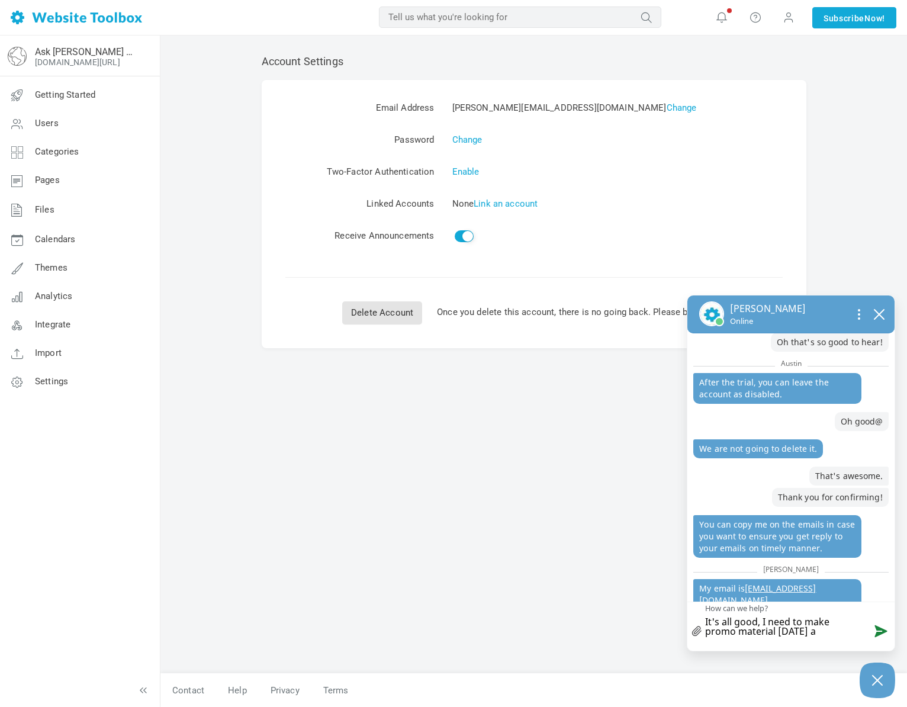
scroll to position [0, 0]
drag, startPoint x: 789, startPoint y: 642, endPoint x: 695, endPoint y: 622, distance: 97.0
click at [695, 622] on div "X icon a small x to signify cancel It's all good, I need to make promo material…" at bounding box center [790, 623] width 207 height 43
type textarea "O"
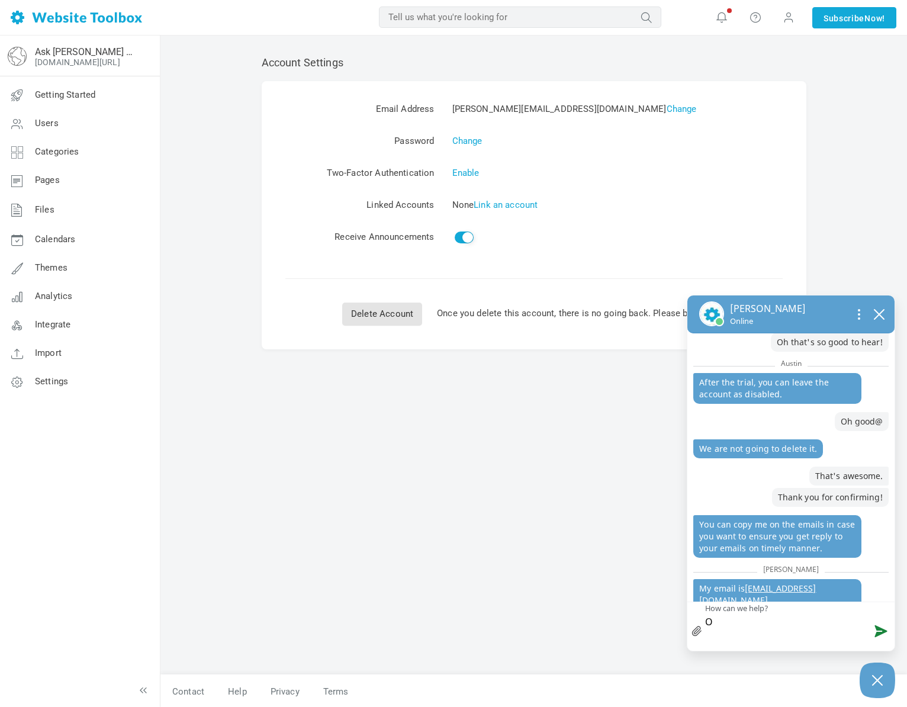
type textarea "Oh"
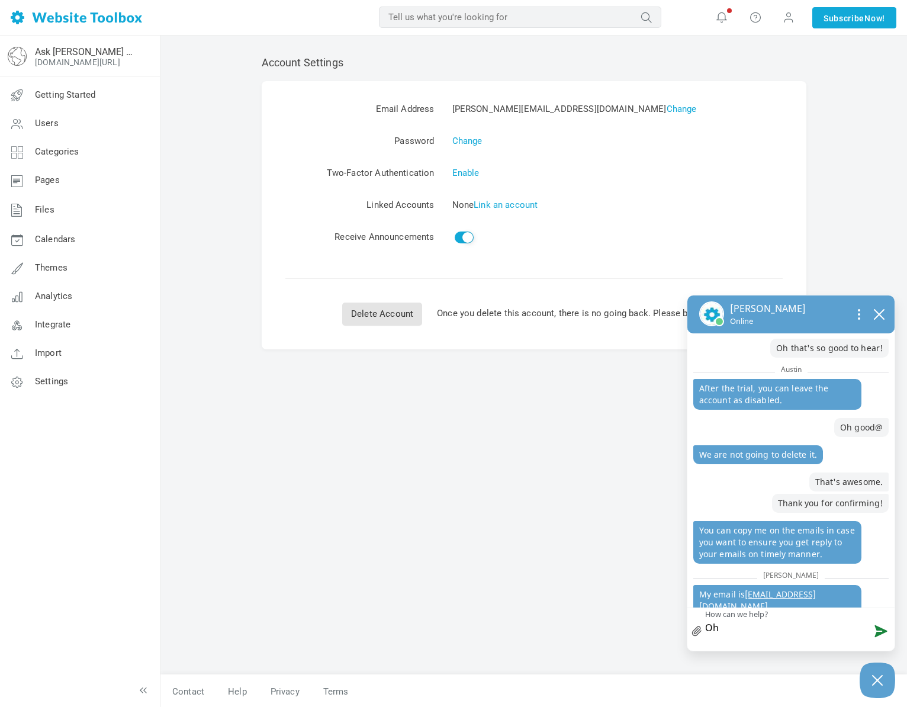
type textarea "Oh"
type textarea "Oh i"
type textarea "Oh it"
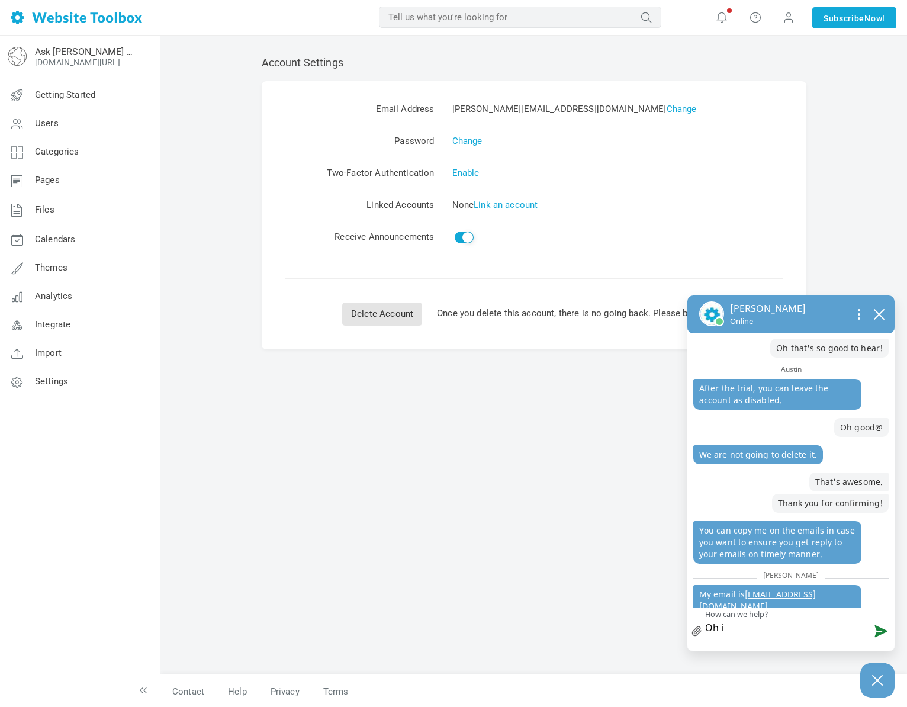
type textarea "Oh it"
type textarea "Oh it'"
type textarea "Oh it's"
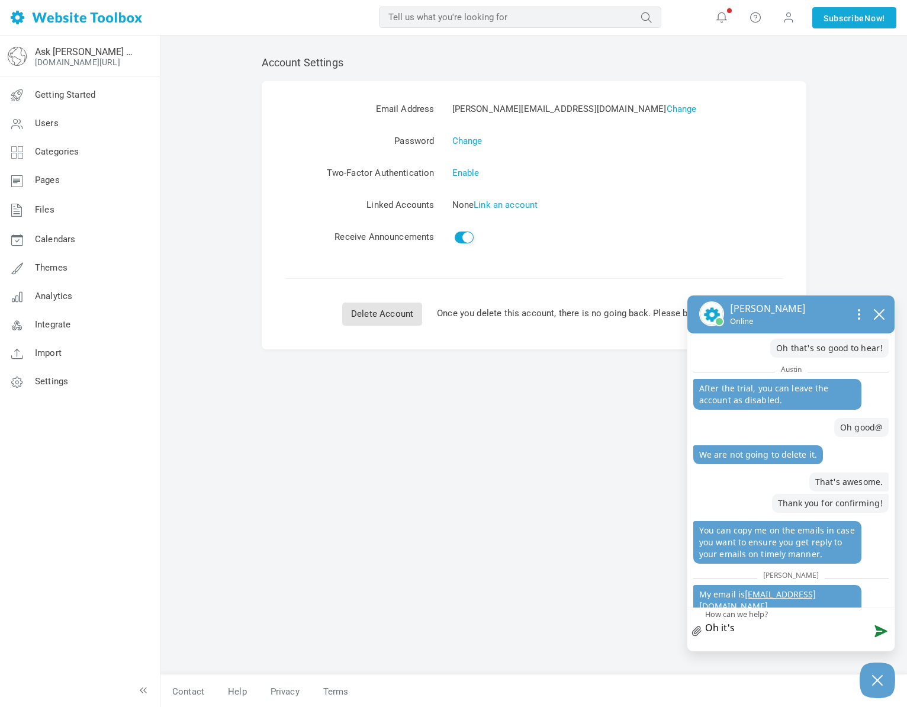
type textarea "Oh it's"
type textarea "Oh it's a"
type textarea "Oh it's al"
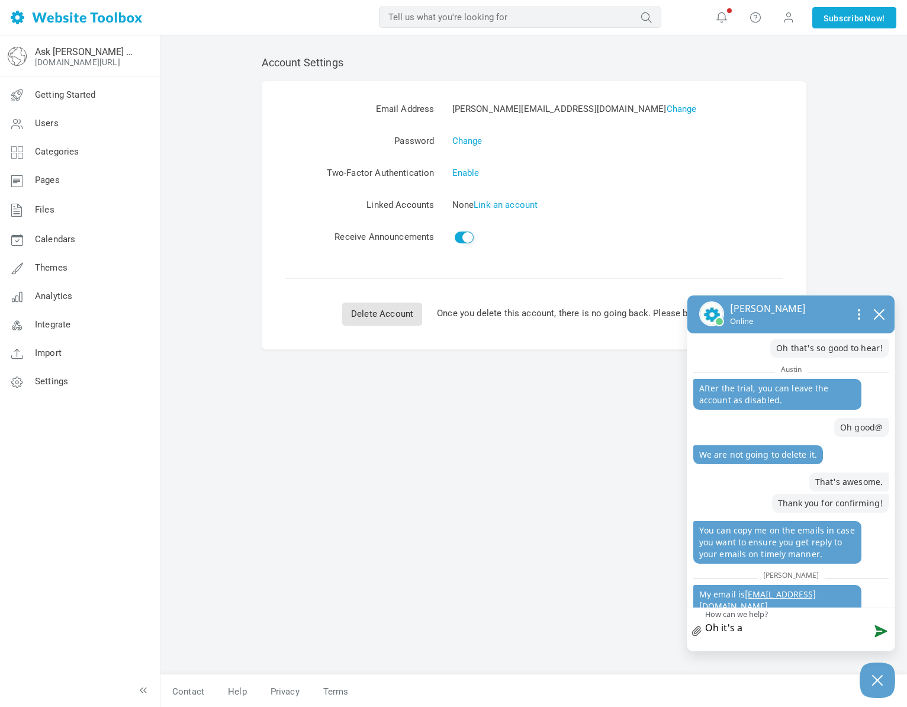
type textarea "Oh it's al"
type textarea "Oh it's all"
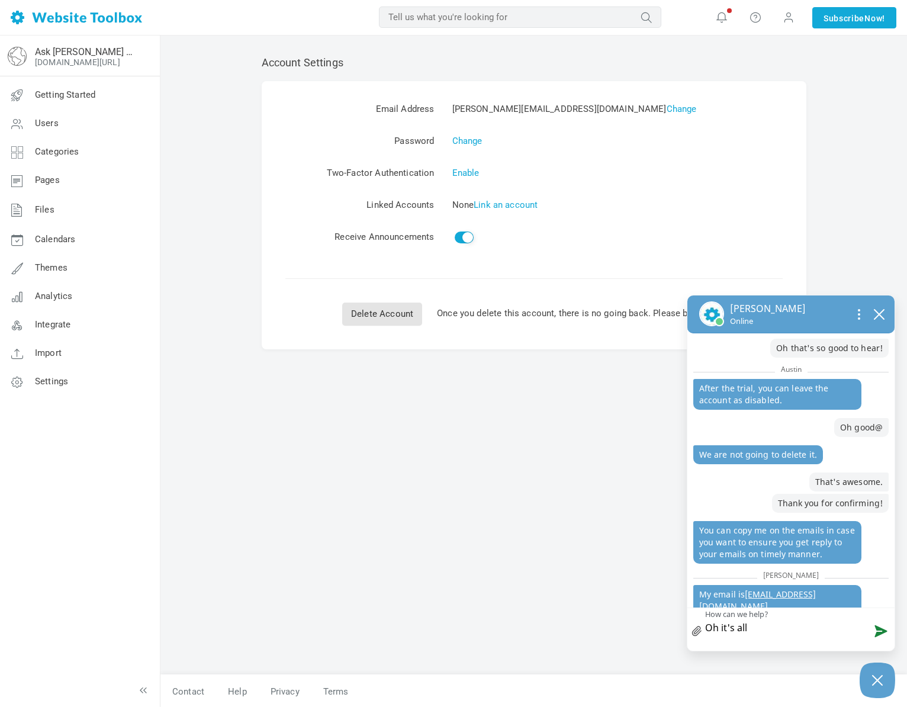
type textarea "Oh it's all g"
type textarea "Oh it's all go"
type textarea "Oh it's all goo"
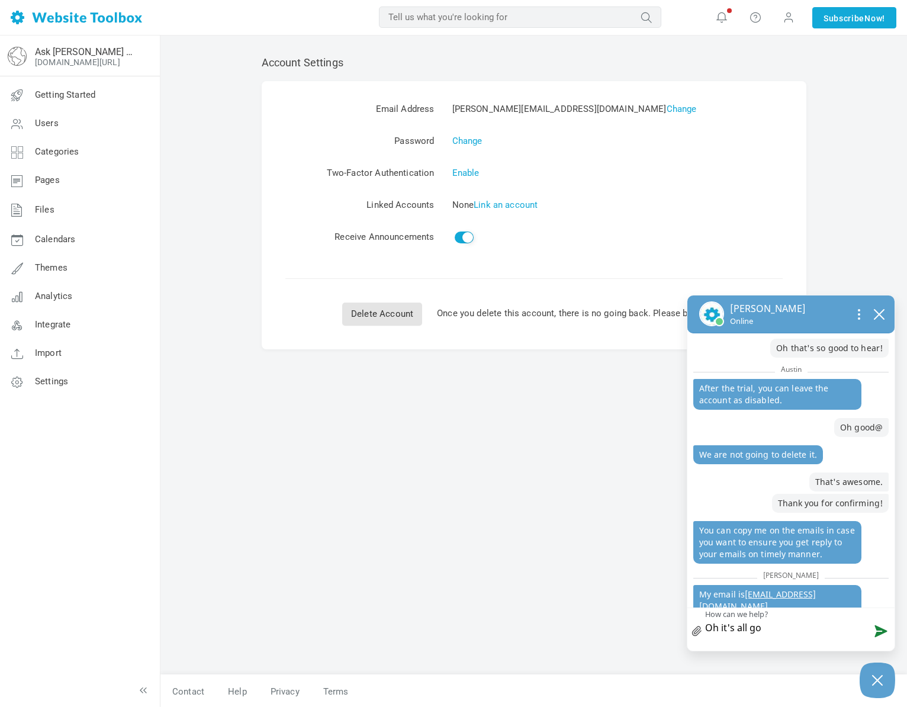
type textarea "Oh it's all goo"
type textarea "Oh it's all good"
type textarea "Oh it's all good!"
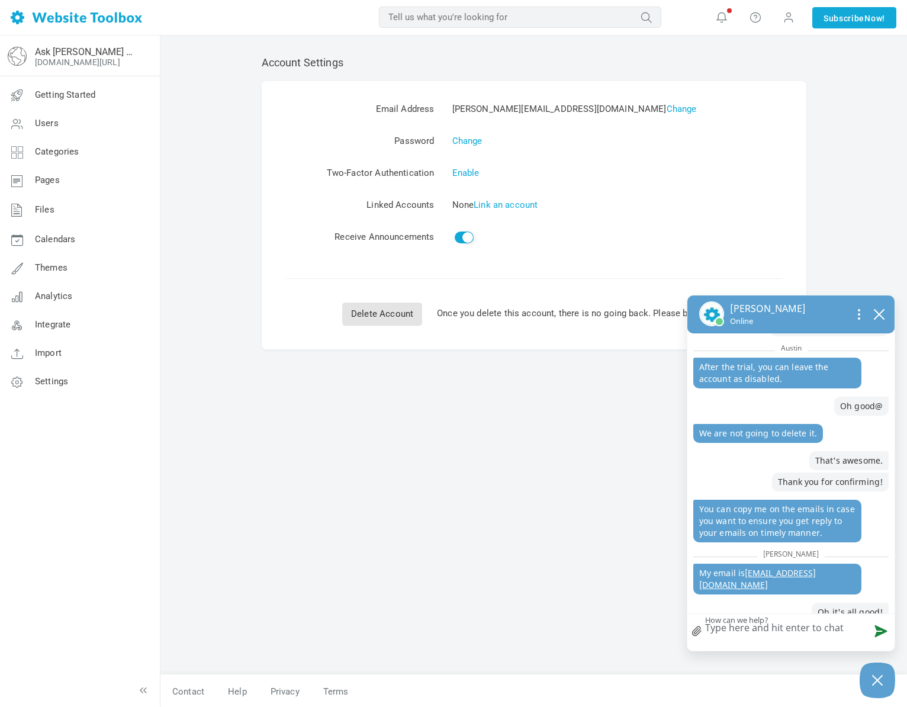
type textarea "s"
type textarea "se"
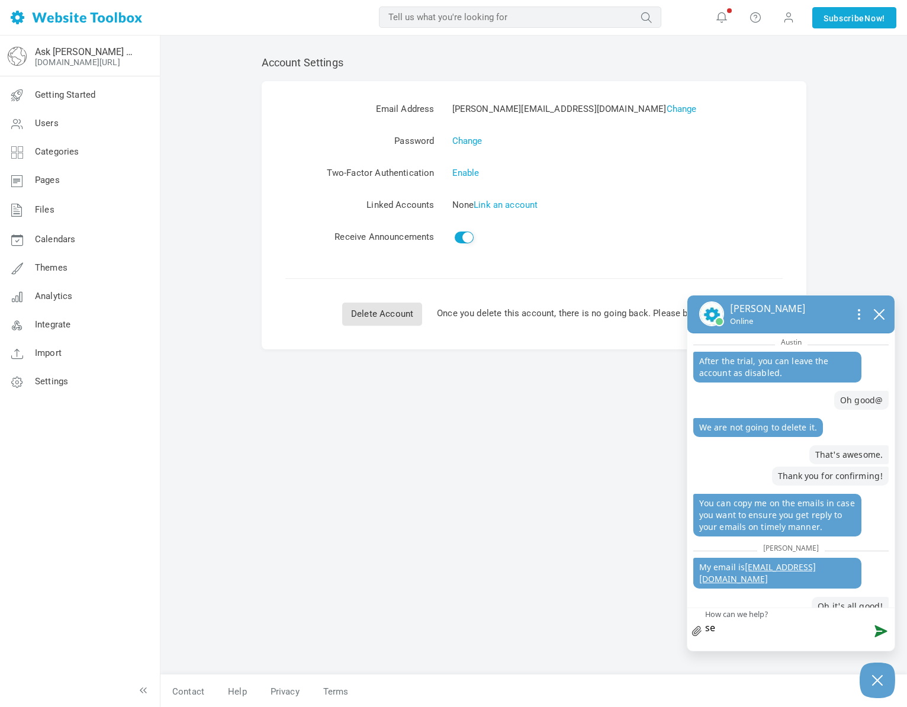
type textarea "s"
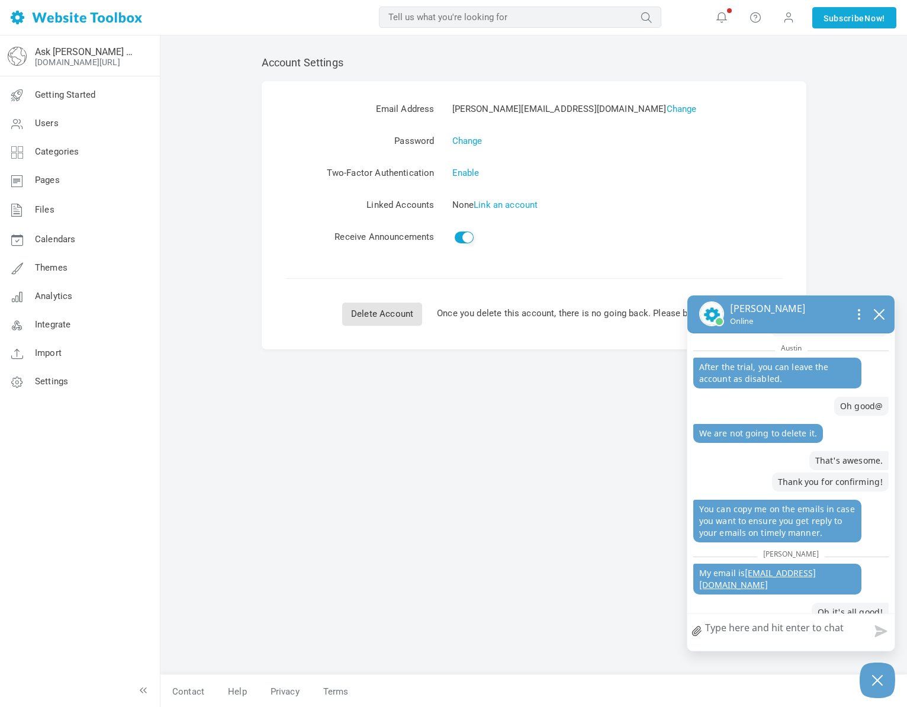
type textarea "s"
type textarea "sh"
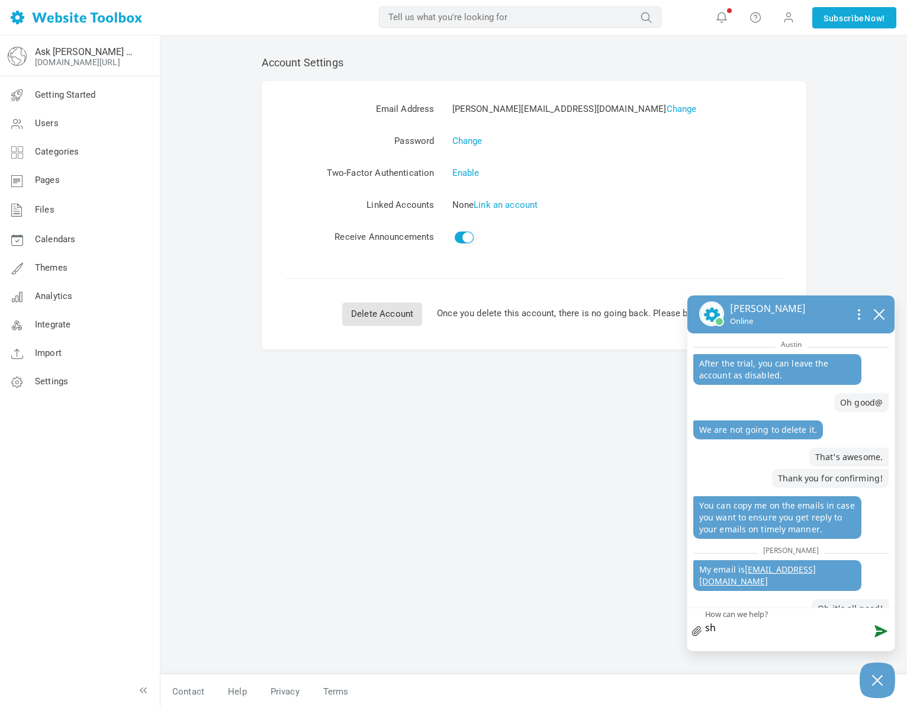
type textarea "she"
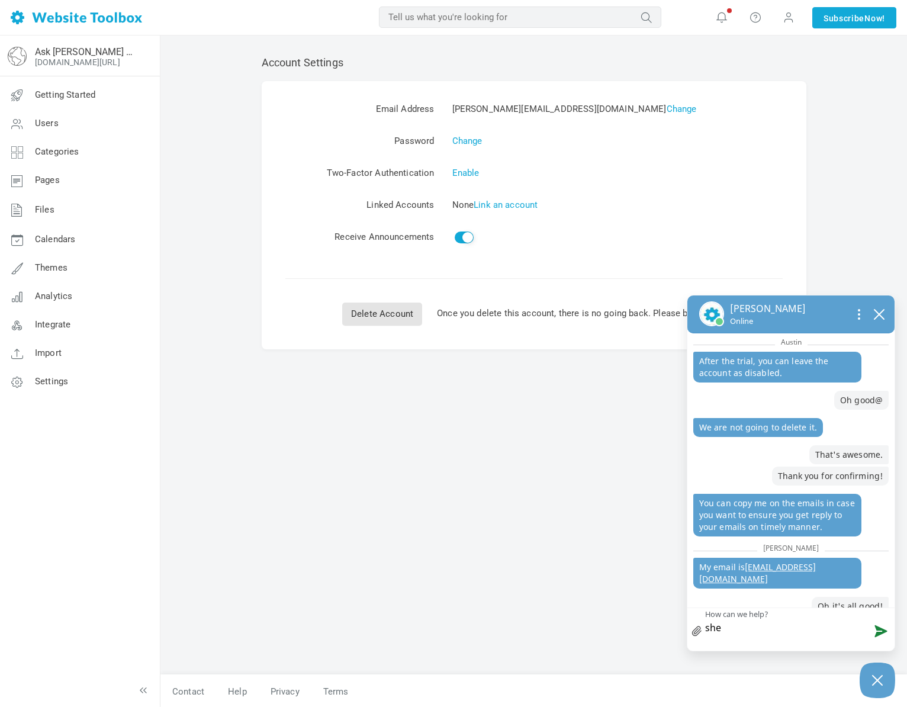
type textarea "she w"
type textarea "she wa"
type textarea "she was"
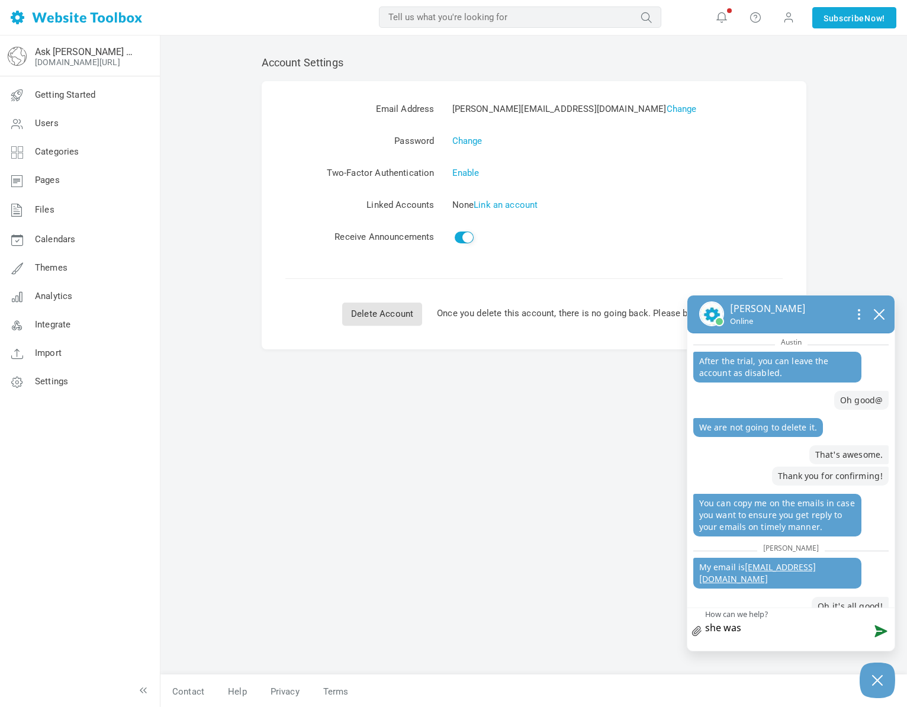
type textarea "she was"
type textarea "she was s"
type textarea "she was su"
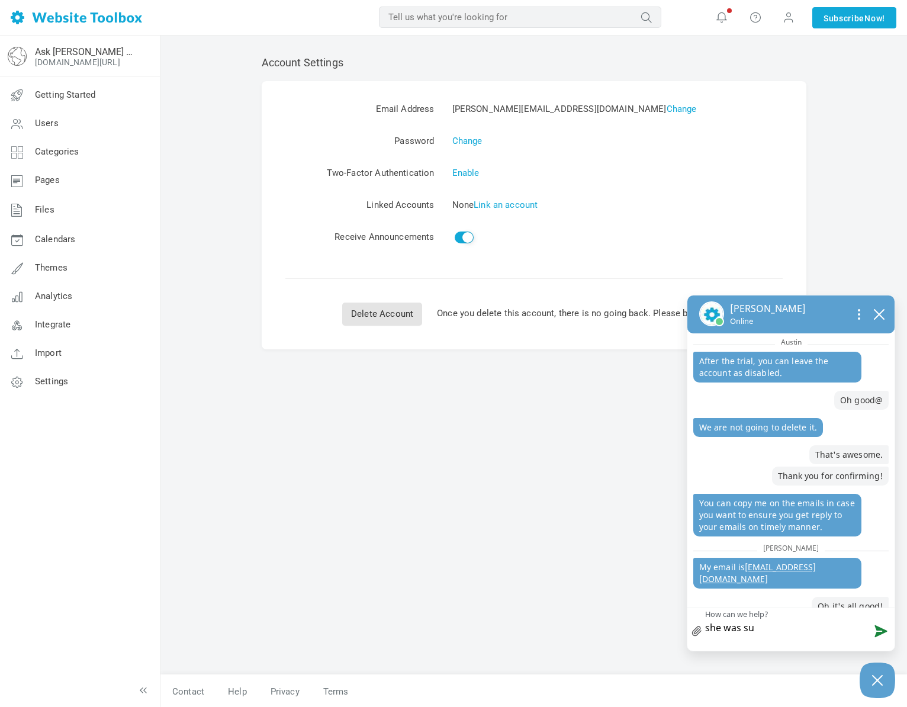
type textarea "she was sup"
type textarea "she was supe"
type textarea "she was super"
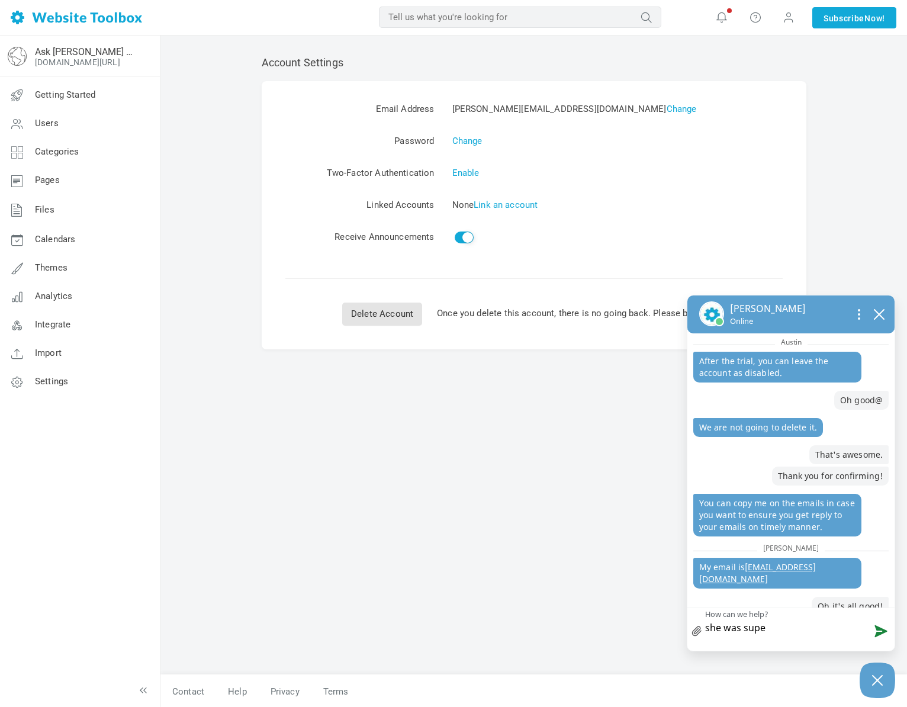
type textarea "she was super"
type textarea "she was superh"
type textarea "she was superhe"
type textarea "she was superhel"
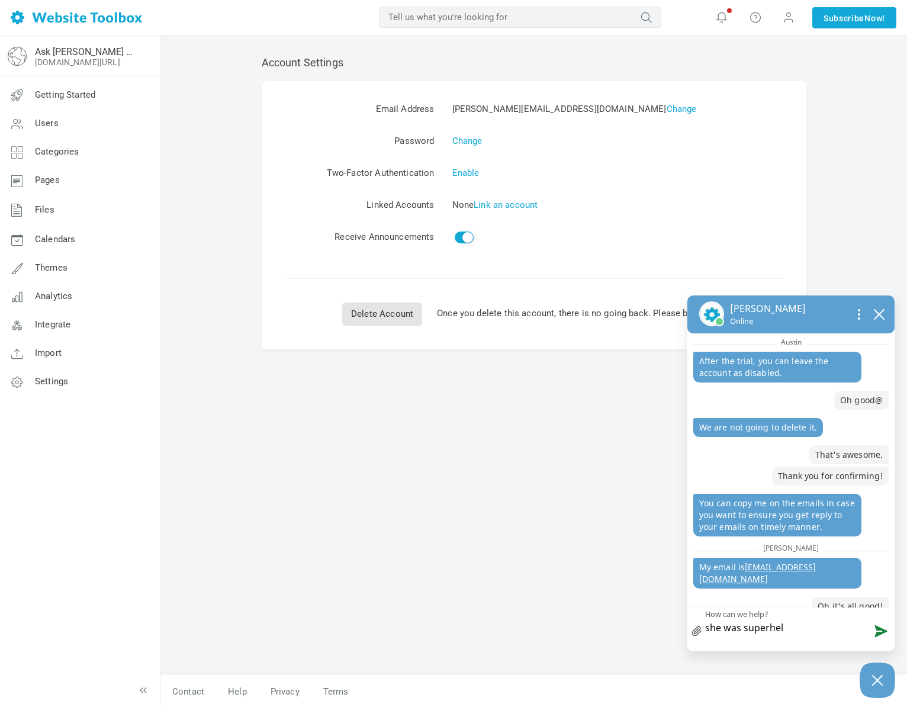
type textarea "she was superhelp"
type textarea "she was superhelpf"
type textarea "she was superhelpfu"
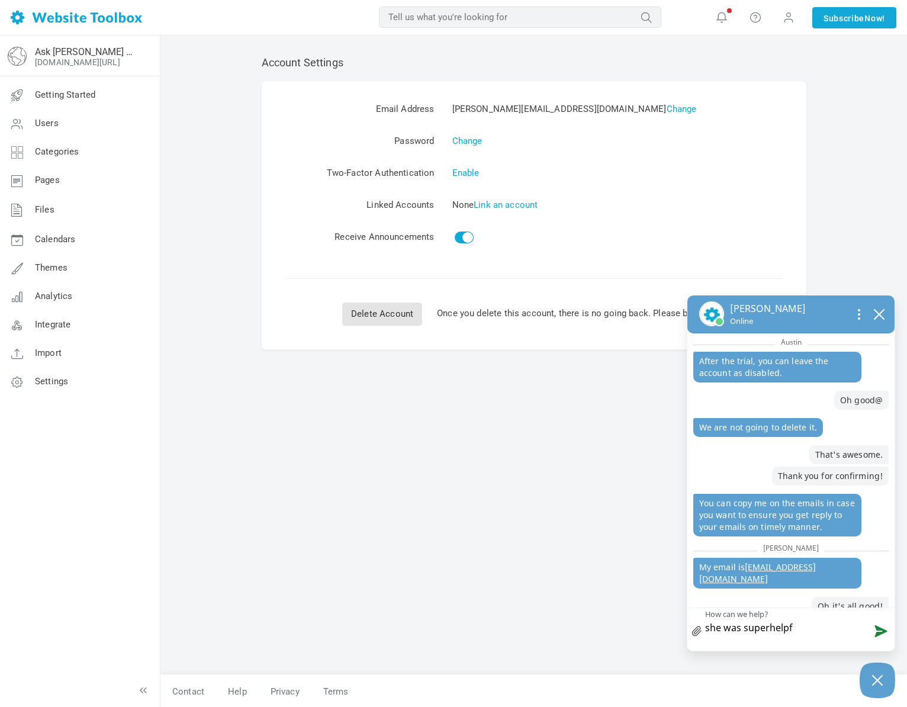
type textarea "she was superhelpfu"
type textarea "she was superhelpful"
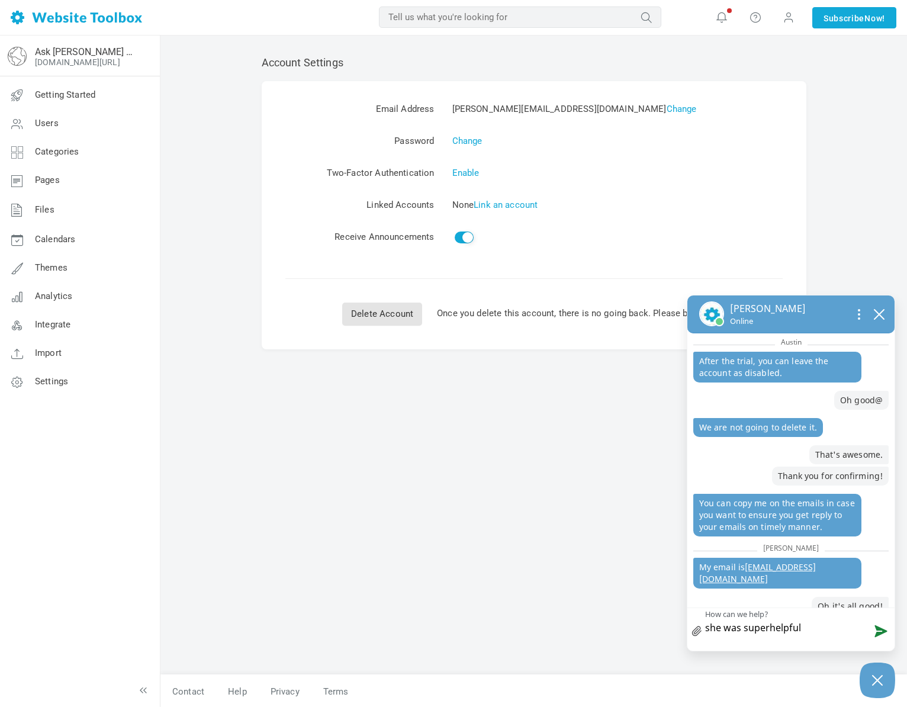
type textarea "she was superhelpful a"
type textarea "she was superhelpful an"
type textarea "she was superhelpful and"
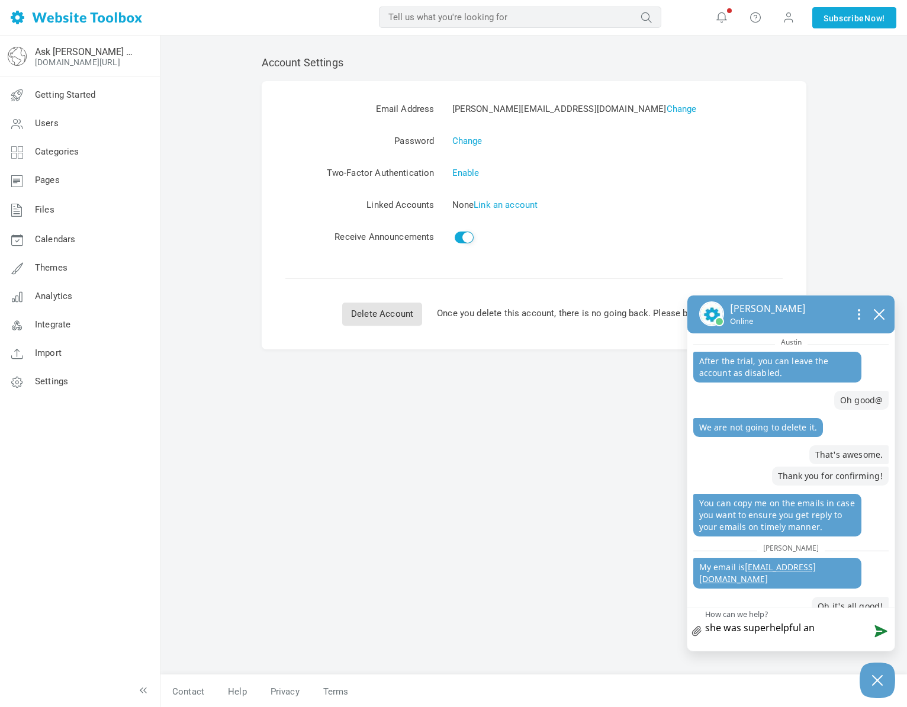
type textarea "she was superhelpful and"
type textarea "she was superhelpful and I"
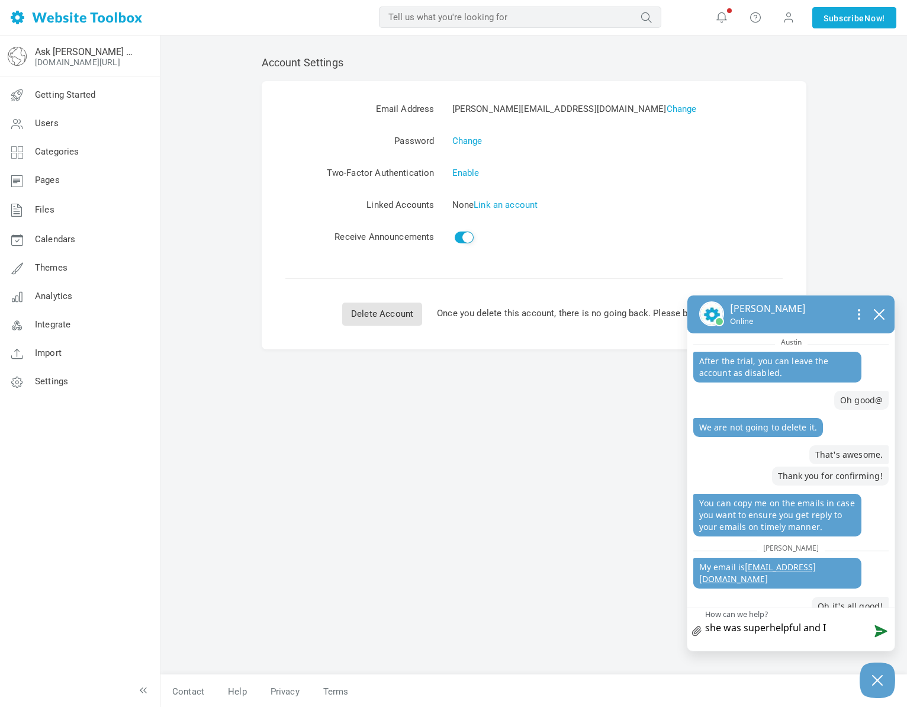
type textarea "she was superhelpful and I"
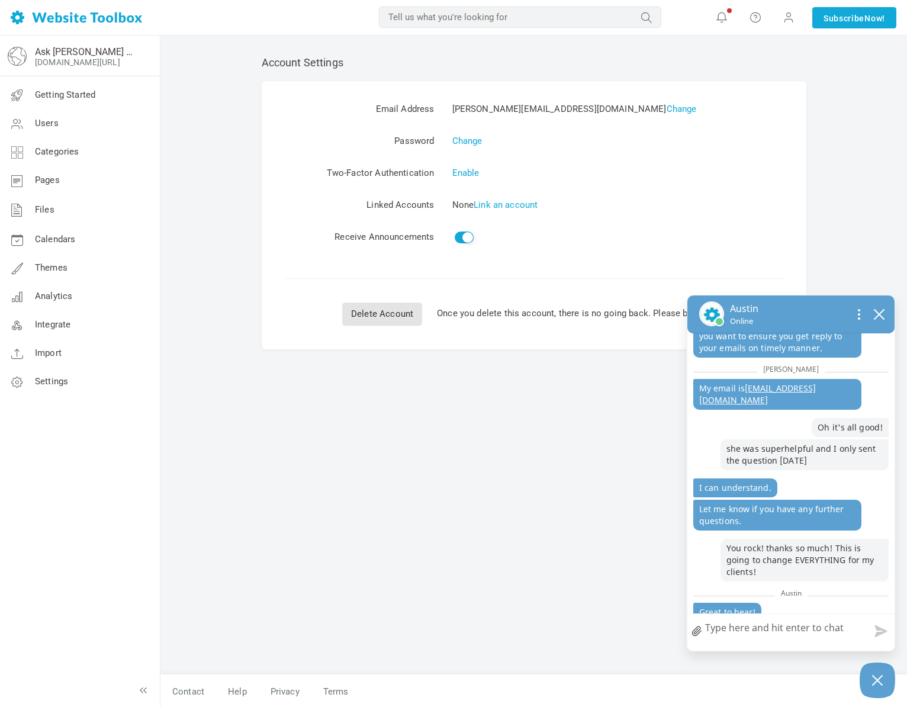
scroll to position [733, 0]
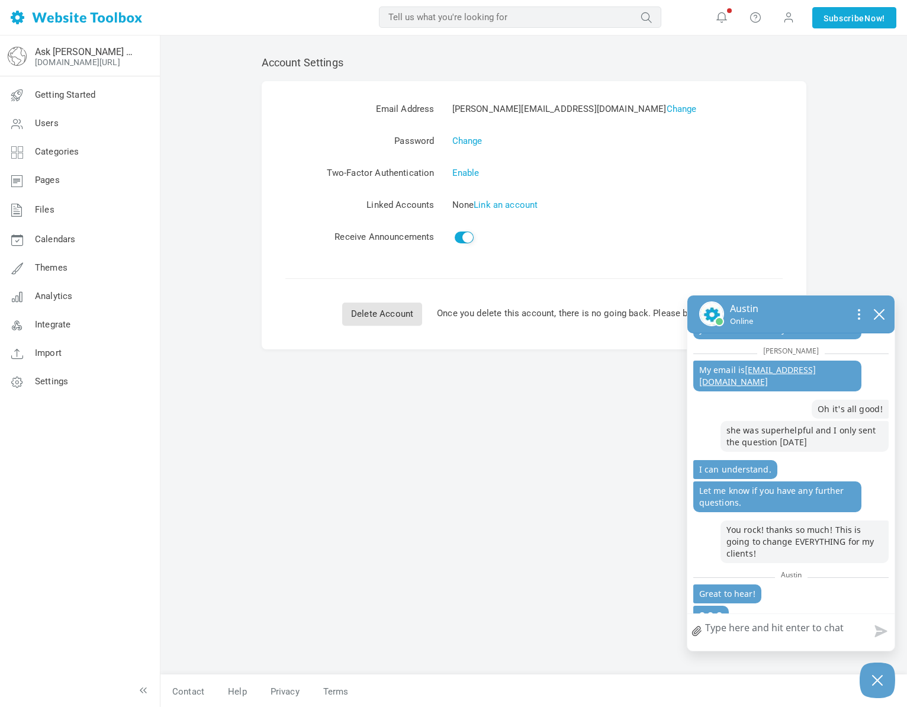
click at [741, 632] on textarea "How can we help?" at bounding box center [790, 629] width 207 height 31
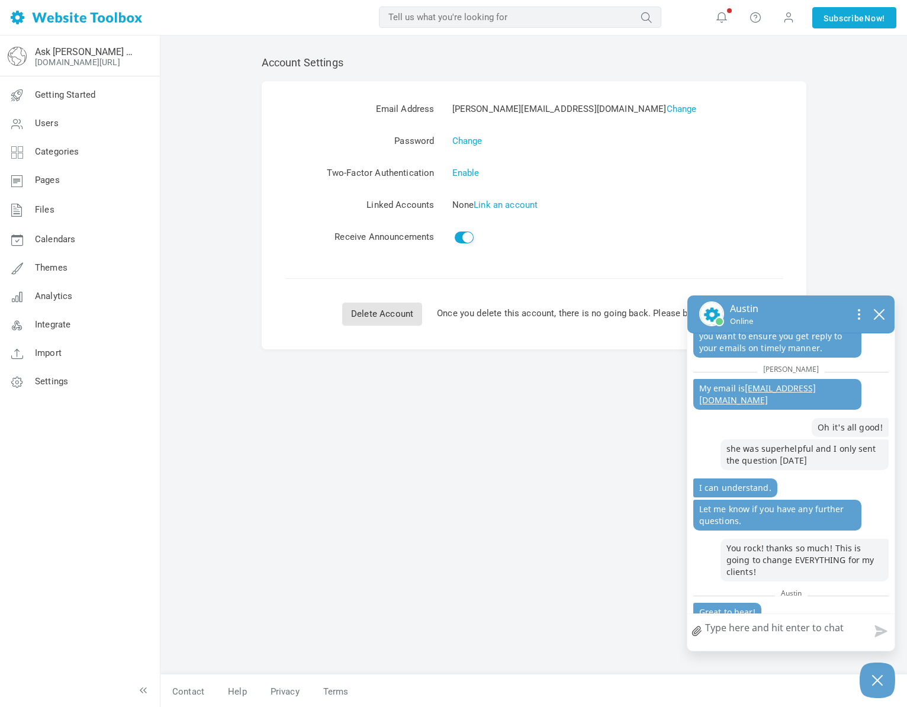
scroll to position [1, 0]
click at [834, 49] on div "Account Settings Email Address jessica@pineapplerelations.com Change Password C…" at bounding box center [533, 370] width 747 height 673
click at [545, 551] on div "Account Settings Email Address jessica@pineapplerelations.com Change Password C…" at bounding box center [534, 358] width 563 height 630
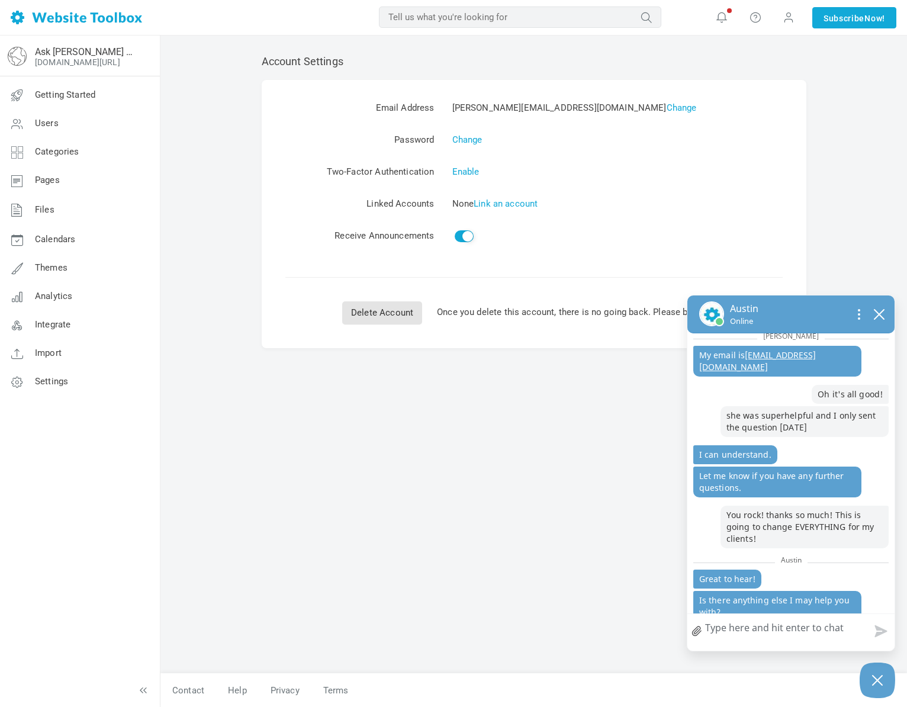
click at [768, 638] on textarea "How can we help?" at bounding box center [790, 629] width 207 height 31
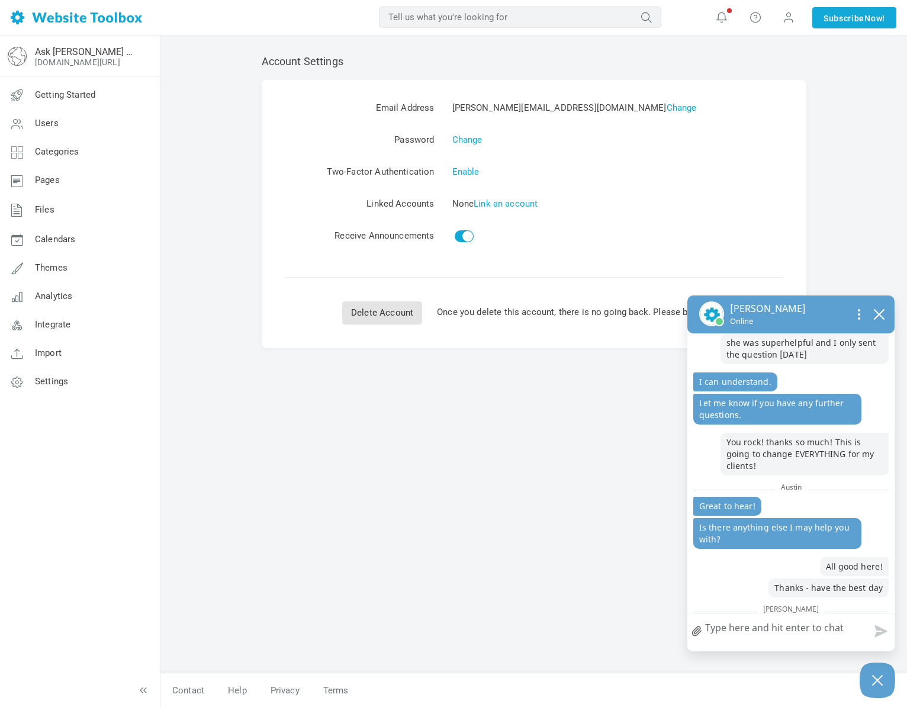
scroll to position [837, 0]
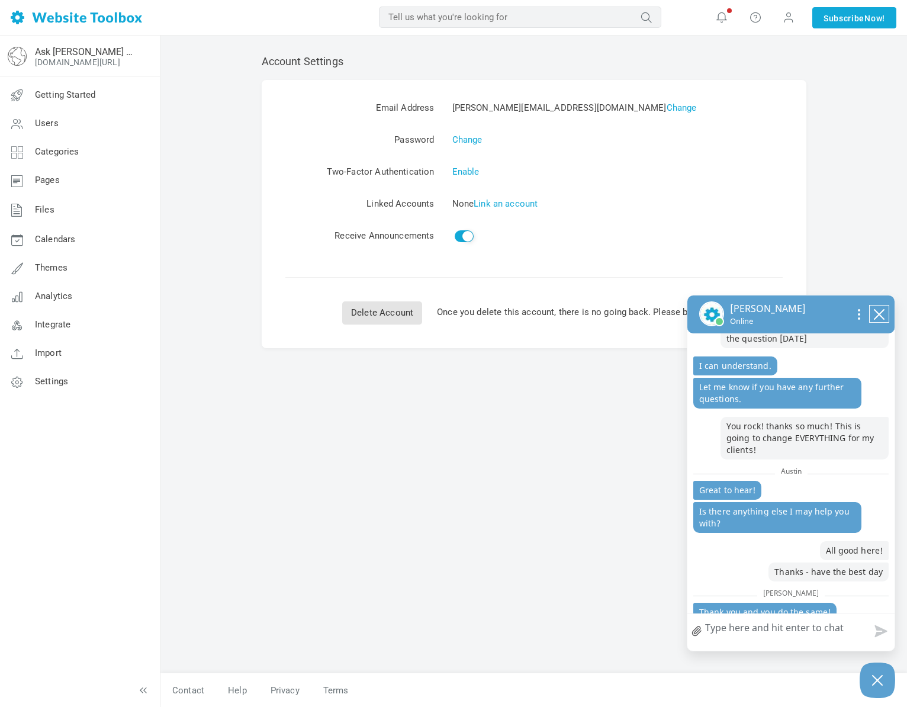
click at [880, 314] on icon "close chatbox" at bounding box center [879, 314] width 12 height 12
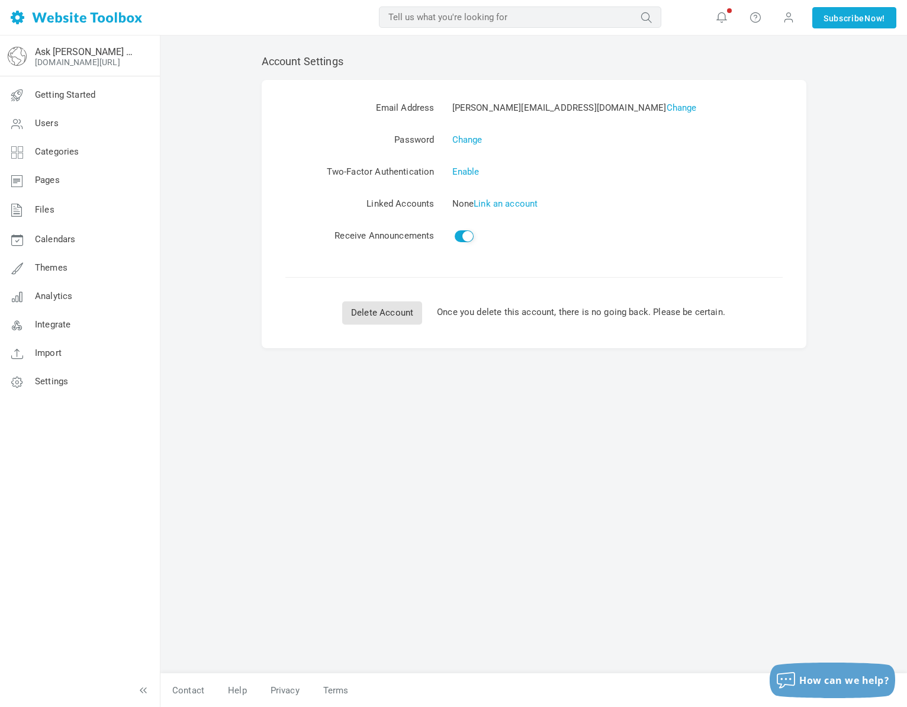
scroll to position [805, 0]
click at [614, 457] on div "Account Settings Email Address jessica@pineapplerelations.com Change Password C…" at bounding box center [534, 358] width 563 height 630
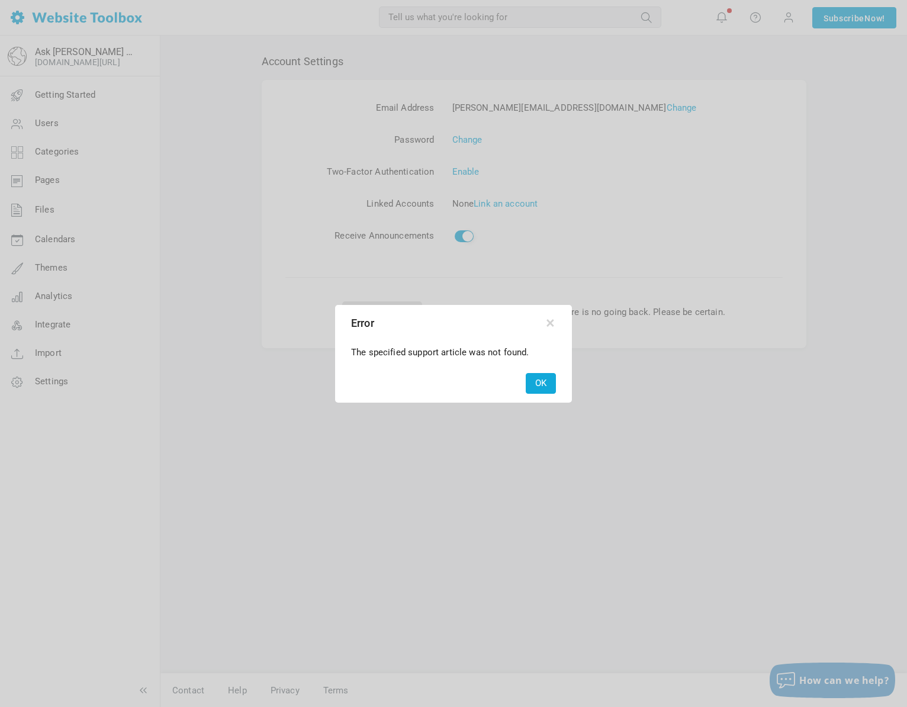
scroll to position [805, 0]
